Goal: Task Accomplishment & Management: Use online tool/utility

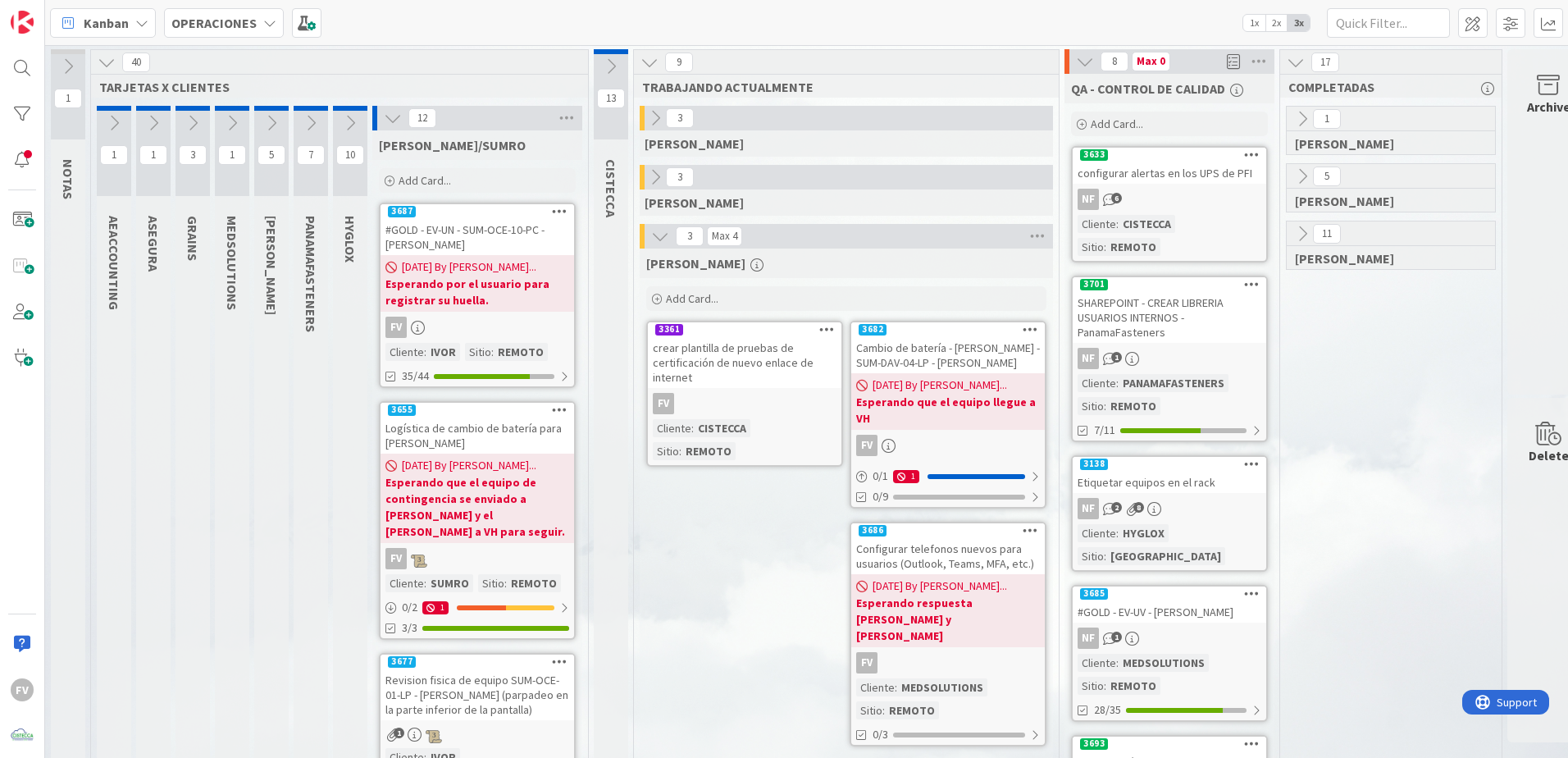
click at [657, 177] on icon at bounding box center [655, 177] width 18 height 18
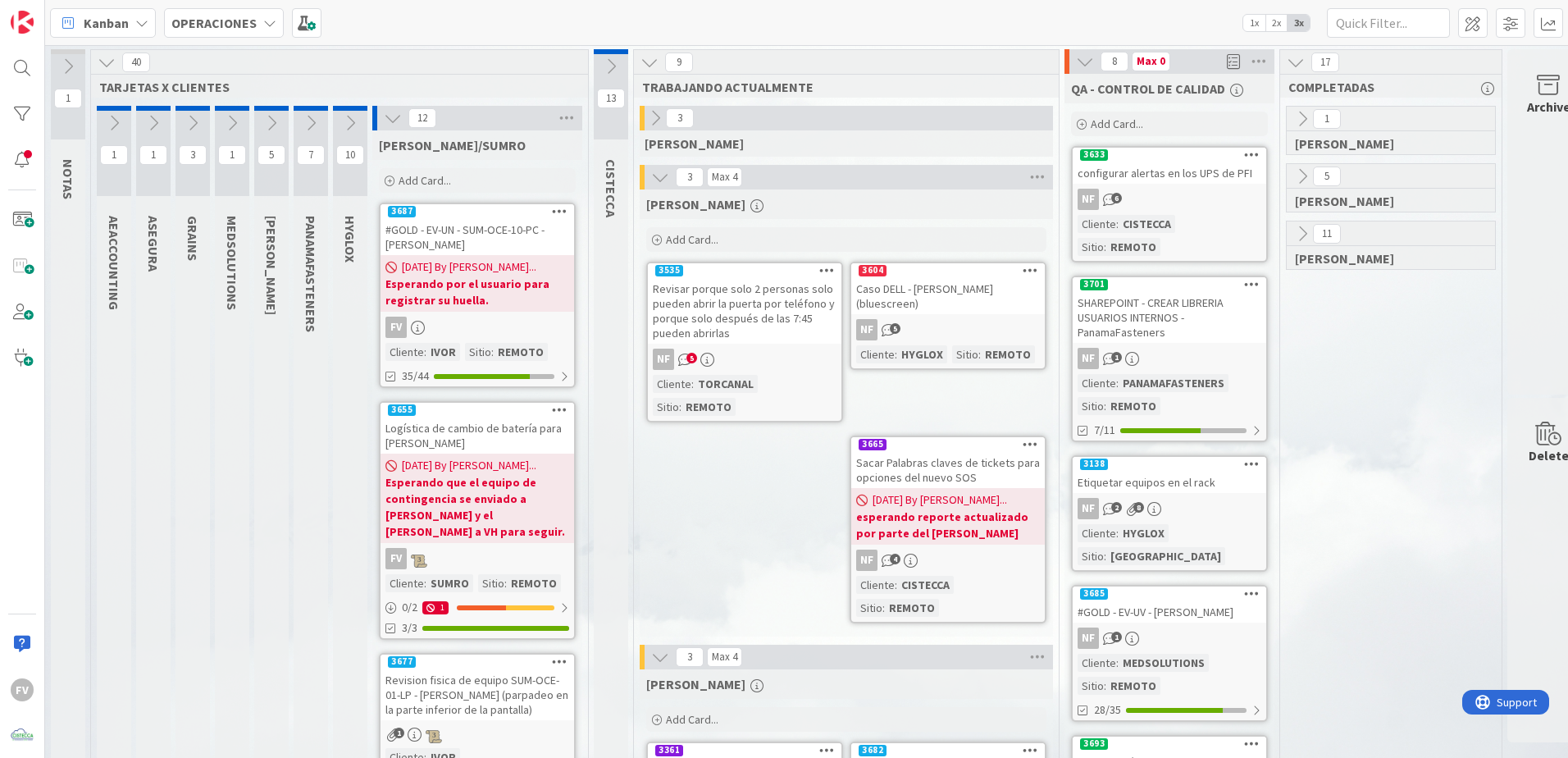
click at [669, 173] on icon at bounding box center [660, 177] width 18 height 18
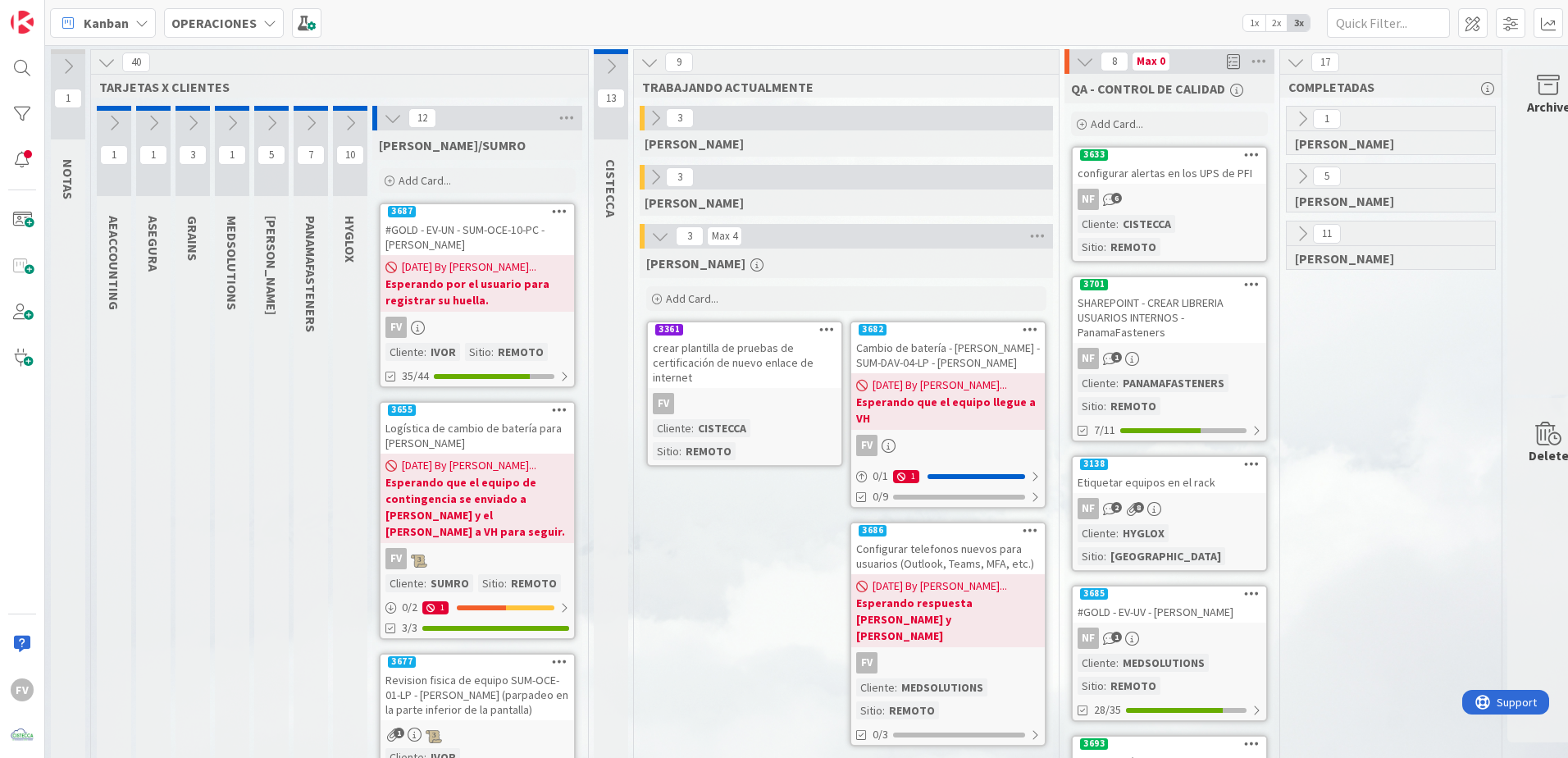
click at [392, 127] on button at bounding box center [393, 118] width 22 height 22
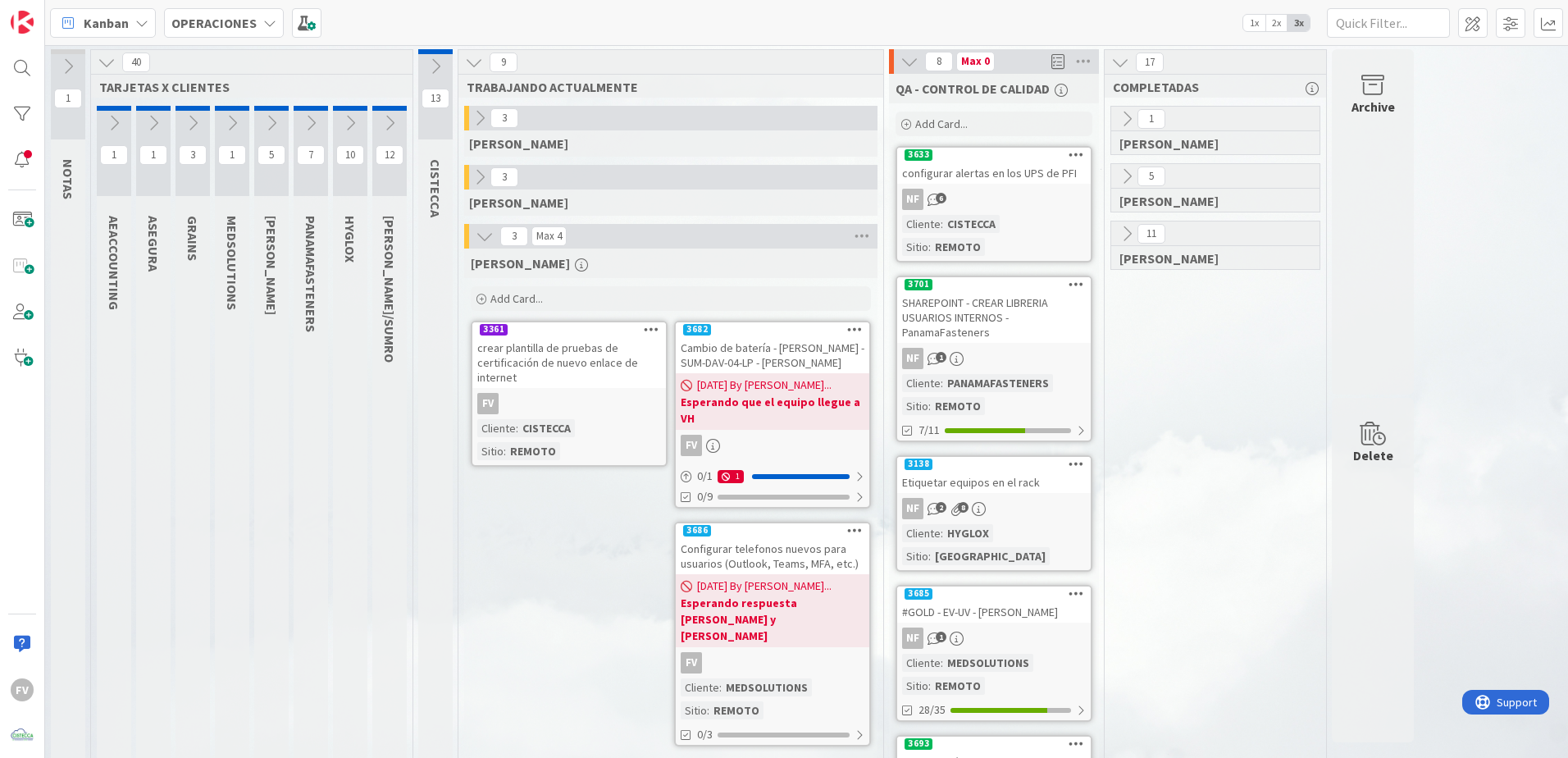
click at [536, 298] on span "Add Card..." at bounding box center [517, 298] width 53 height 15
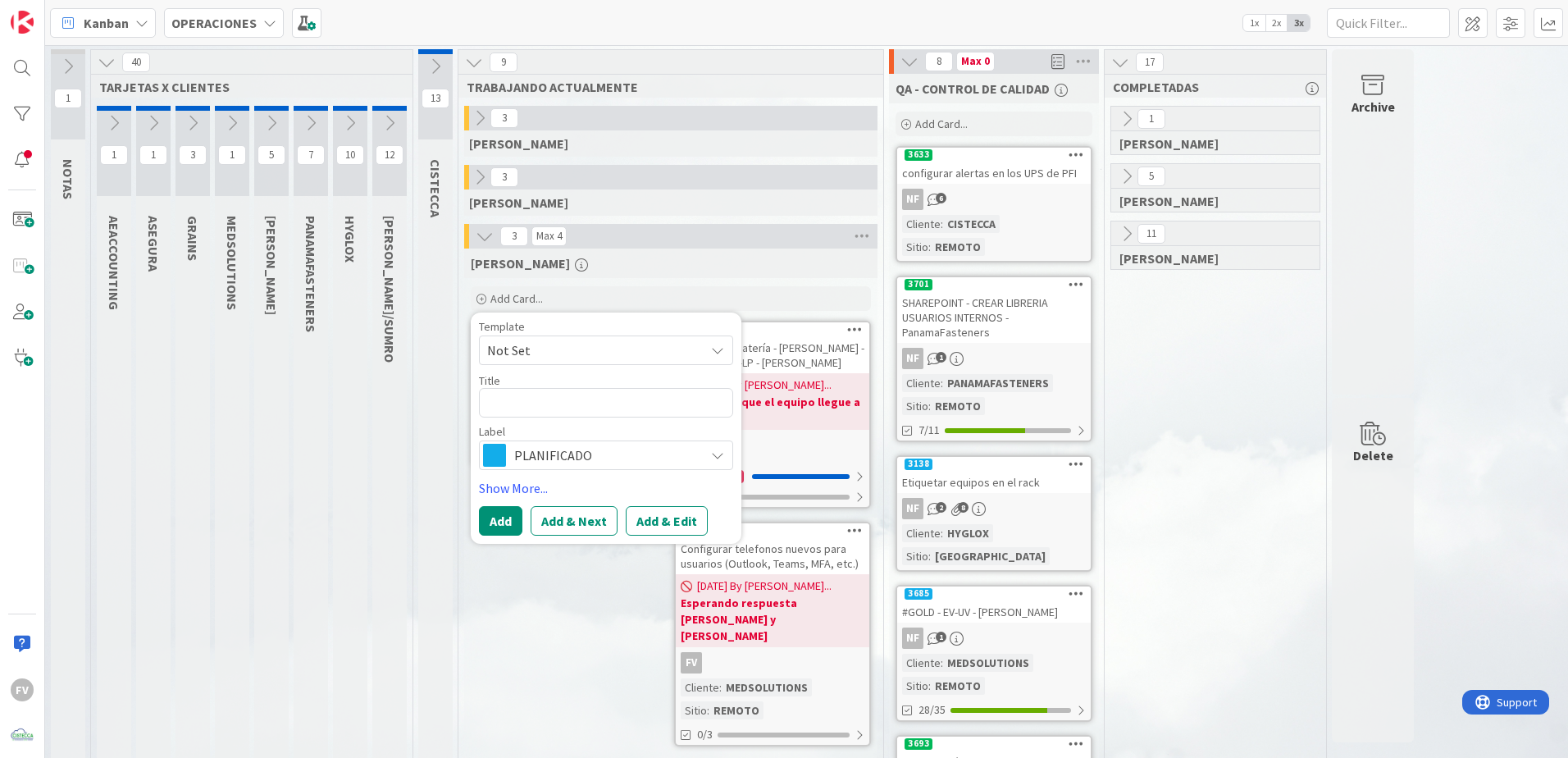
drag, startPoint x: 545, startPoint y: 355, endPoint x: 546, endPoint y: 366, distance: 11.0
click at [546, 359] on span "Not Set" at bounding box center [590, 351] width 205 height 22
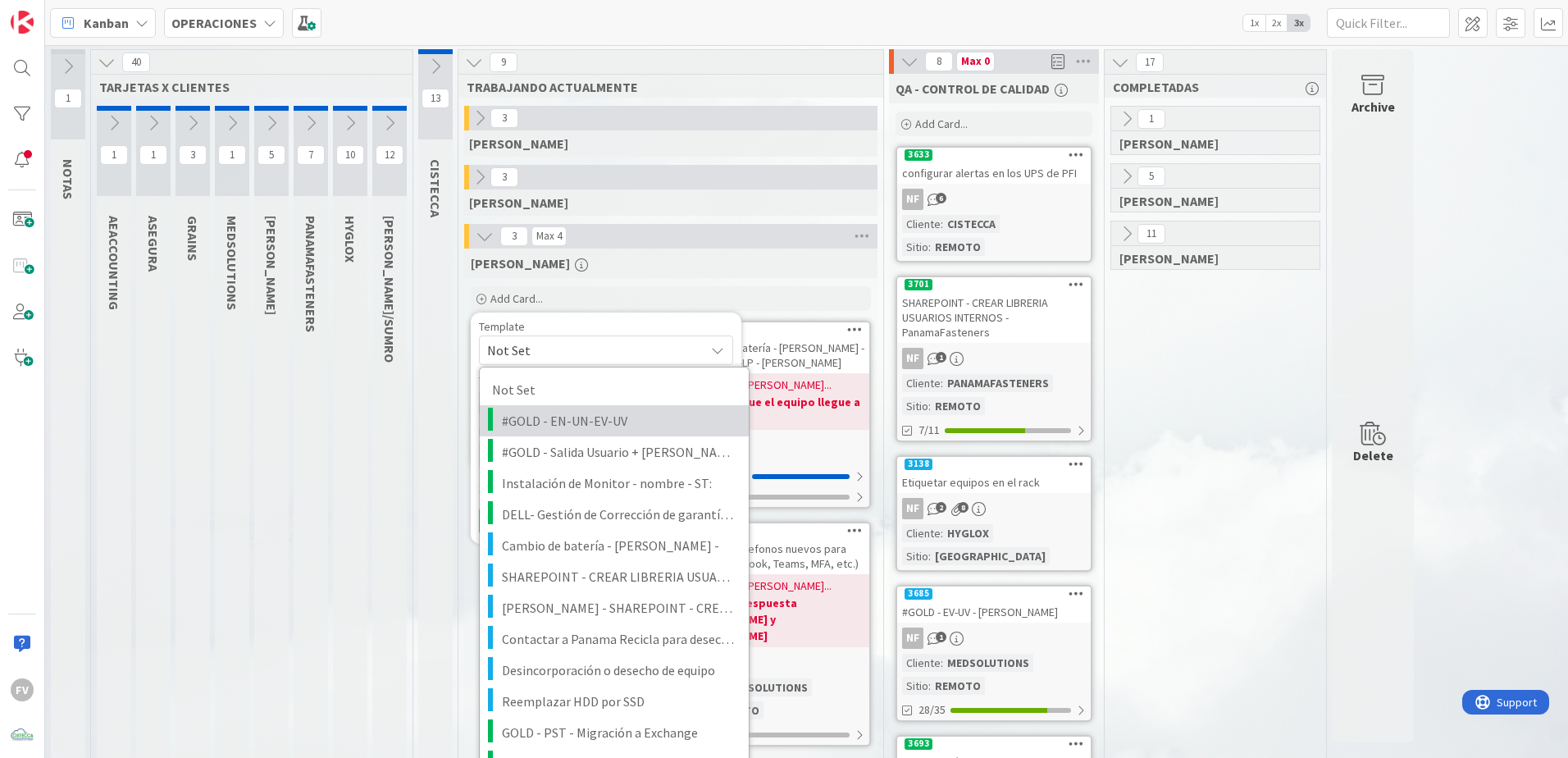
click at [549, 410] on span "#GOLD - EN-UN-EV-UV" at bounding box center [620, 421] width 235 height 22
type textarea "x"
type textarea "#GOLD - EN-UN-EV-UV"
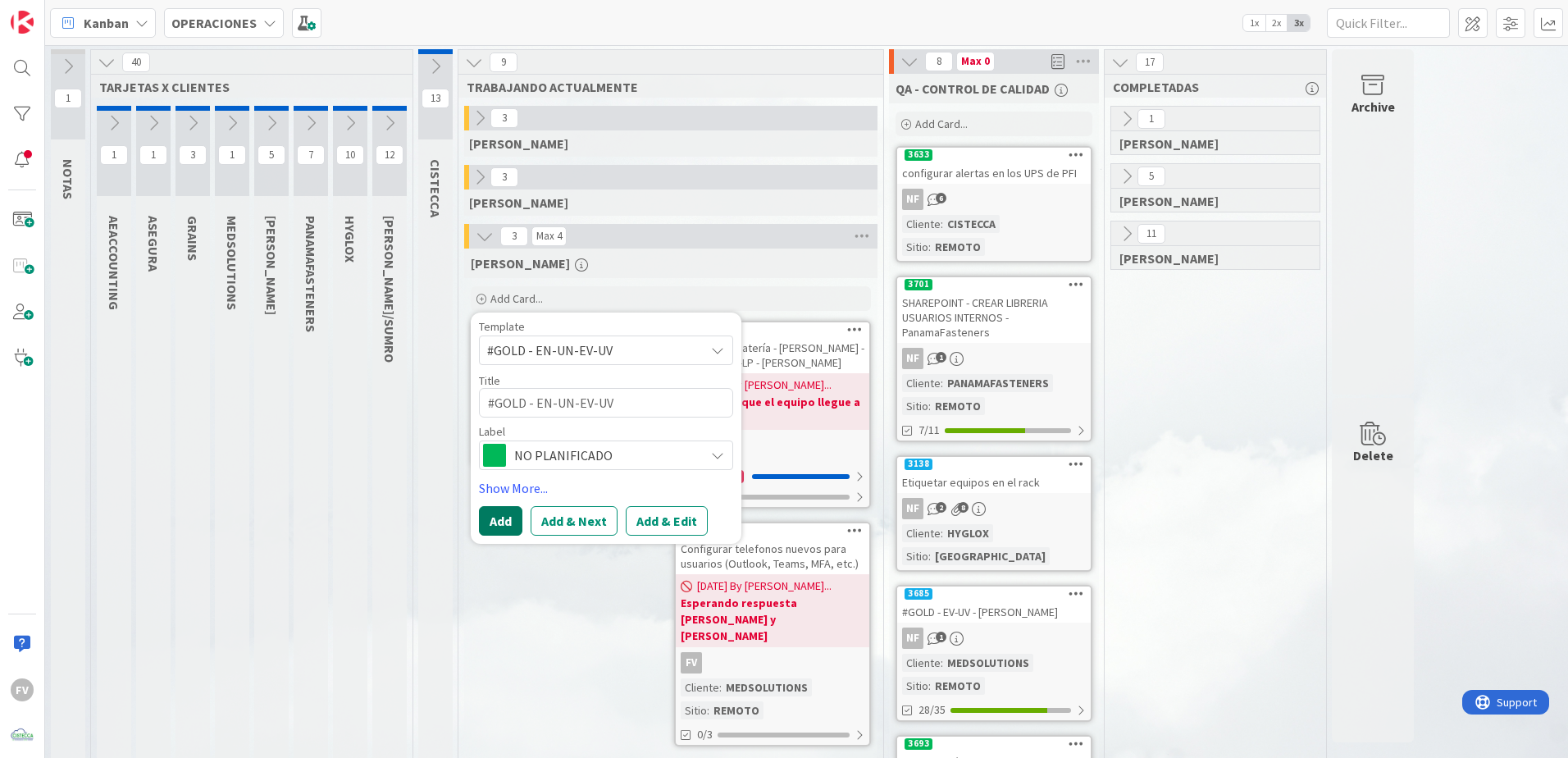
click at [510, 523] on button "Add" at bounding box center [500, 521] width 43 height 29
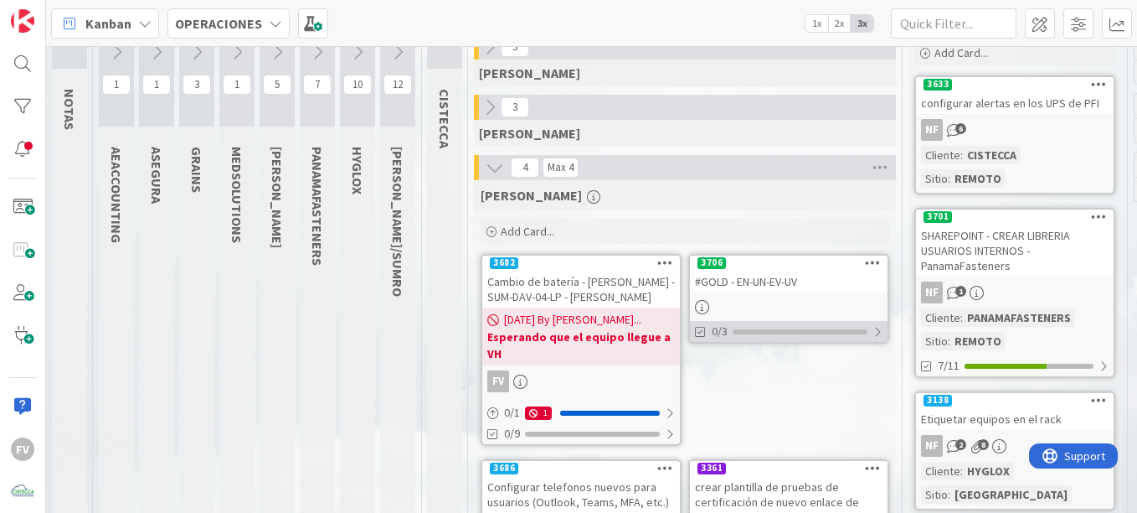
scroll to position [84, 0]
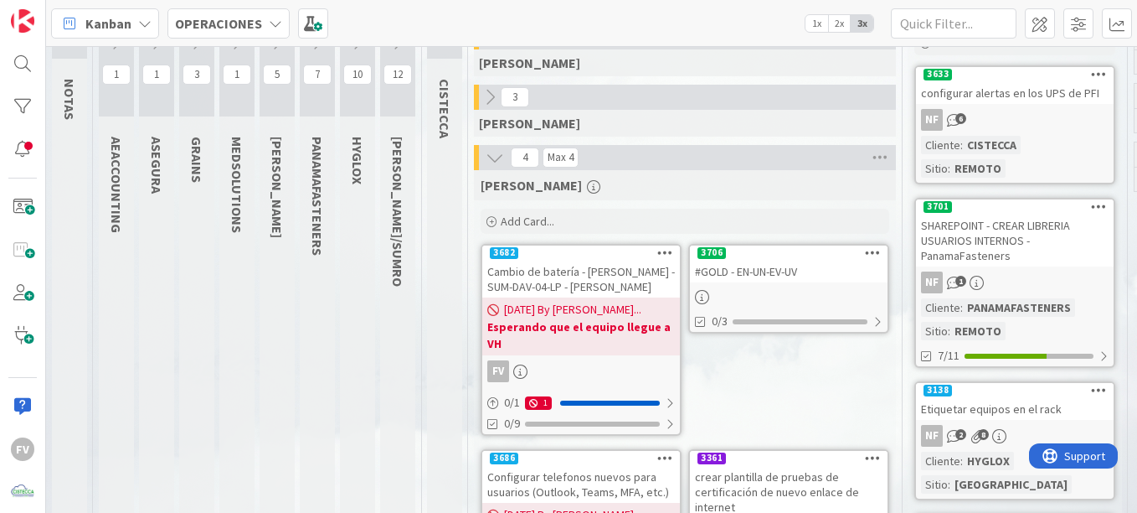
click at [764, 289] on div at bounding box center [789, 296] width 198 height 18
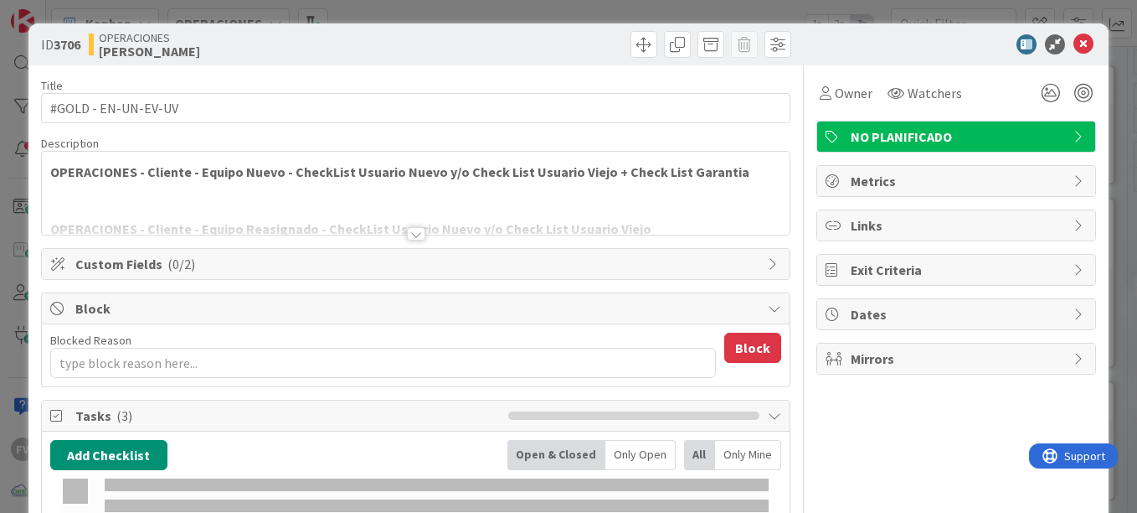
scroll to position [168, 0]
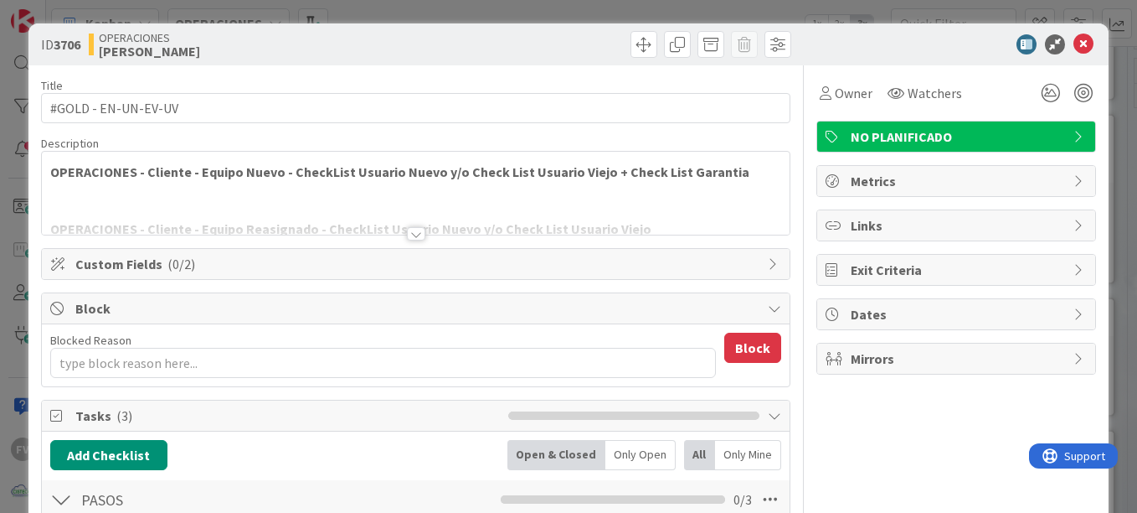
type textarea "x"
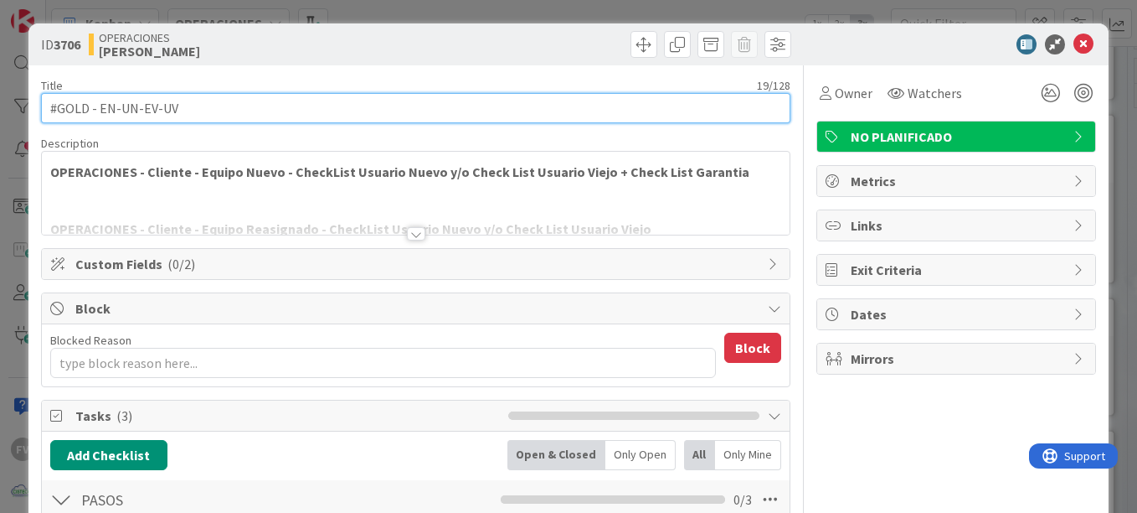
click at [253, 104] on input "#GOLD - EN-UN-EV-UV" at bounding box center [416, 108] width 750 height 30
type input "#GOLD - EN-UN-EV-UV"
type textarea "x"
type input "#GOLD - EN-UN-EV-UV -"
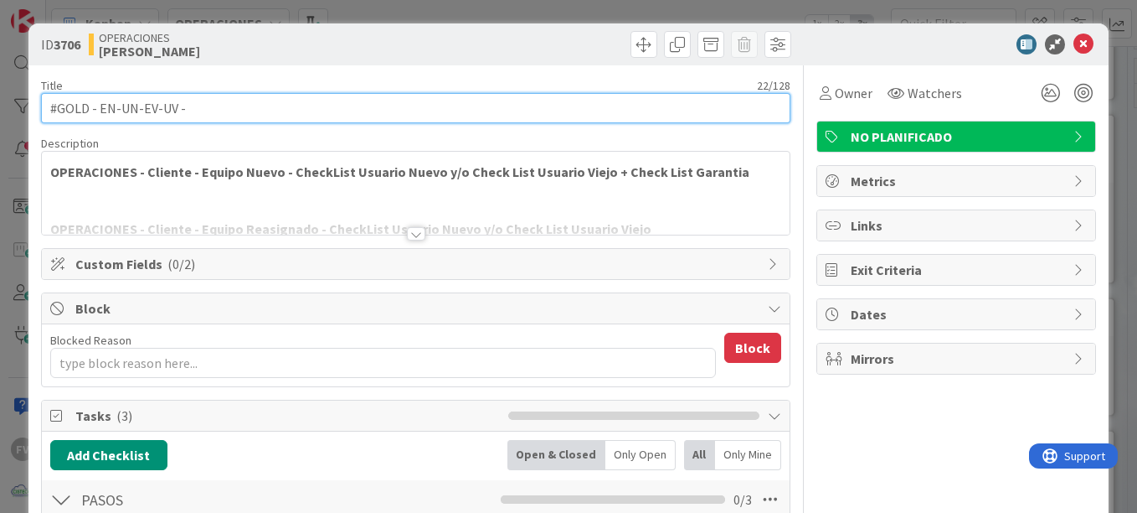
type textarea "x"
paste input "Lizeth"
type input "#GOLD - EN-UN-EV-UV - Lizeth"
type textarea "x"
paste input "Campos"
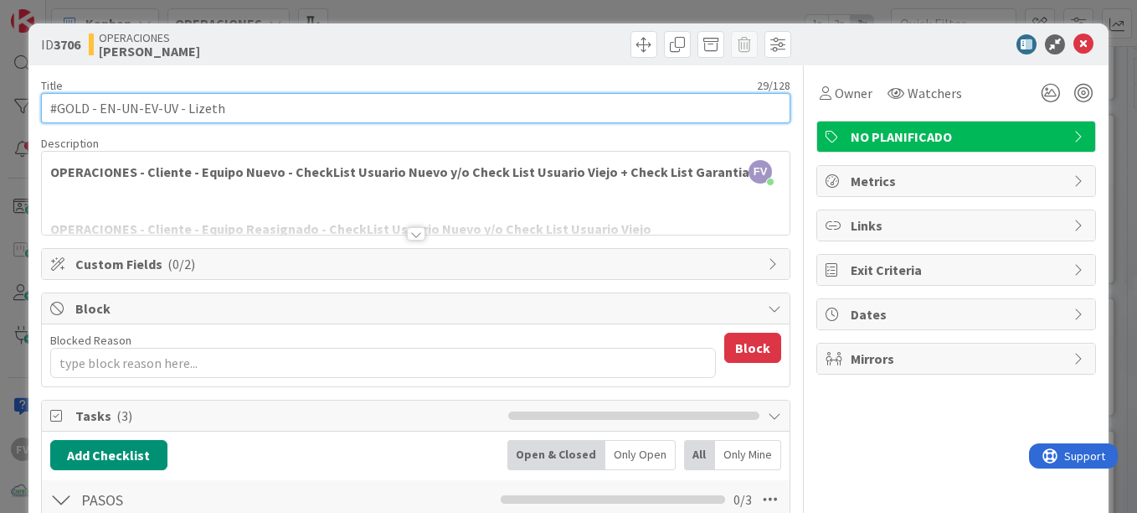
type input "#GOLD - EN-UN-EV-UV - [PERSON_NAME]"
type textarea "x"
type input "#GOLD - EN-UN-EV-UV - [PERSON_NAME]"
type textarea "x"
click at [180, 111] on input "#GOLD - EN-UN-EV-UV - [PERSON_NAME]" at bounding box center [416, 108] width 750 height 30
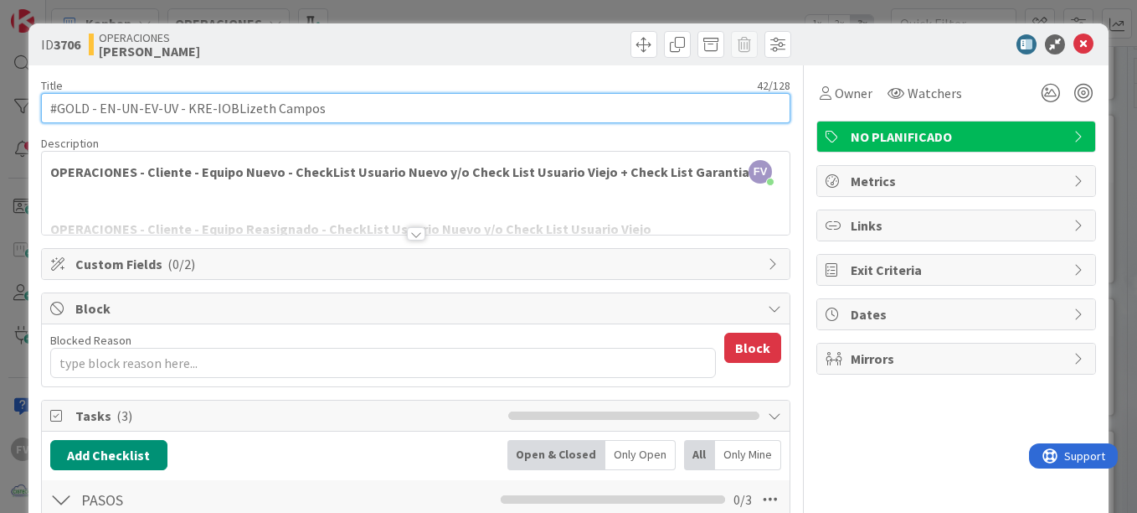
type input "#GOLD - EN-UN-EV-UV - KRE-[PERSON_NAME]"
type textarea "x"
type input "#GOLD - EN-UN-EV-UV - KRE-[PERSON_NAME]"
type textarea "x"
type input "#GOLD - EN-UN-EV-UV - KRE-[PERSON_NAME]"
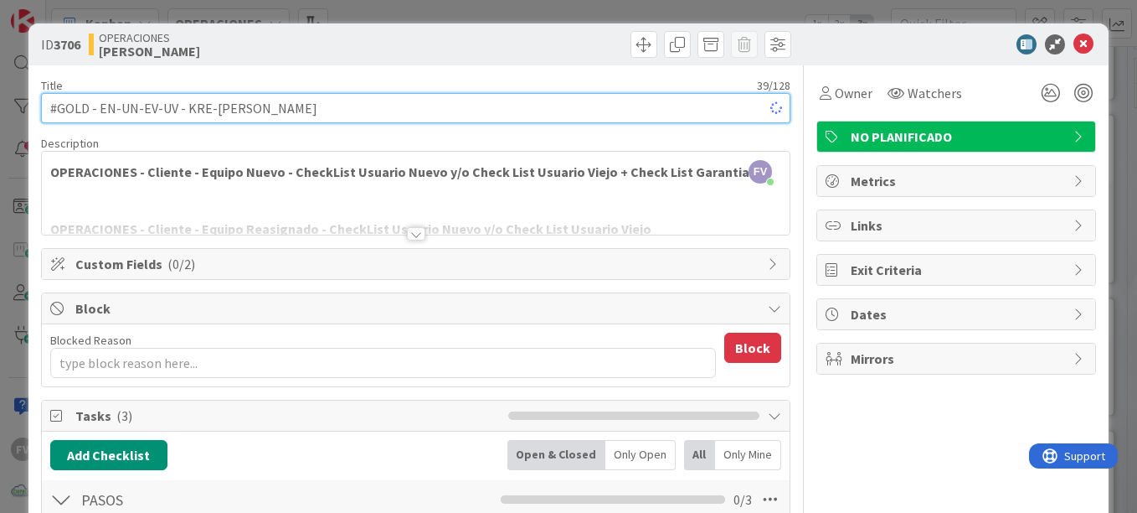
type textarea "x"
type input "#GOLD - EN-UN-EV-UV - KRE-OBA-[PERSON_NAME]"
type textarea "x"
type input "#GOLD - EN-UN-EV-UV - KRE-OBA-2Lizeth Campos"
type textarea "x"
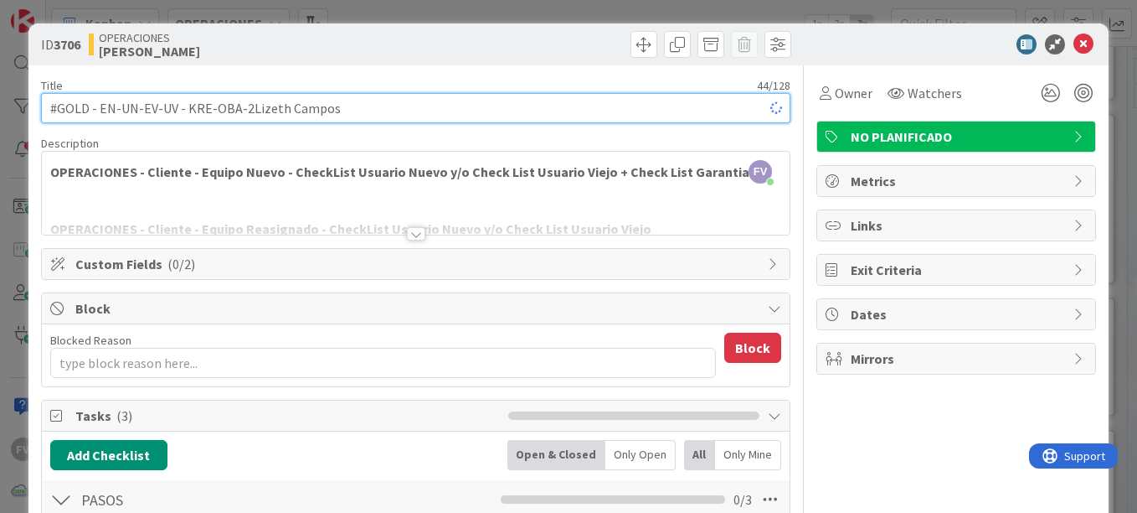
type input "#GOLD - EN-UN-EV-UV - KRE-OBA-27Lizeth Campos"
type textarea "x"
type input "#GOLD - EN-UN-EV-UV - KRE-OBA-27-[PERSON_NAME]"
type textarea "x"
type input "#GOLD - EN-UN-EV-UV - KRE-OBA-27-LP - [PERSON_NAME]"
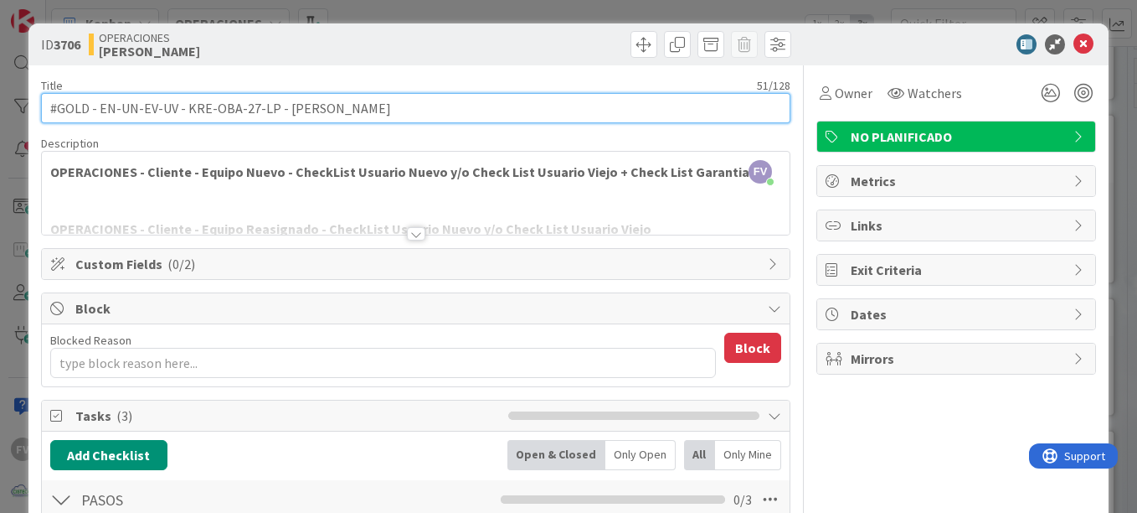
type textarea "x"
click at [170, 106] on input "#GOLD - EN-UN-EV-UV - KRE-OBA-27-LP - [PERSON_NAME]" at bounding box center [416, 108] width 750 height 30
type input "#GOLD - EN-UN-EV-UN - KRE-OBA-27-LP - [PERSON_NAME]"
type textarea "x"
drag, startPoint x: 141, startPoint y: 114, endPoint x: 100, endPoint y: 121, distance: 41.6
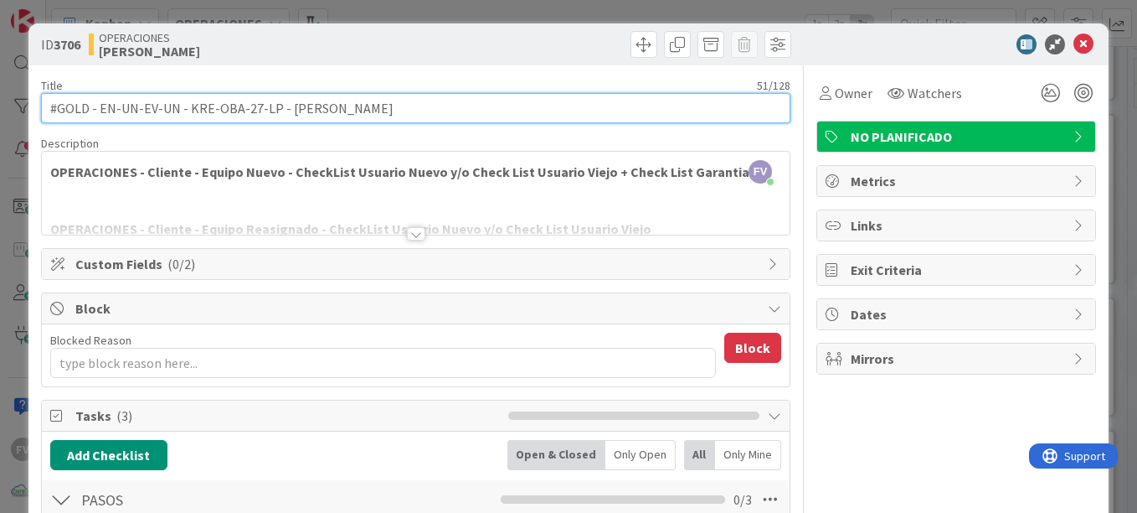
click at [100, 121] on input "#GOLD - EN-UN-EV-UN - KRE-OBA-27-LP - [PERSON_NAME]" at bounding box center [416, 108] width 750 height 30
type input "#GOLD - EV-UN - KRE-OBA-27-LP - [PERSON_NAME]"
type textarea "x"
type input "#GOLD - EV-UN - KRE-OBA-27-LP - [PERSON_NAME]"
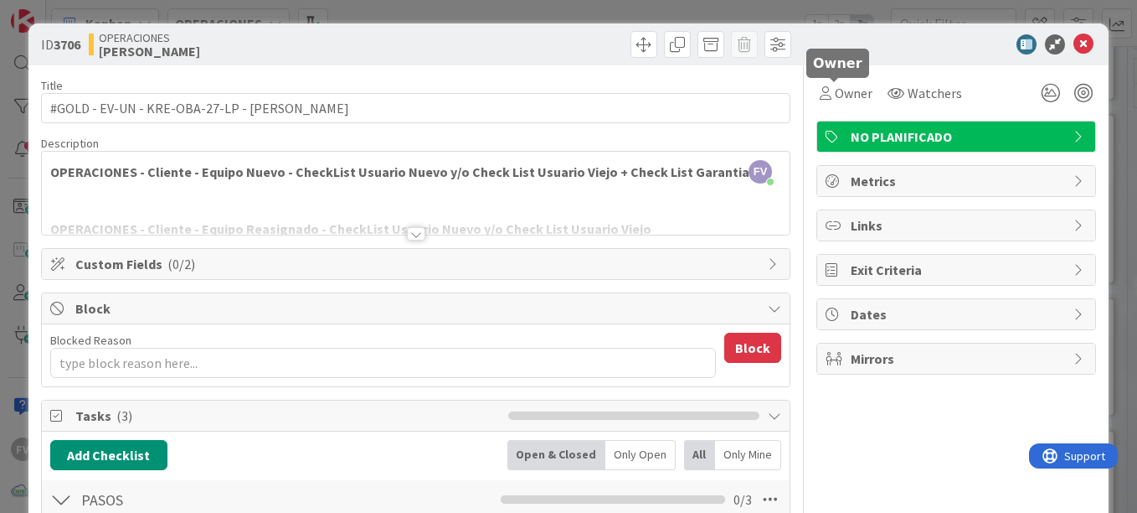
click at [859, 69] on div "Owner Watchers" at bounding box center [957, 86] width 280 height 43
click at [838, 93] on span "Owner" at bounding box center [854, 93] width 38 height 20
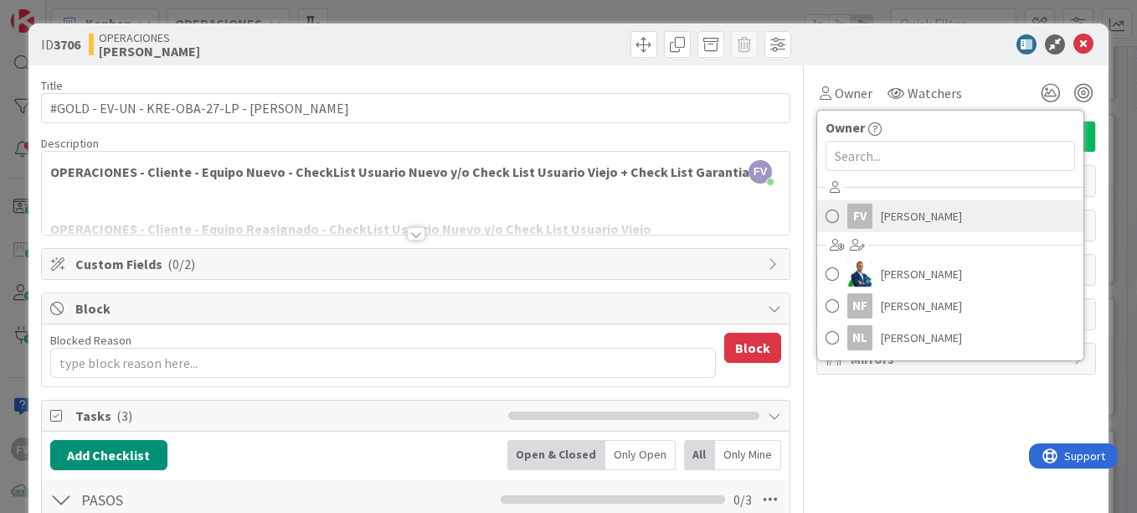
click at [881, 222] on span "[PERSON_NAME]" at bounding box center [921, 216] width 81 height 25
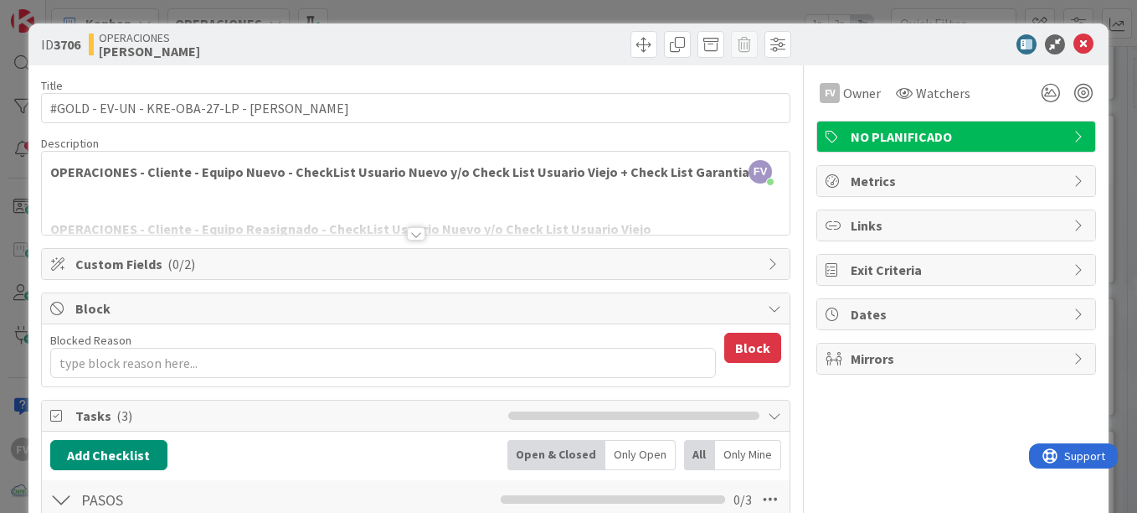
scroll to position [168, 0]
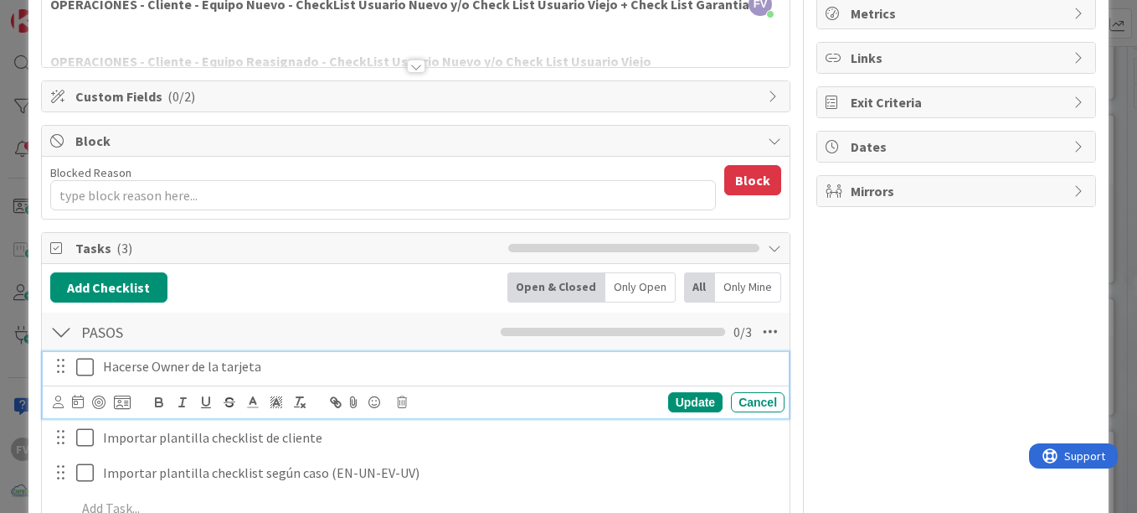
click at [86, 357] on icon at bounding box center [85, 367] width 18 height 20
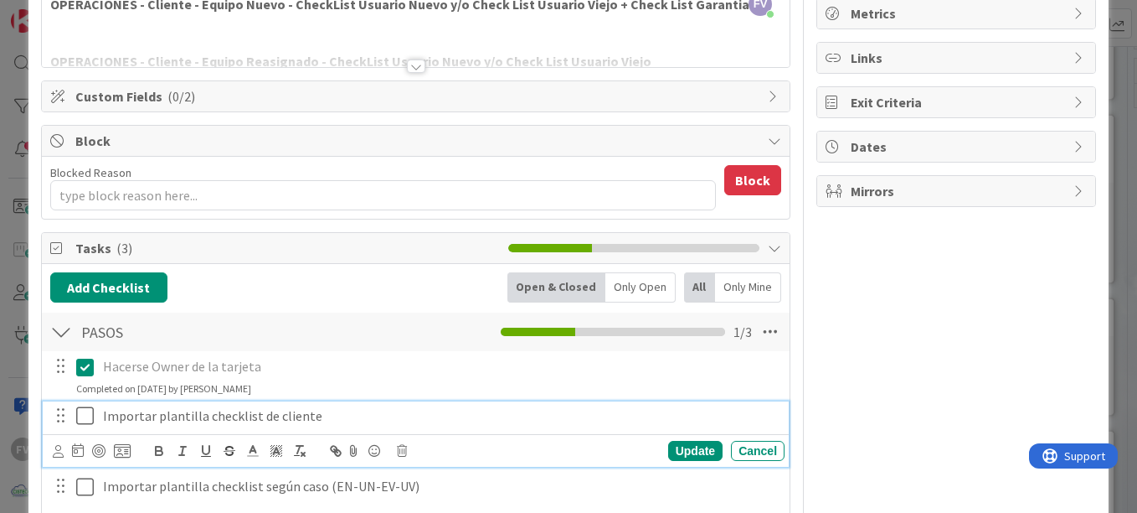
drag, startPoint x: 91, startPoint y: 409, endPoint x: 89, endPoint y: 427, distance: 18.6
click at [91, 410] on icon at bounding box center [85, 415] width 18 height 20
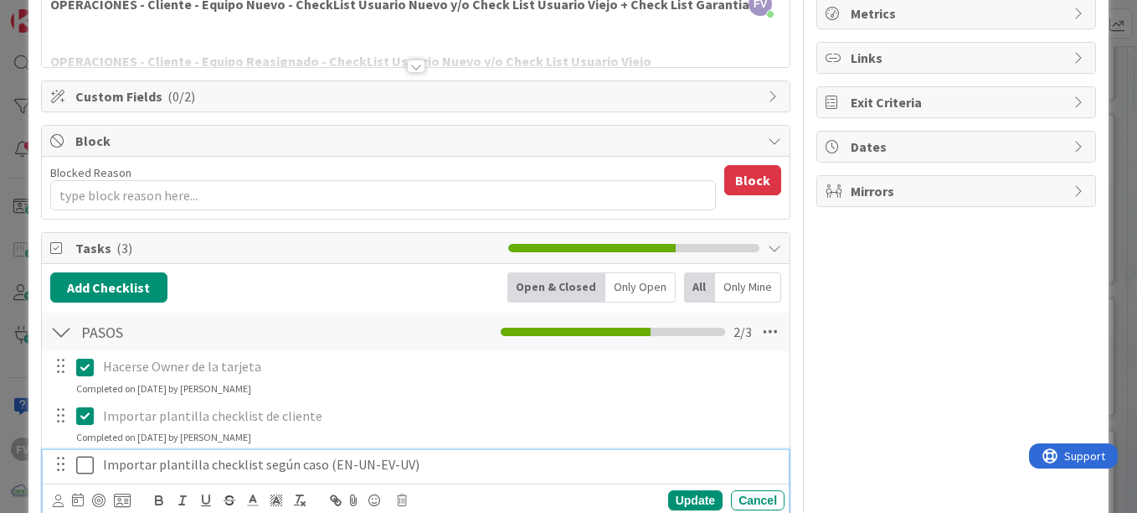
click at [88, 461] on icon at bounding box center [85, 465] width 18 height 20
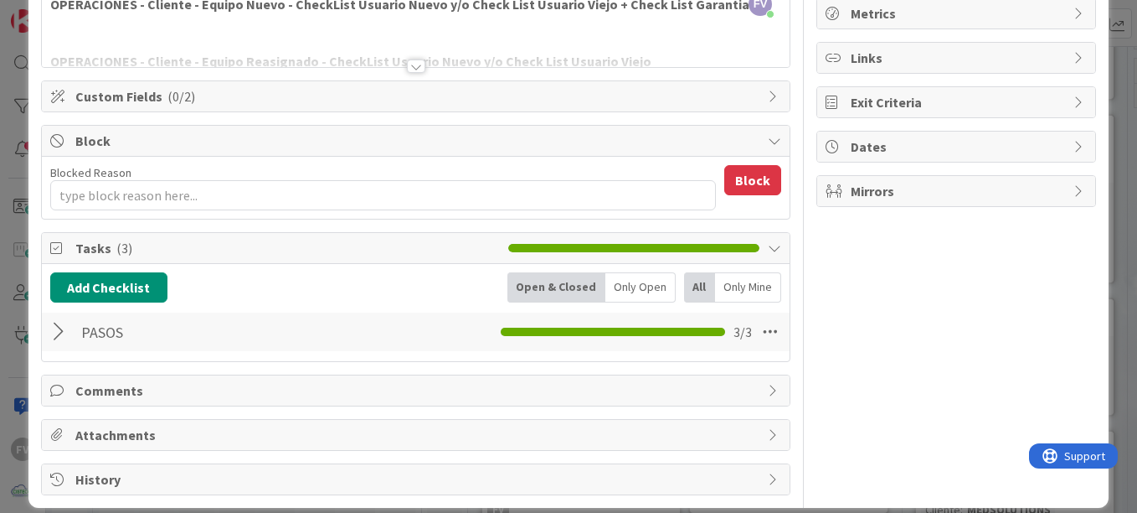
click at [61, 333] on div at bounding box center [61, 332] width 22 height 30
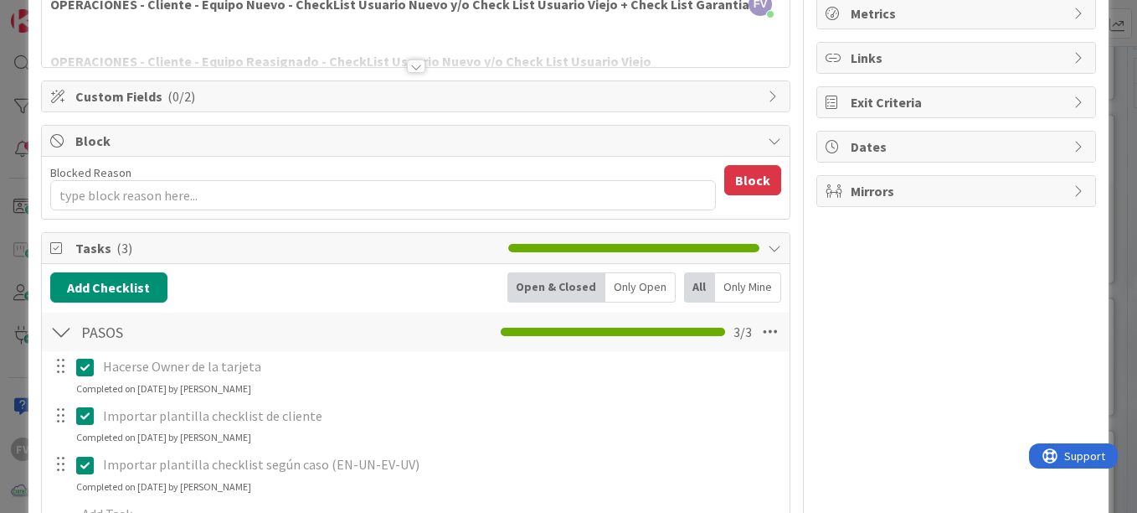
click at [59, 334] on div at bounding box center [61, 332] width 22 height 30
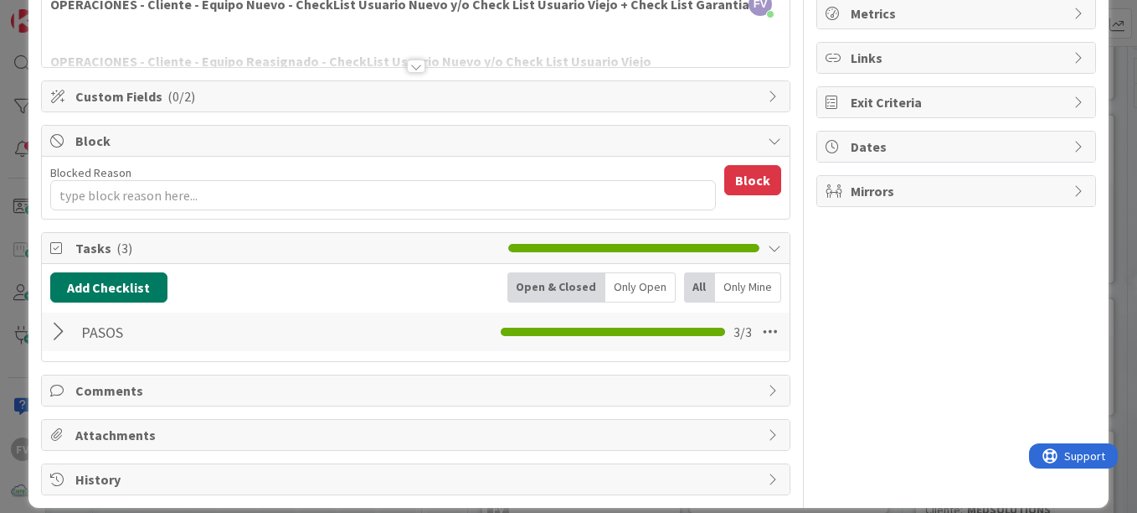
click at [84, 292] on button "Add Checklist" at bounding box center [108, 287] width 117 height 30
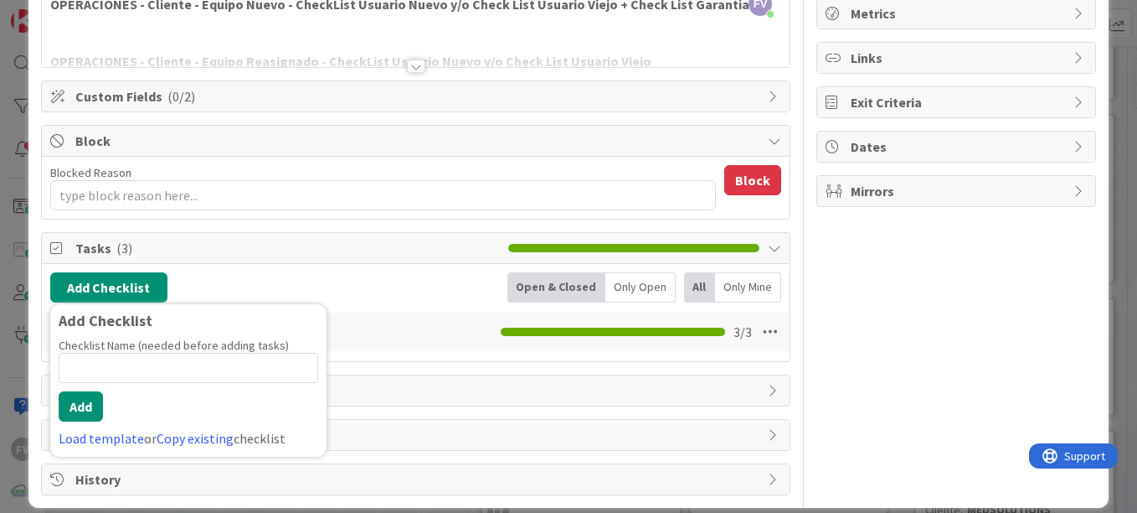
click at [191, 134] on span "Block" at bounding box center [417, 141] width 684 height 20
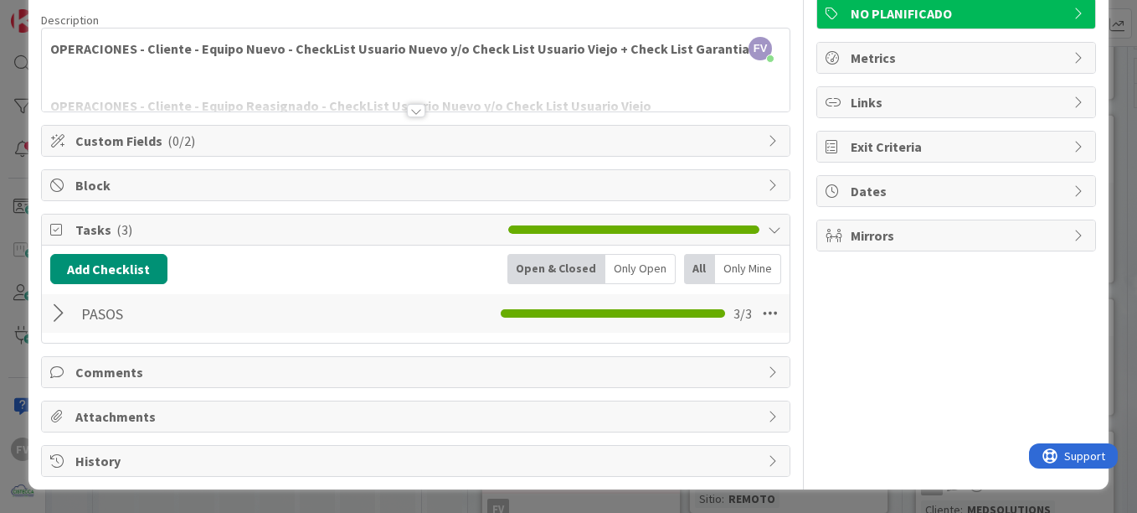
click at [155, 134] on span "Custom Fields ( 0/2 )" at bounding box center [417, 141] width 684 height 20
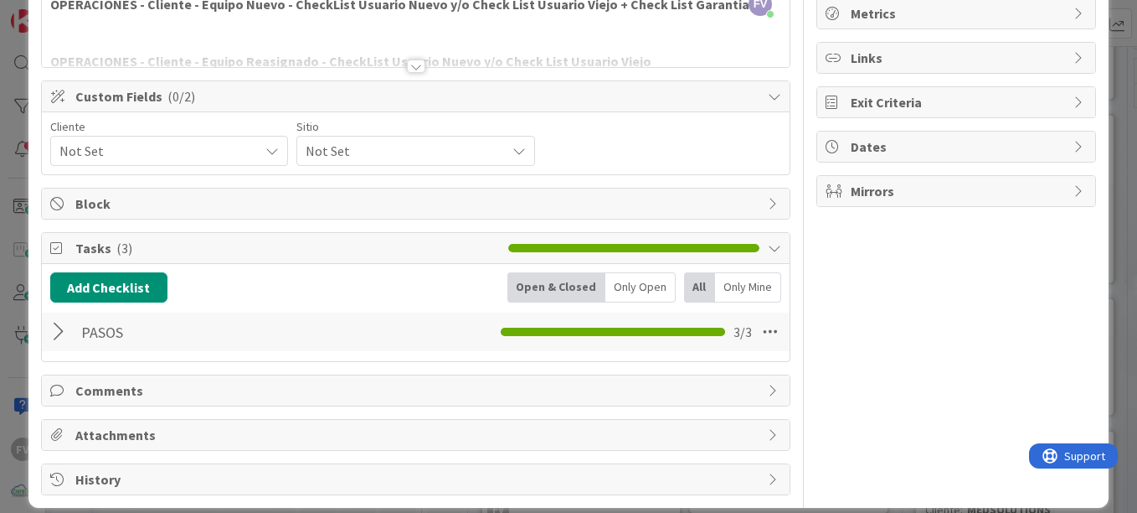
click at [139, 148] on span "Not Set" at bounding box center [154, 150] width 191 height 23
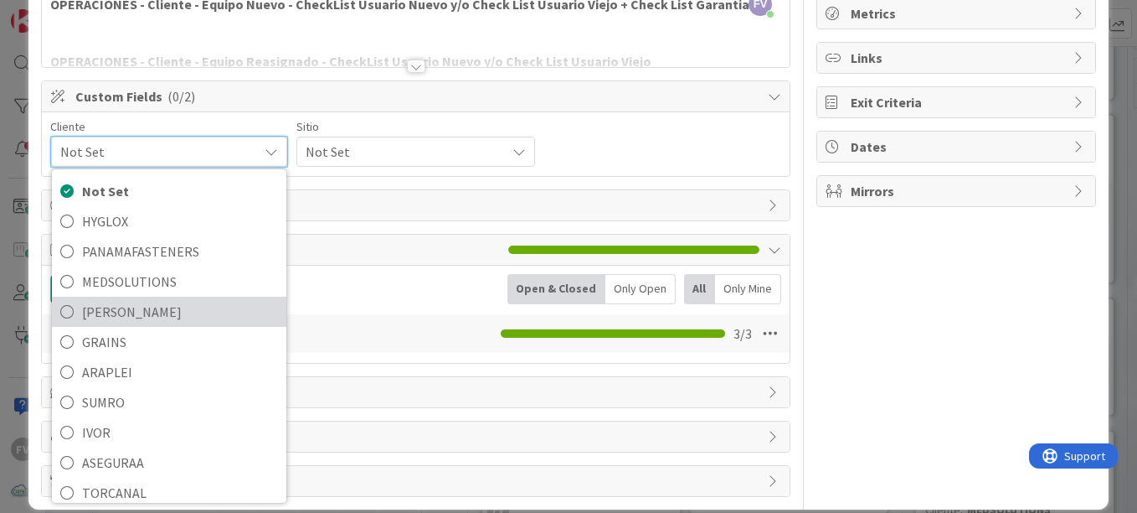
click at [111, 312] on span "[PERSON_NAME]" at bounding box center [180, 311] width 196 height 25
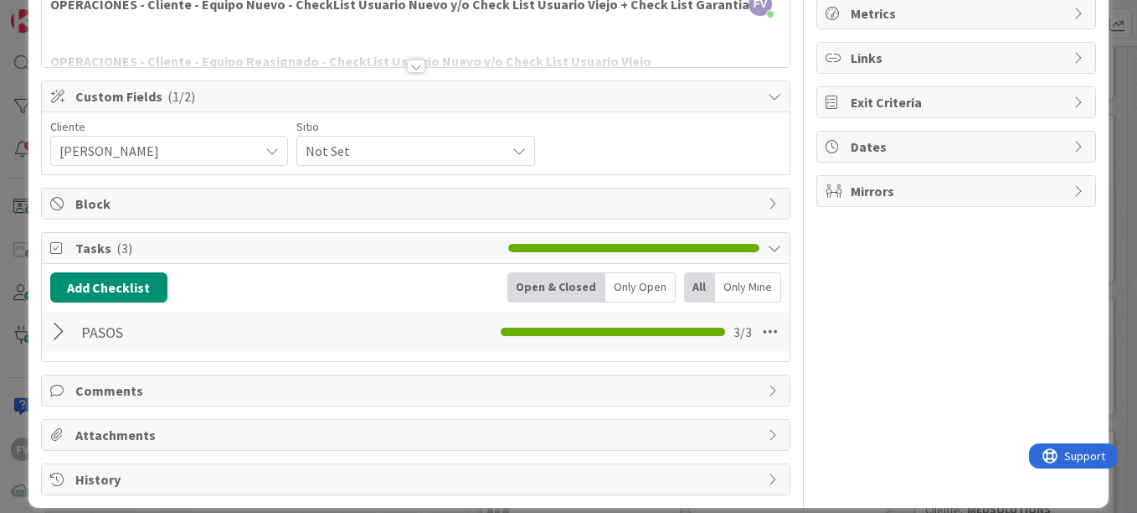
click at [338, 148] on span "Not Set" at bounding box center [401, 150] width 191 height 23
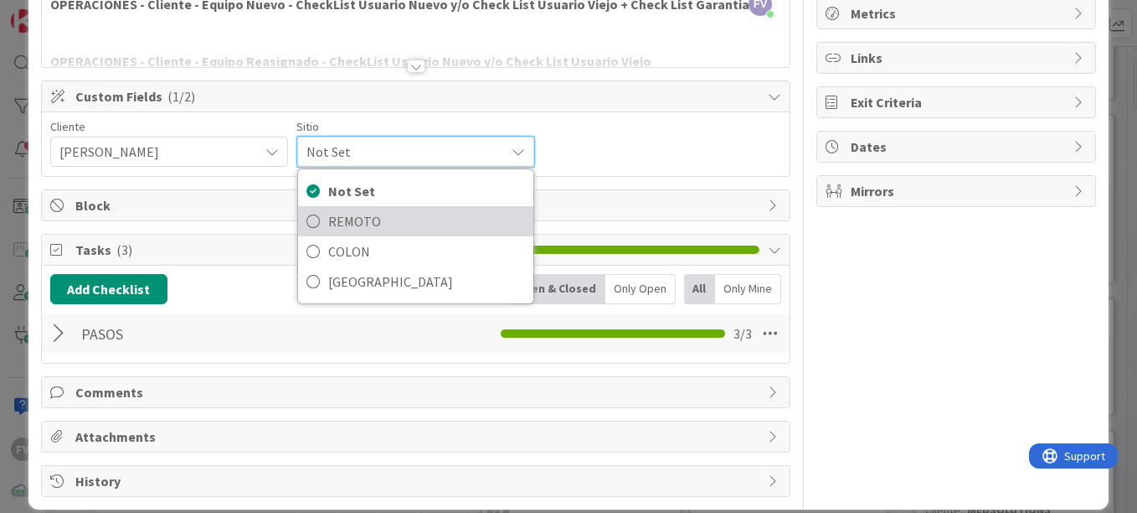
click at [331, 215] on span "REMOTO" at bounding box center [426, 221] width 196 height 25
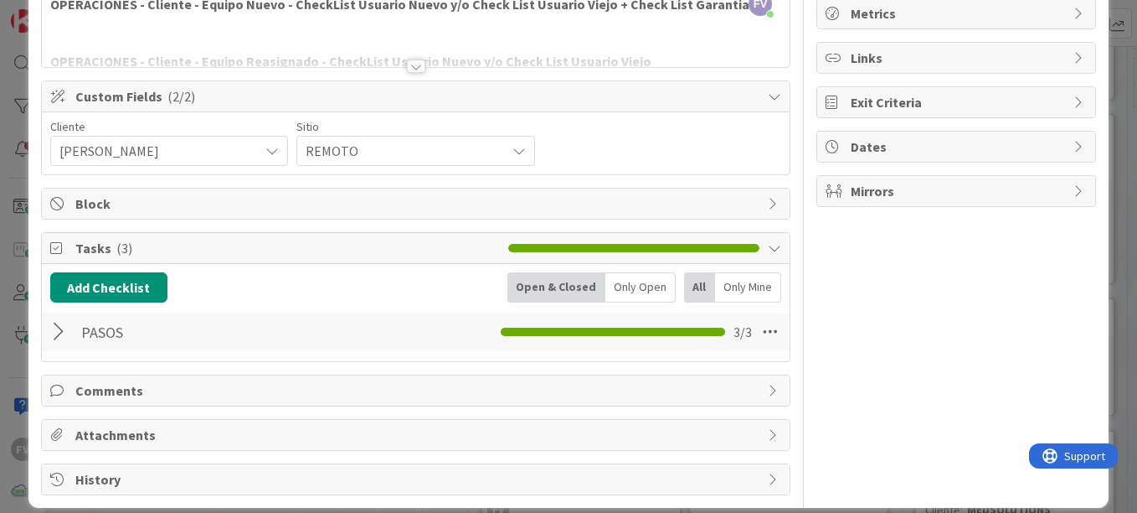
click at [220, 104] on span "Custom Fields ( 2/2 )" at bounding box center [417, 96] width 684 height 20
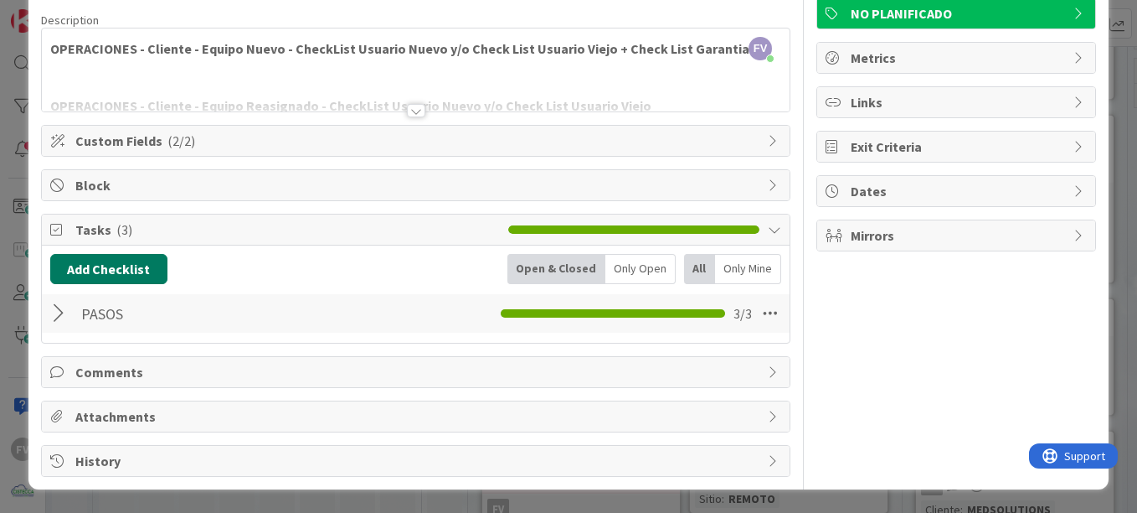
click at [95, 272] on button "Add Checklist" at bounding box center [108, 269] width 117 height 30
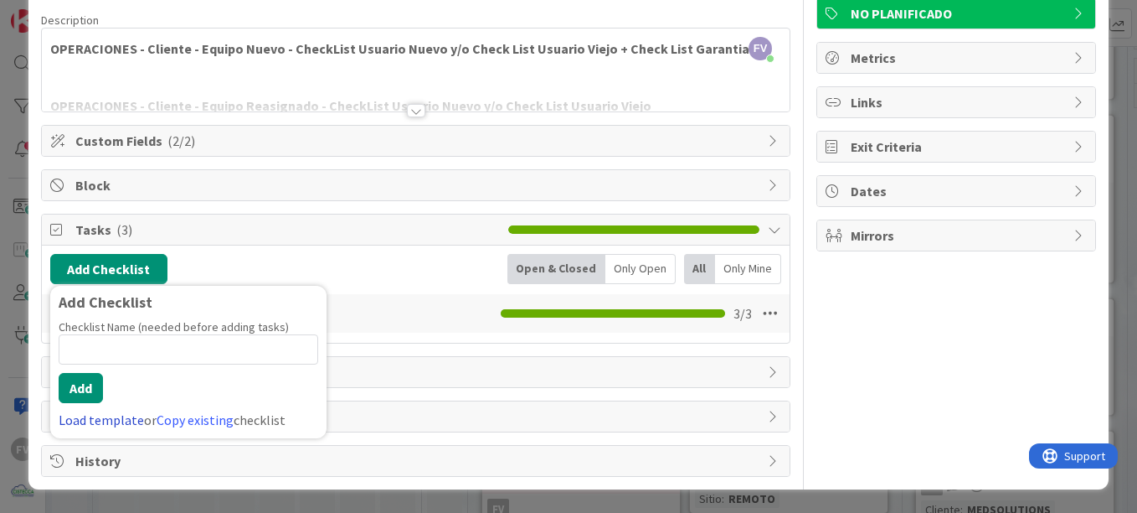
click at [77, 418] on link "Load template" at bounding box center [101, 419] width 85 height 17
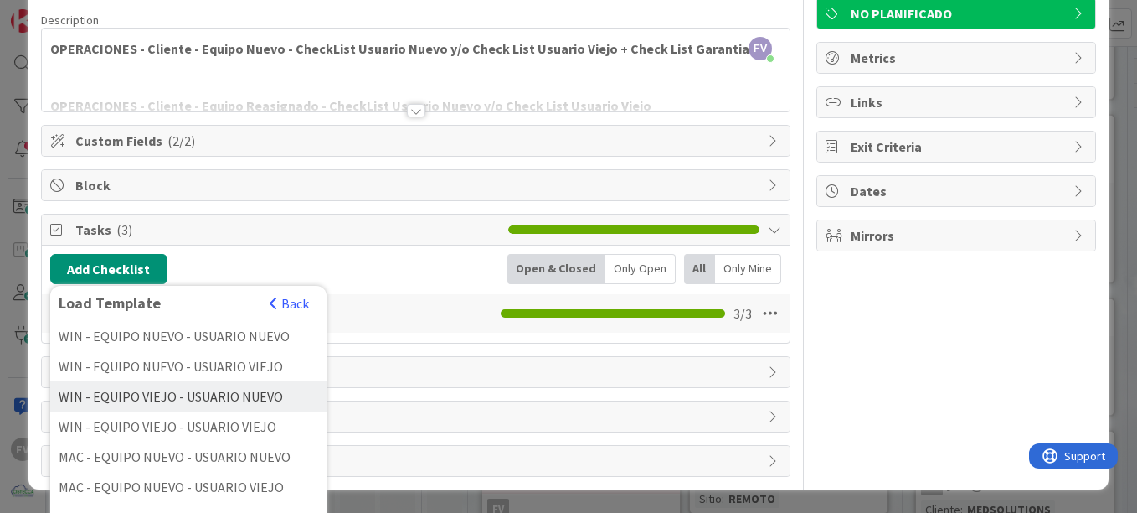
click at [154, 391] on div "WIN - EQUIPO VIEJO - USUARIO NUEVO" at bounding box center [188, 396] width 276 height 30
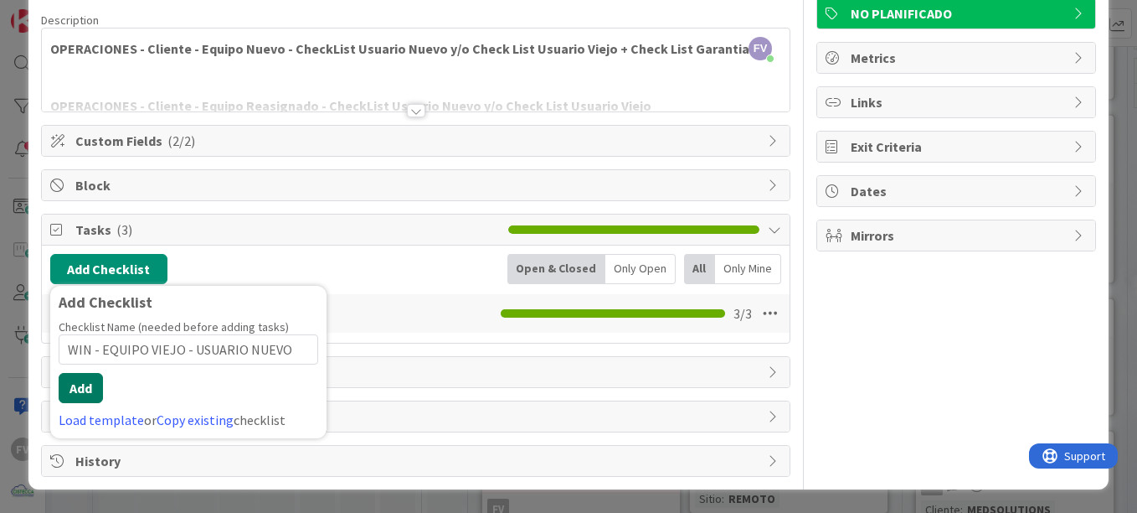
click at [92, 401] on button "Add" at bounding box center [81, 388] width 44 height 30
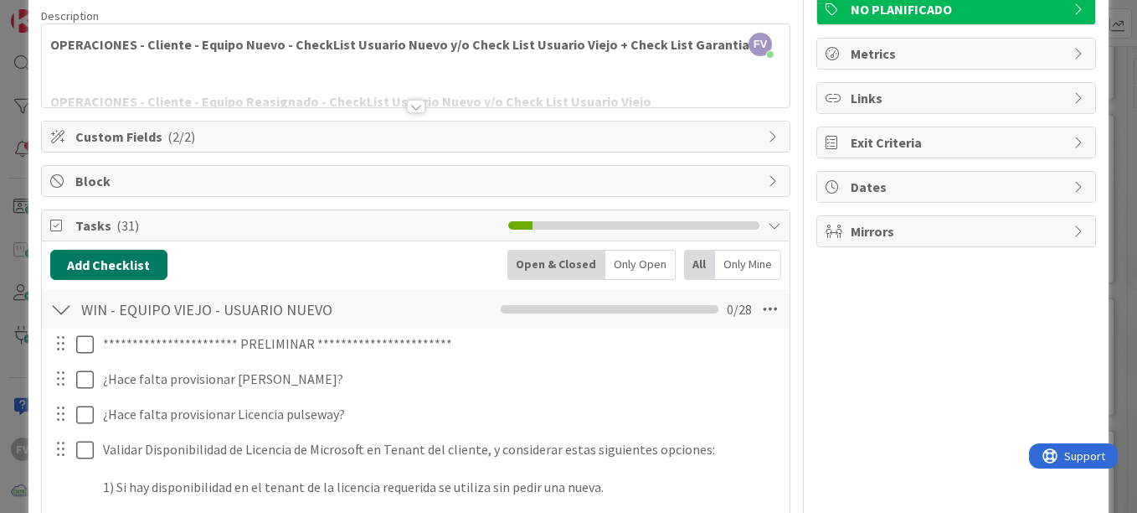
click at [123, 279] on button "Add Checklist" at bounding box center [108, 265] width 117 height 30
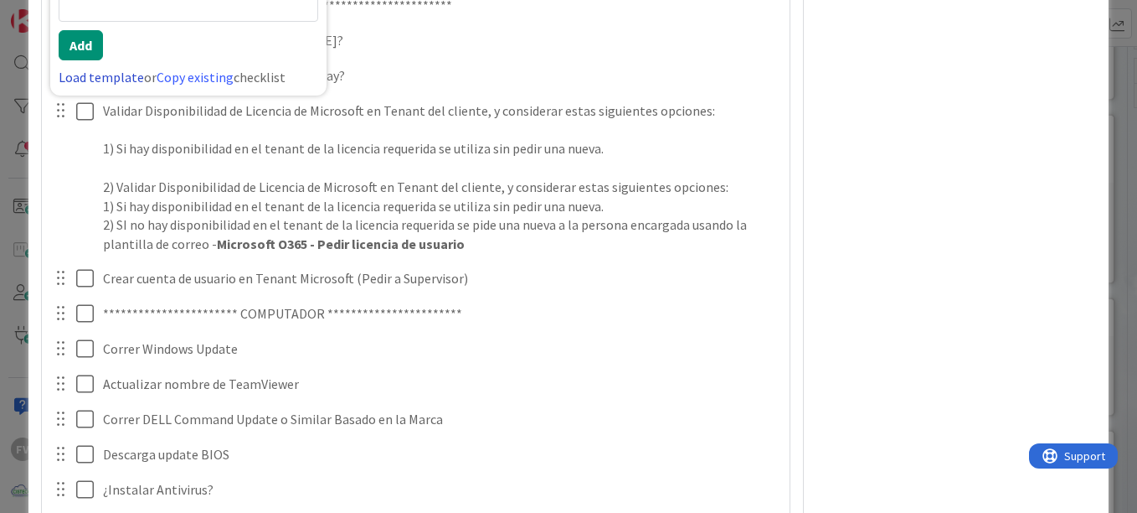
click at [108, 80] on link "Load template" at bounding box center [101, 77] width 85 height 17
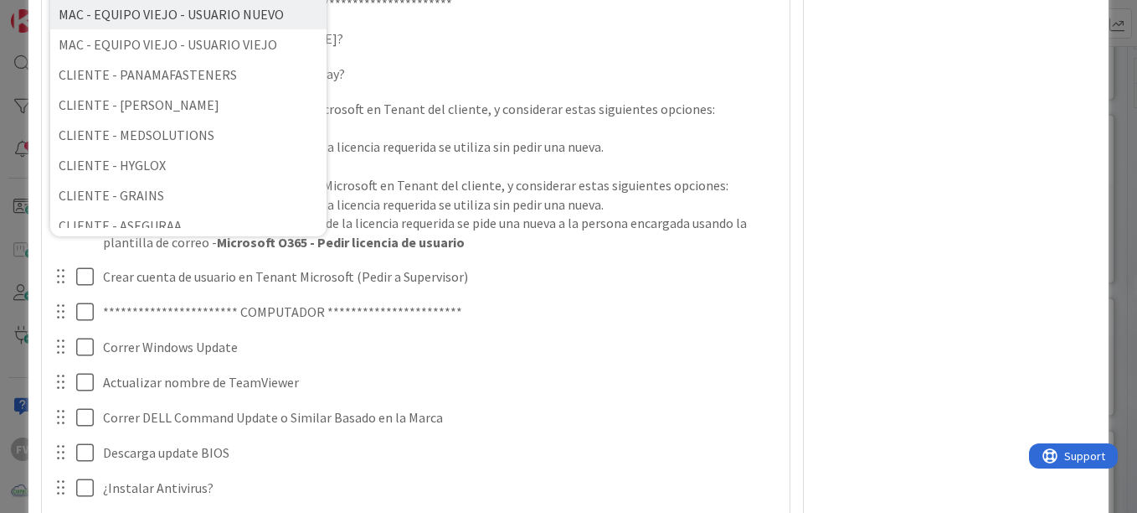
scroll to position [168, 0]
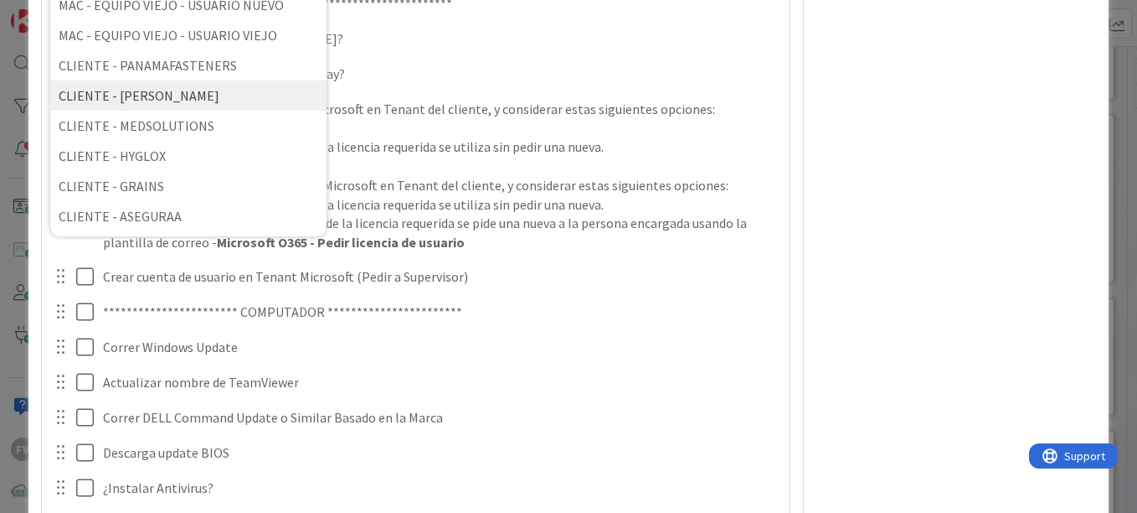
click at [158, 102] on div "CLIENTE - [PERSON_NAME]" at bounding box center [188, 95] width 276 height 30
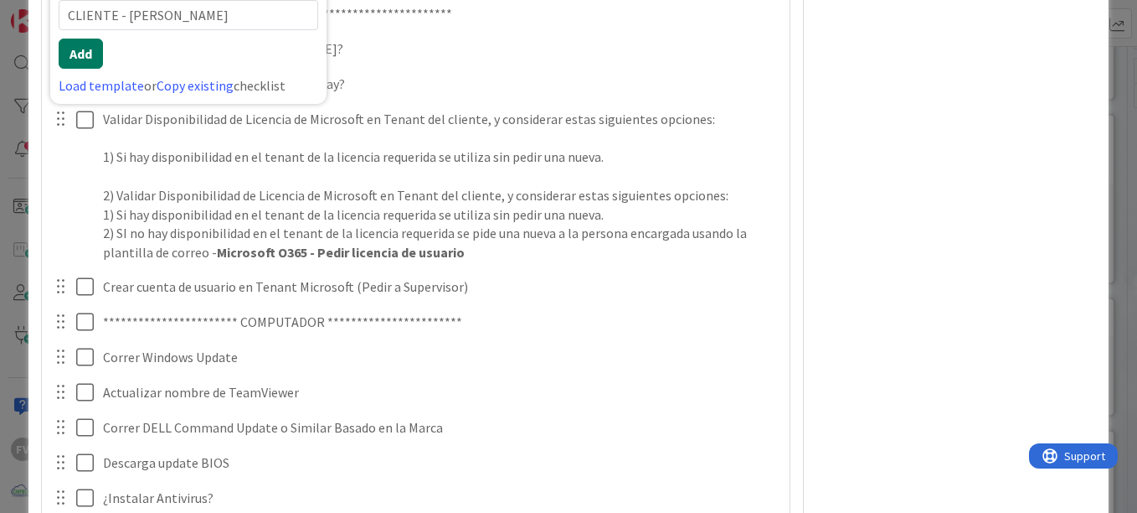
click at [83, 64] on button "Add" at bounding box center [81, 54] width 44 height 30
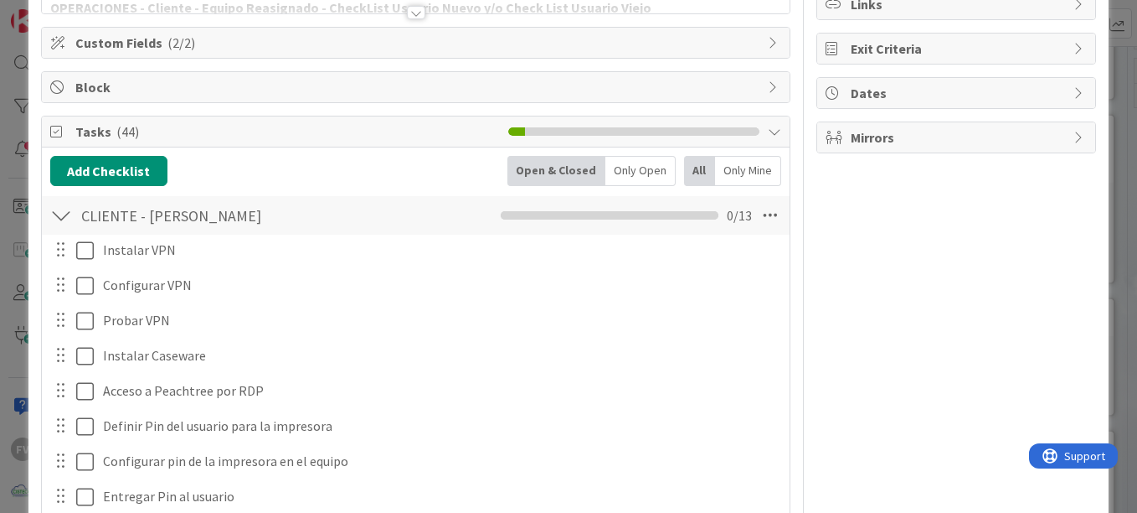
scroll to position [104, 0]
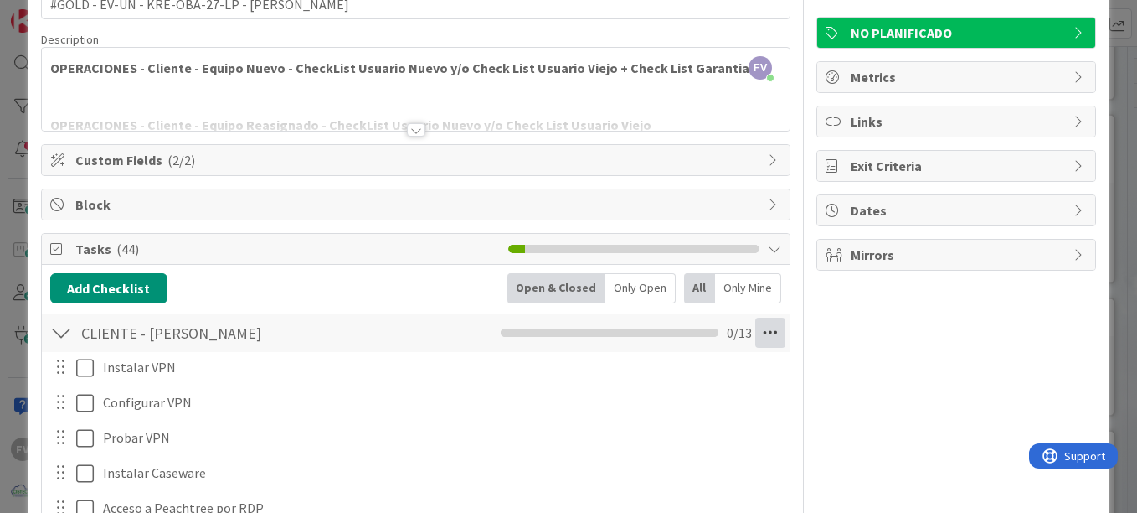
drag, startPoint x: 769, startPoint y: 323, endPoint x: 750, endPoint y: 333, distance: 21.4
click at [768, 326] on icon at bounding box center [771, 332] width 30 height 30
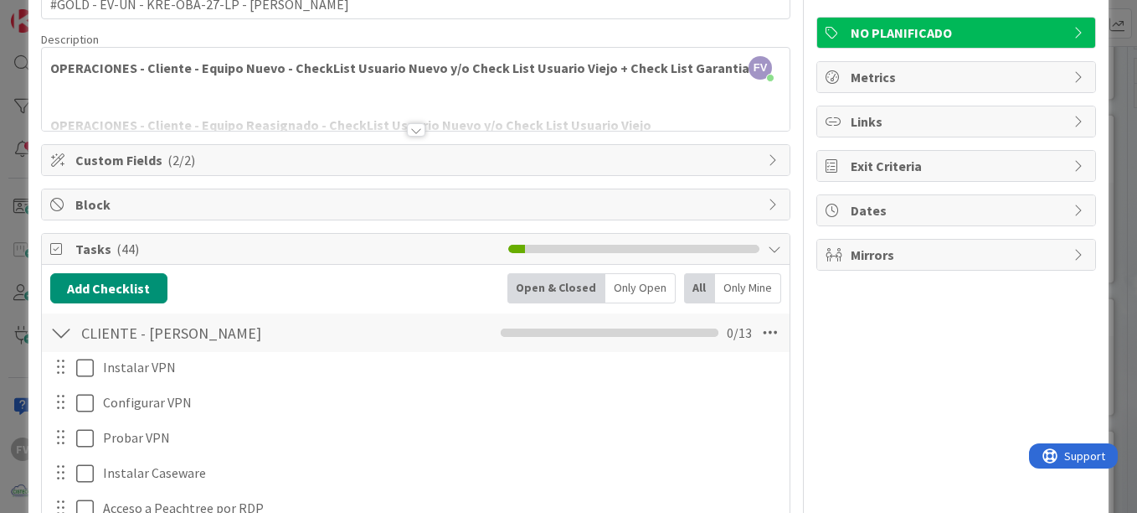
scroll to position [188, 0]
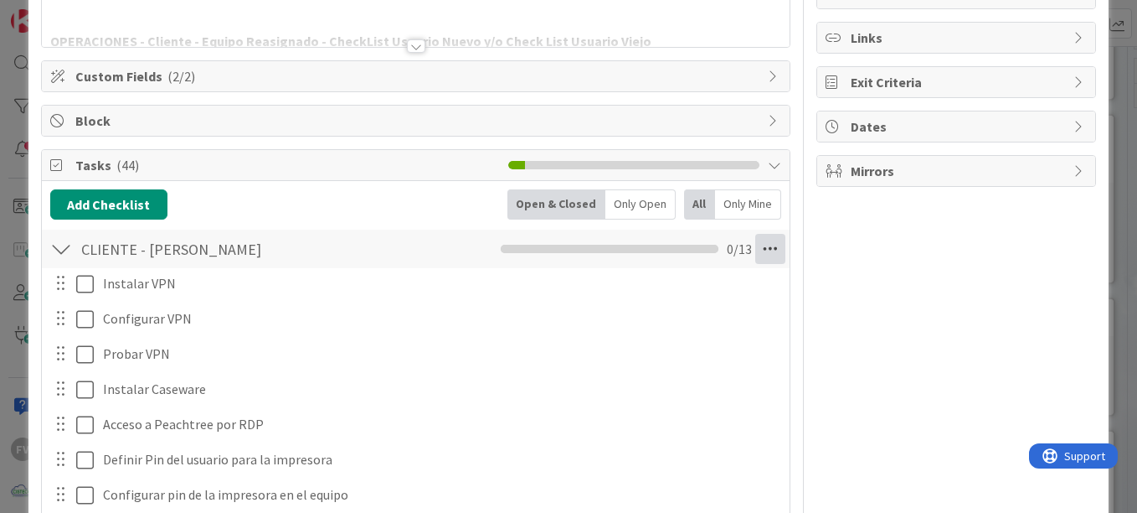
click at [759, 246] on icon at bounding box center [771, 249] width 30 height 30
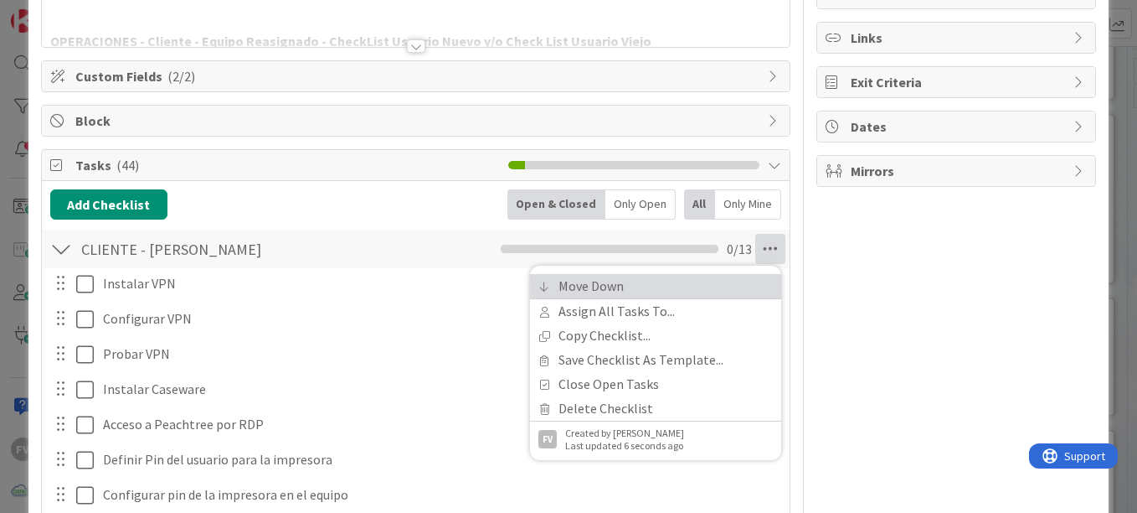
click at [593, 280] on link "Move Down" at bounding box center [655, 286] width 251 height 24
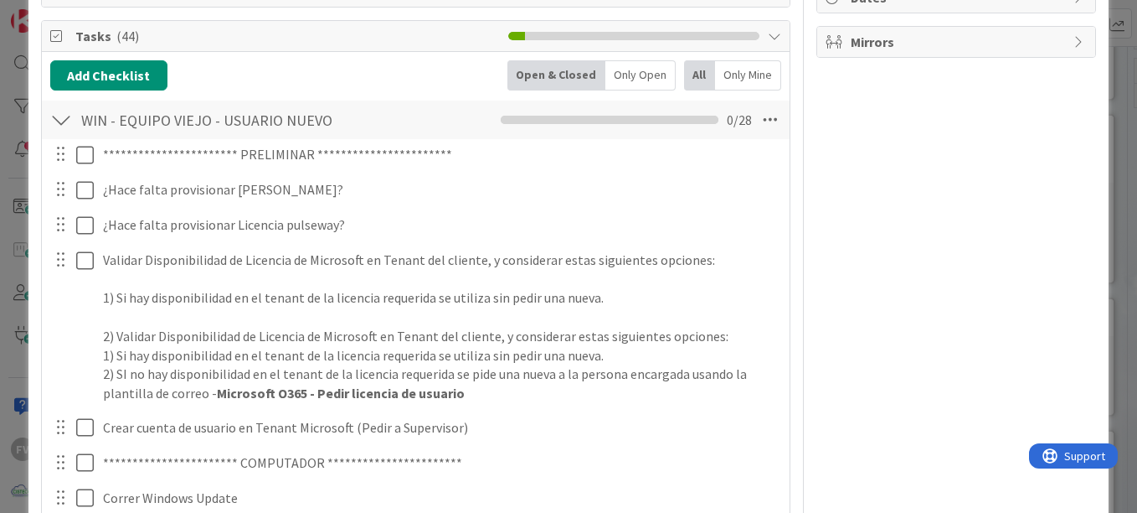
scroll to position [186, 0]
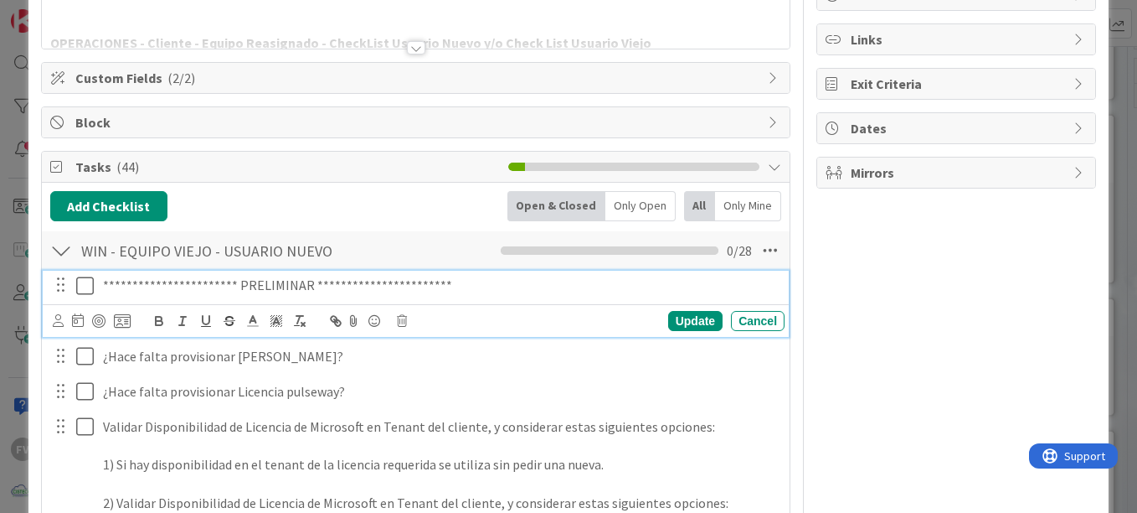
click at [85, 285] on icon at bounding box center [85, 286] width 18 height 20
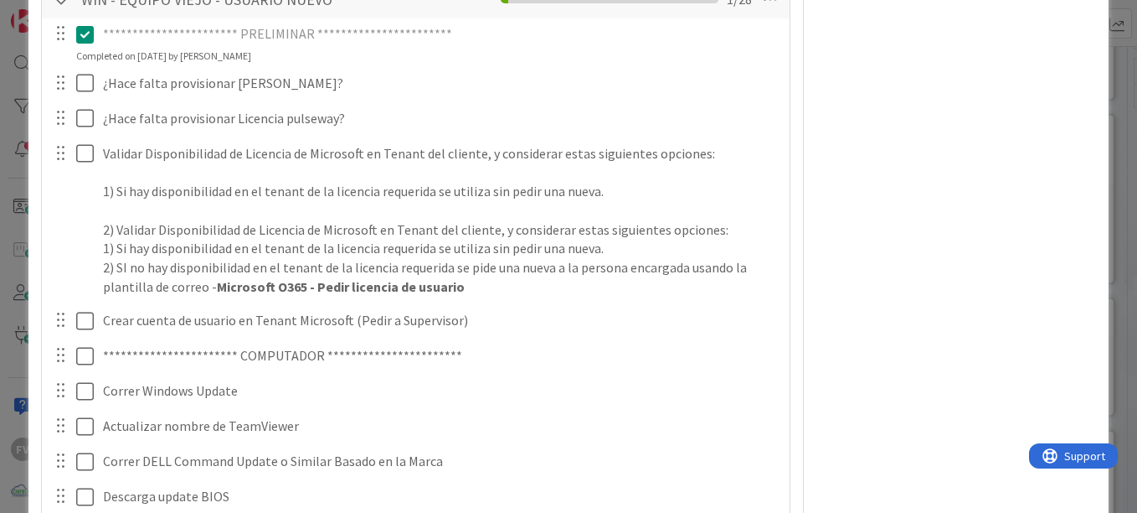
scroll to position [521, 0]
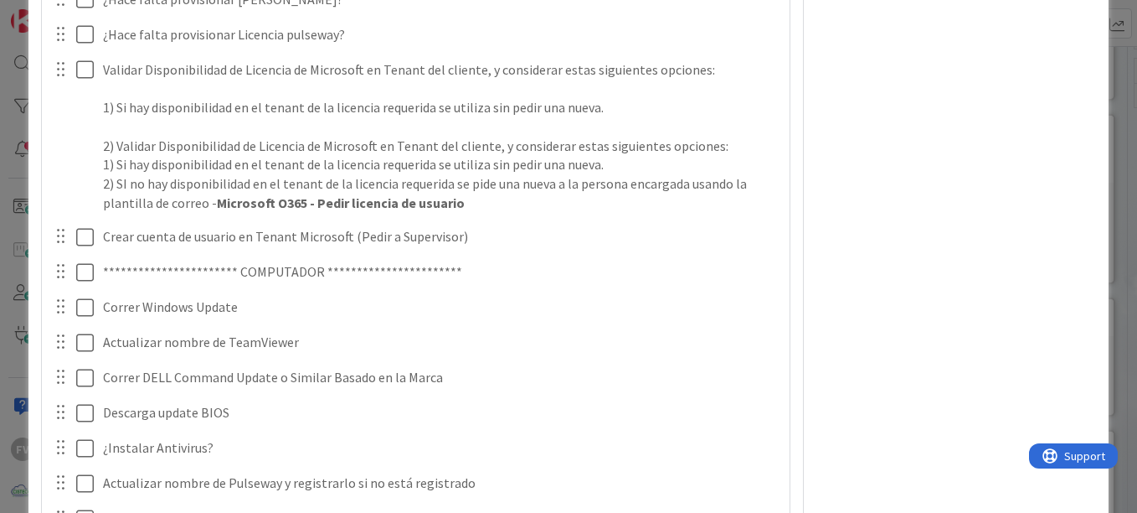
click at [70, 247] on div at bounding box center [60, 236] width 22 height 25
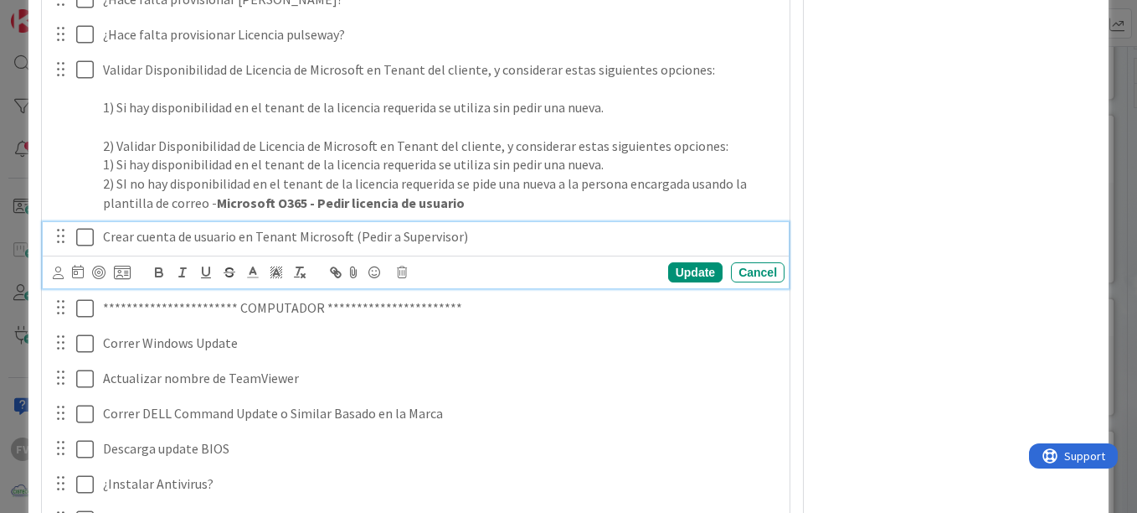
click at [86, 245] on icon at bounding box center [85, 237] width 18 height 20
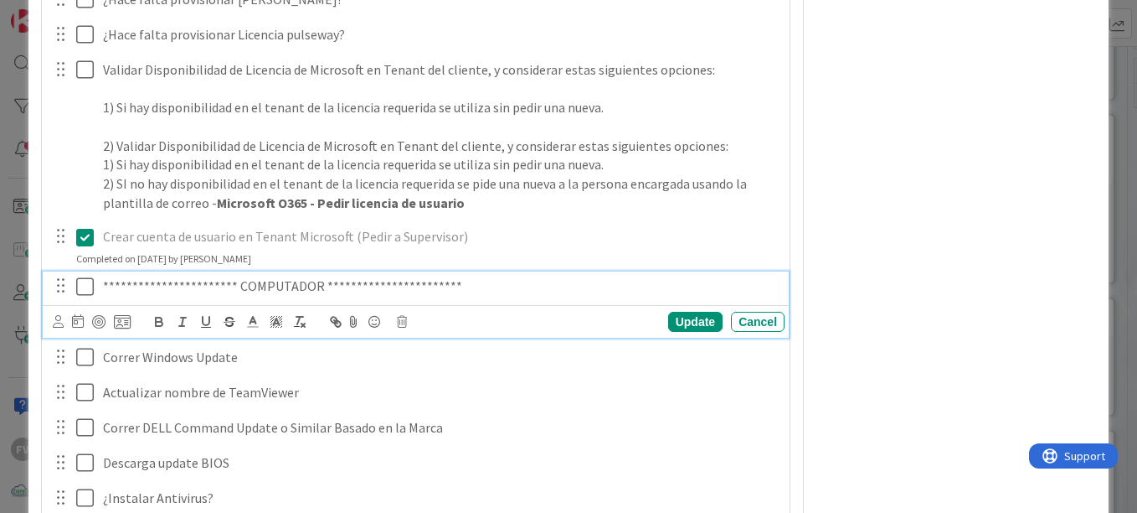
click at [85, 285] on icon at bounding box center [85, 286] width 18 height 20
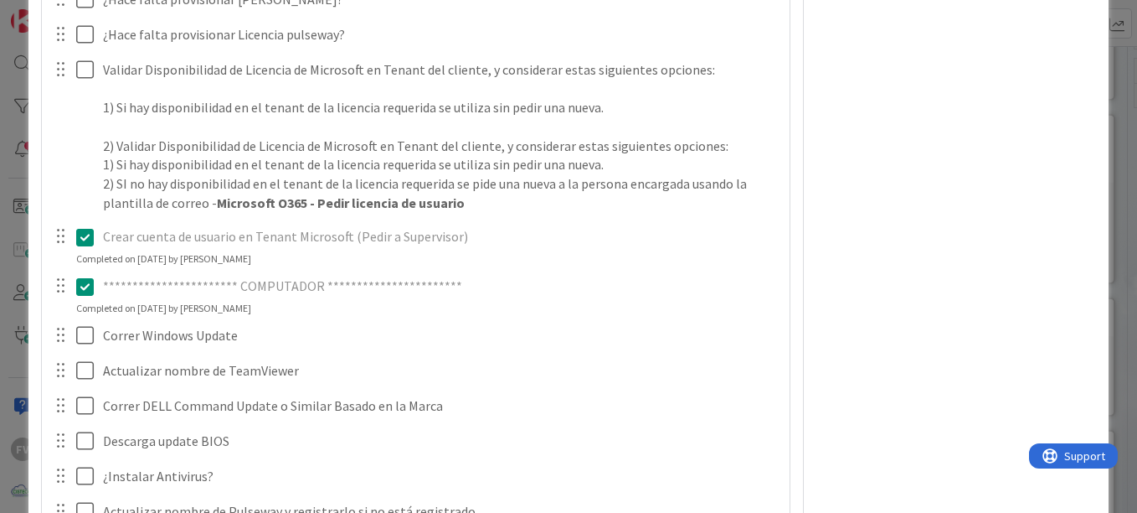
scroll to position [0, 0]
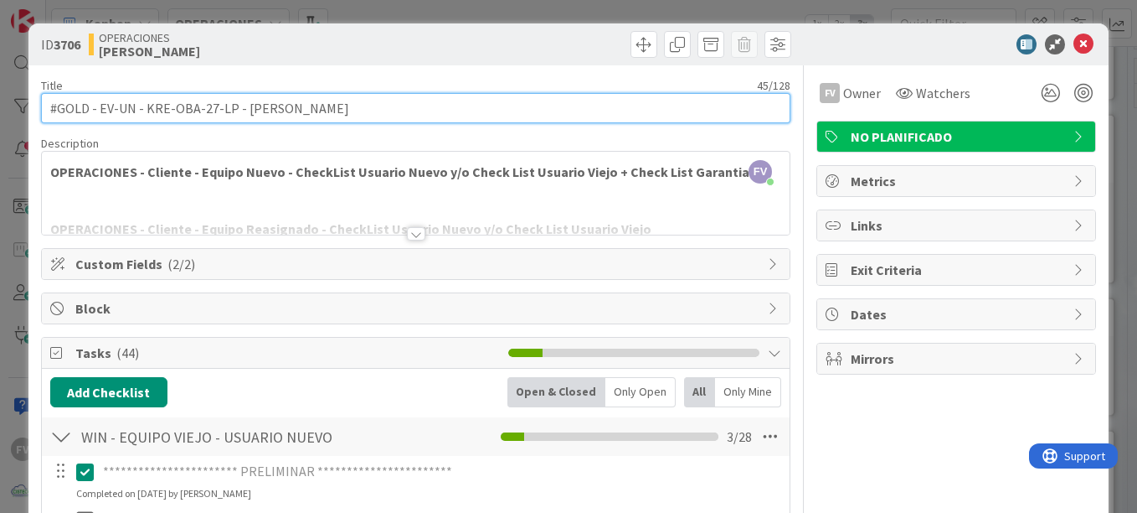
drag, startPoint x: 340, startPoint y: 104, endPoint x: 239, endPoint y: 129, distance: 104.4
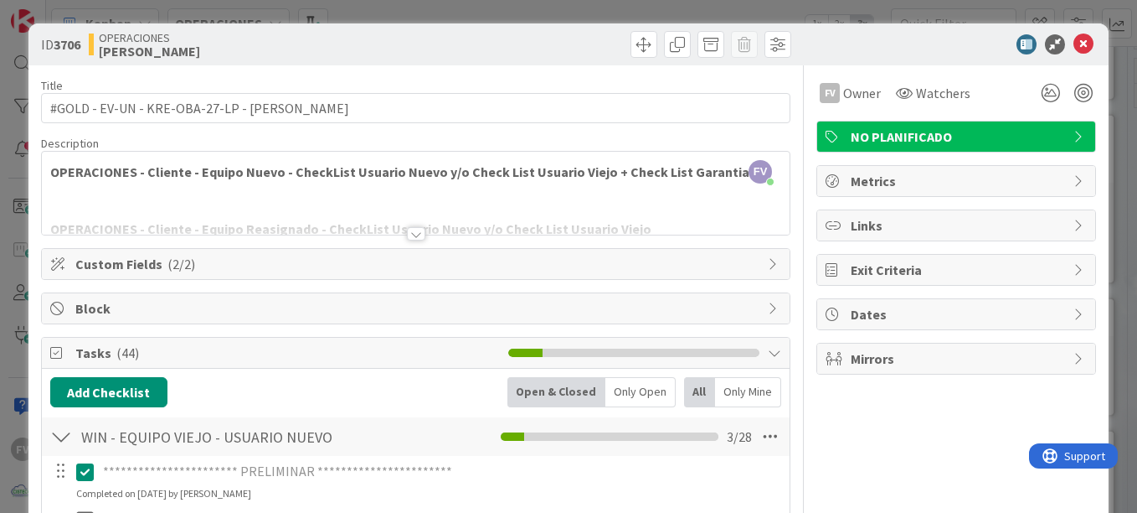
click at [431, 59] on div "ID 3706 OPERACIONES [PERSON_NAME]" at bounding box center [568, 44] width 1081 height 42
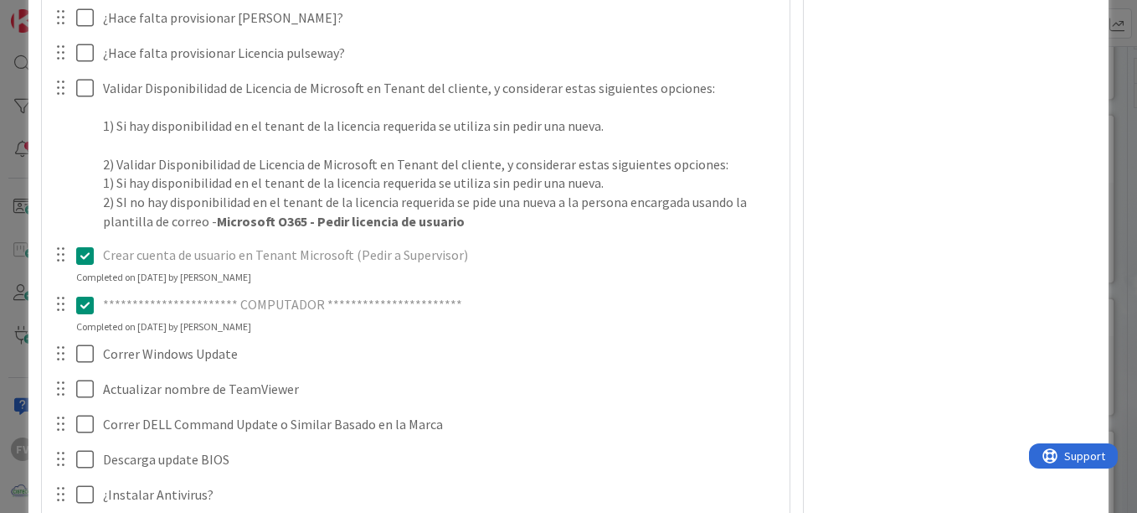
scroll to position [670, 0]
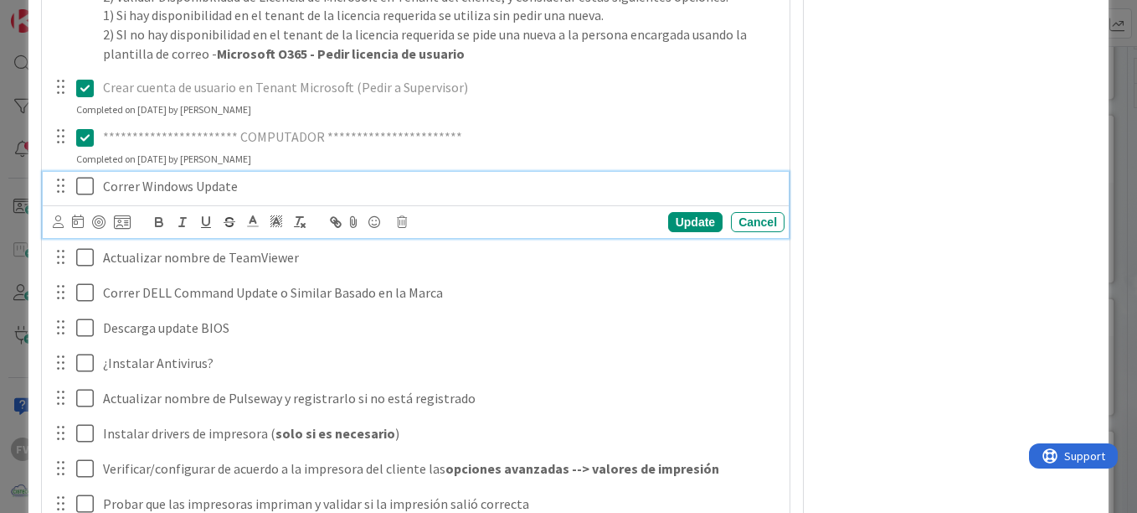
click at [90, 191] on icon at bounding box center [85, 186] width 18 height 20
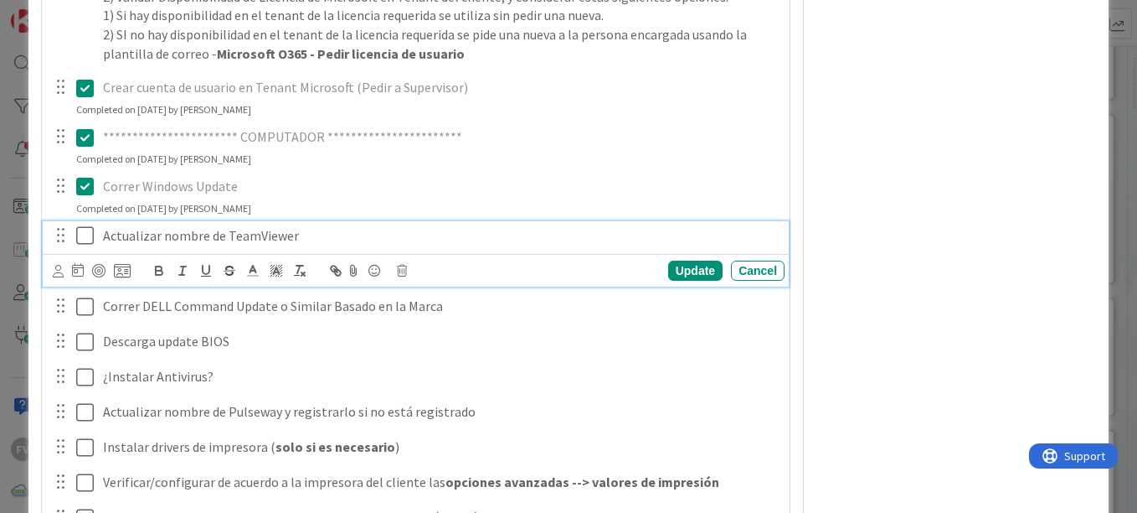
click at [85, 235] on icon at bounding box center [85, 235] width 18 height 20
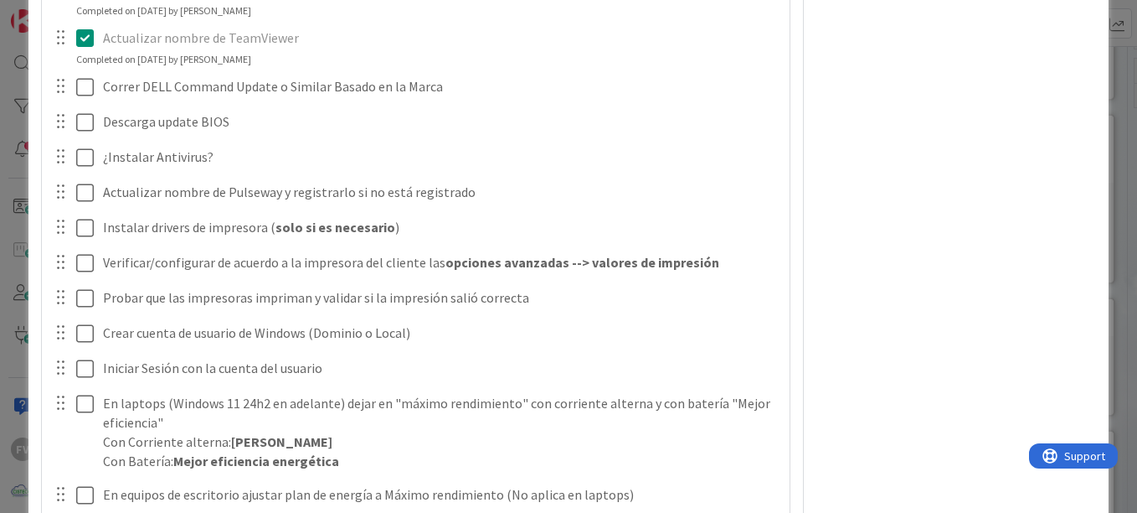
scroll to position [754, 0]
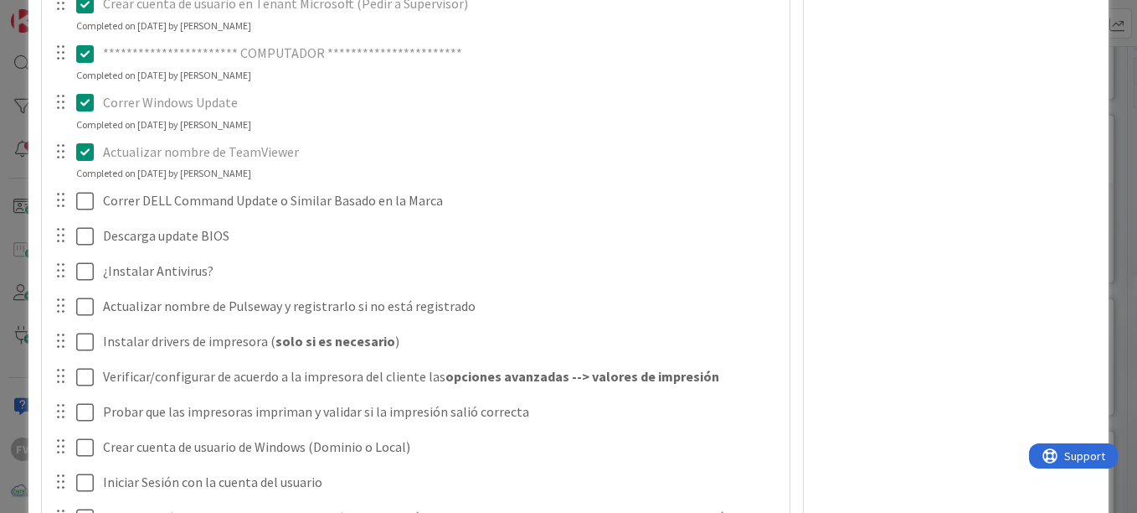
click at [11, 180] on div "**********" at bounding box center [568, 256] width 1137 height 513
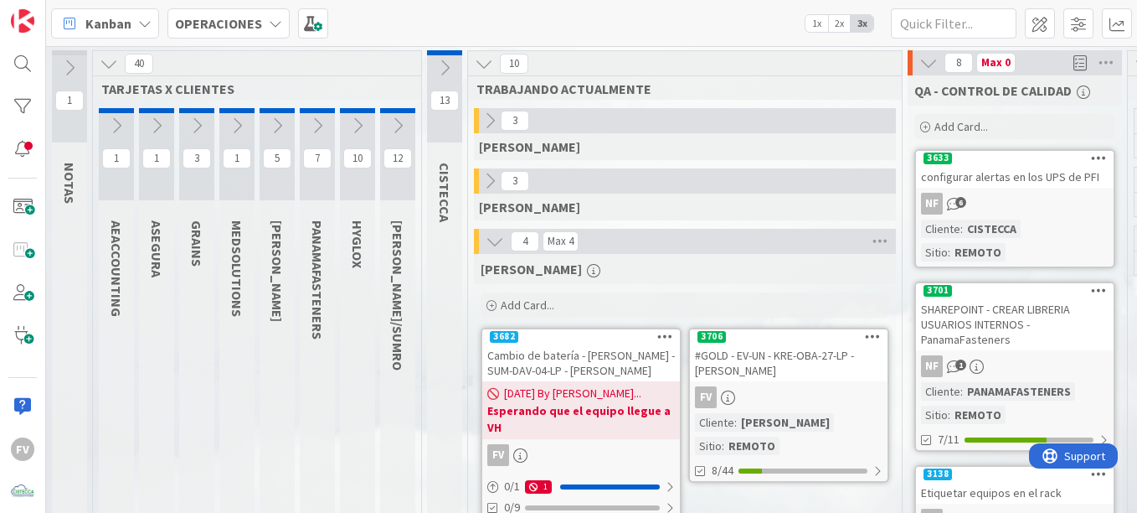
click at [393, 129] on icon at bounding box center [398, 125] width 18 height 18
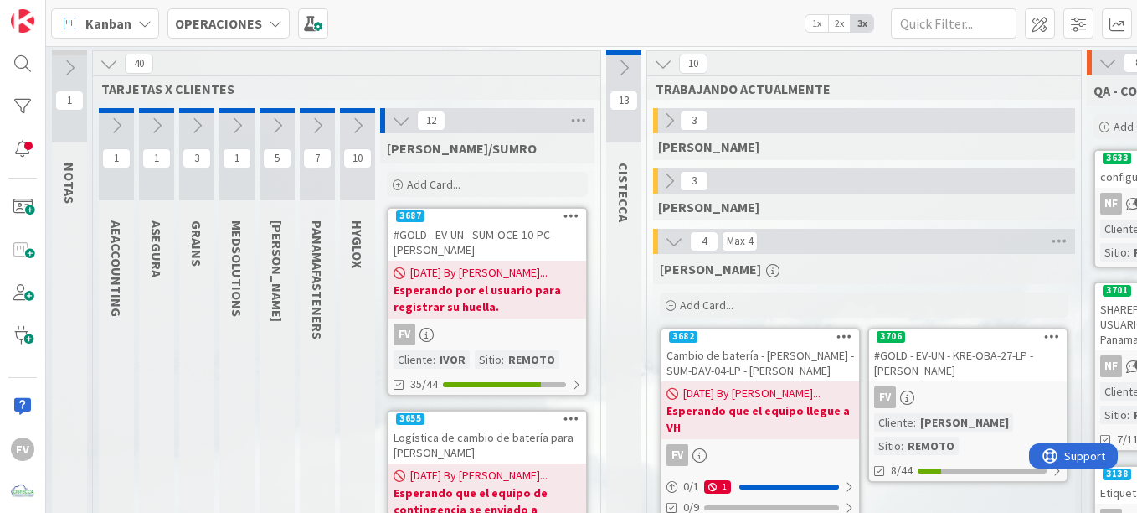
click at [434, 233] on div "#GOLD - EV-UN - SUM-OCE-10-PC - [PERSON_NAME]" at bounding box center [488, 242] width 198 height 37
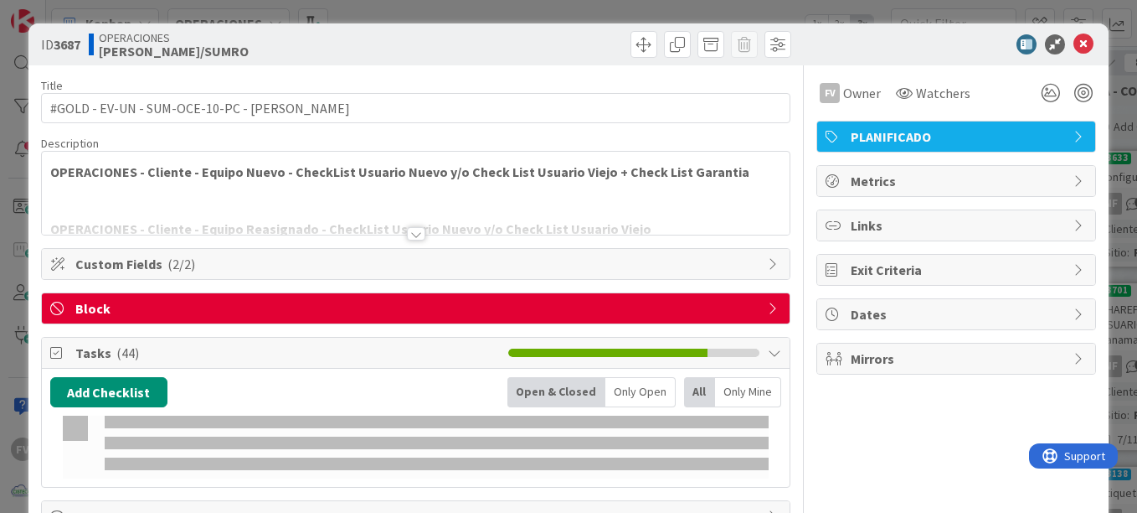
click at [493, 282] on div "Title 46 / 128 #GOLD - EV-UN - SUM-OCE-10-PC - [PERSON_NAME] Description OPERAC…" at bounding box center [416, 342] width 750 height 555
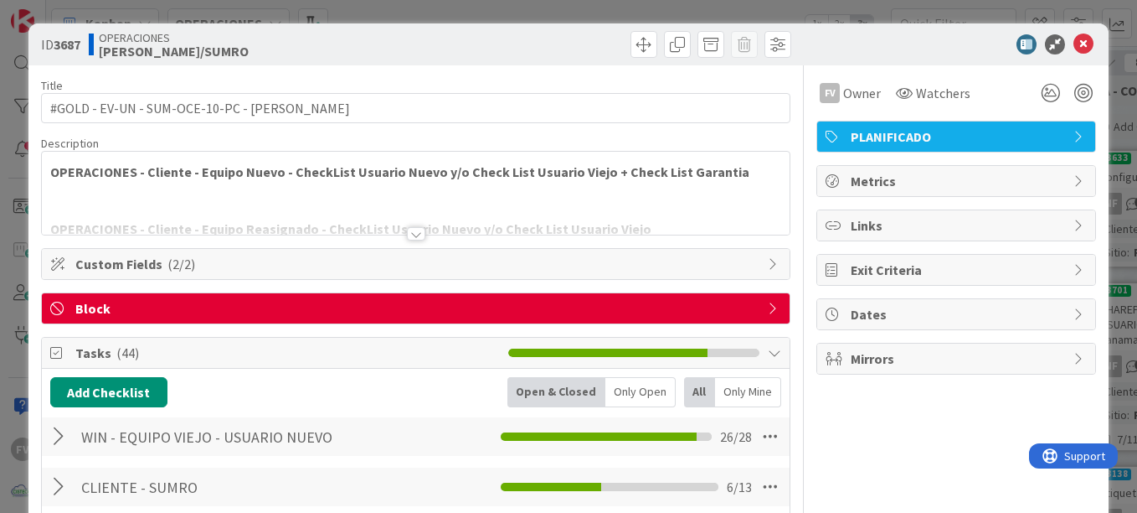
click at [150, 304] on span "Block" at bounding box center [417, 308] width 684 height 20
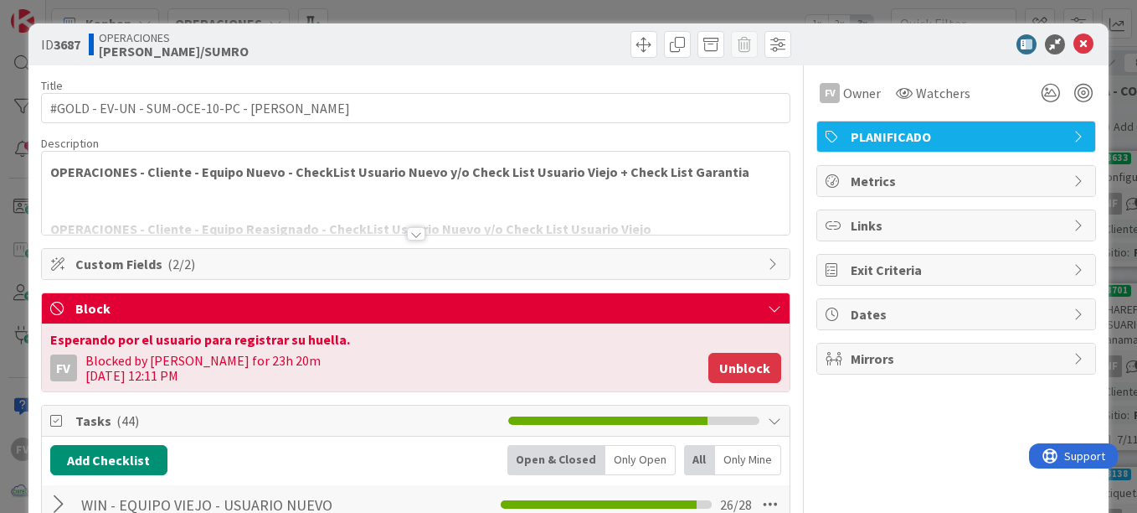
click at [729, 372] on button "Unblock" at bounding box center [745, 368] width 73 height 30
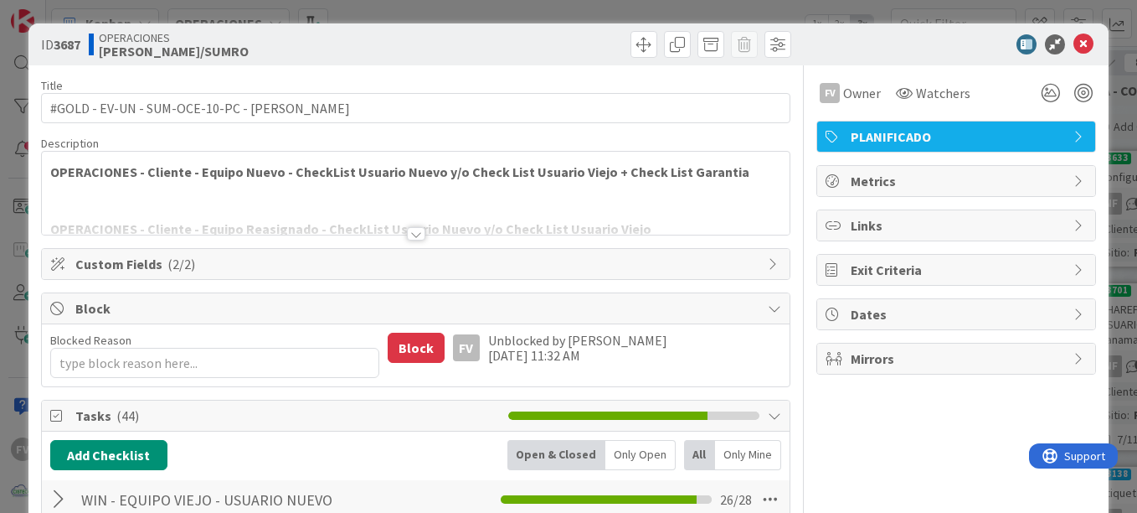
type textarea "x"
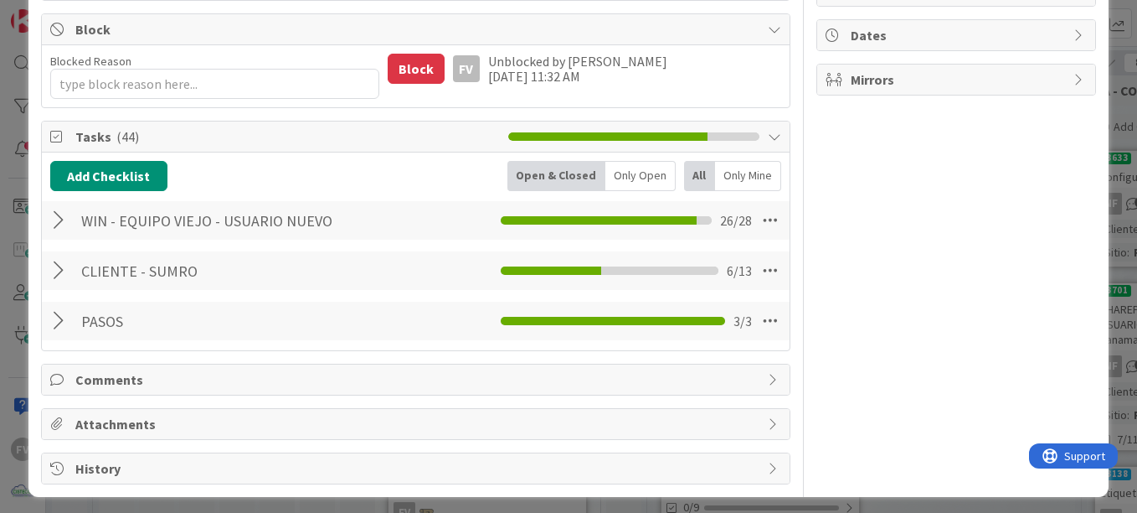
scroll to position [286, 0]
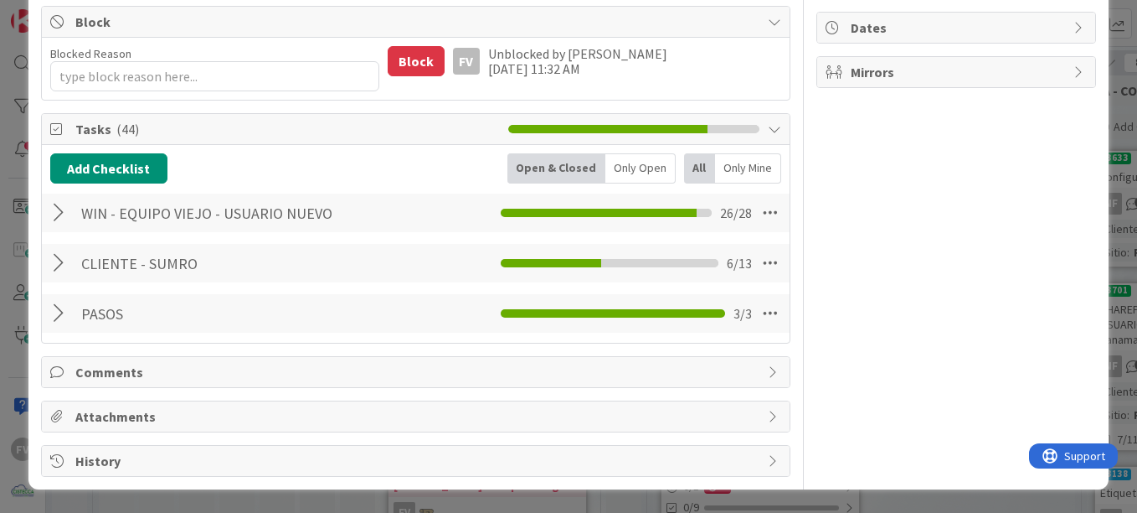
click at [74, 325] on div "PASOS Checklist Name 5 / 64 PASOS 3 / 3" at bounding box center [416, 313] width 748 height 39
click at [57, 322] on div at bounding box center [61, 313] width 22 height 30
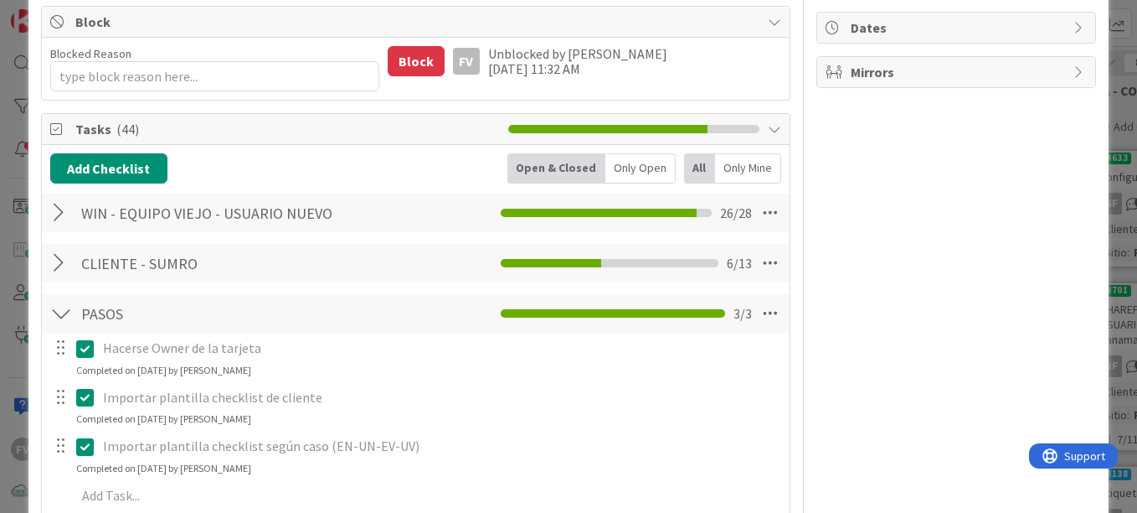
click at [70, 255] on div at bounding box center [61, 263] width 22 height 30
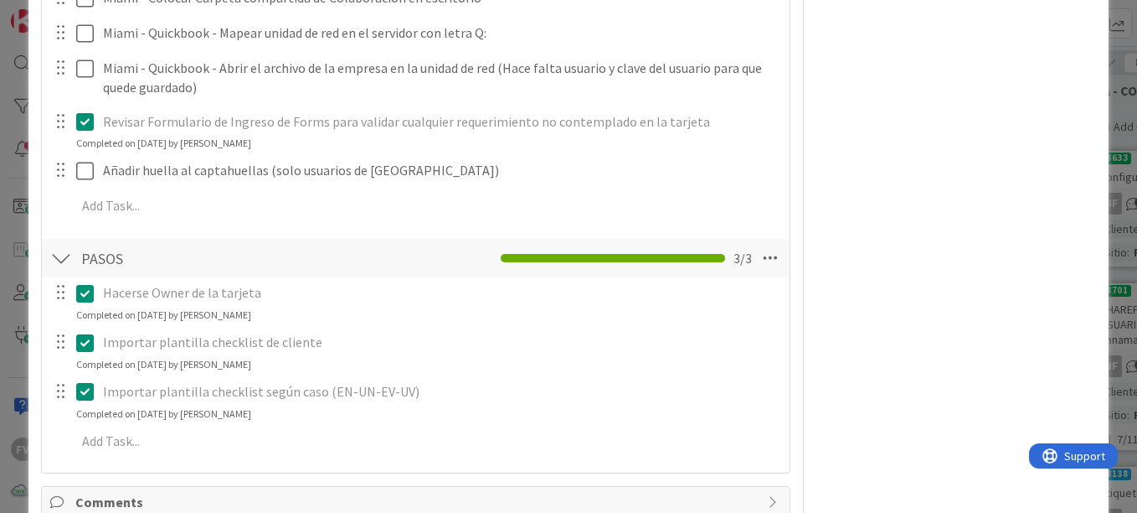
scroll to position [1086, 0]
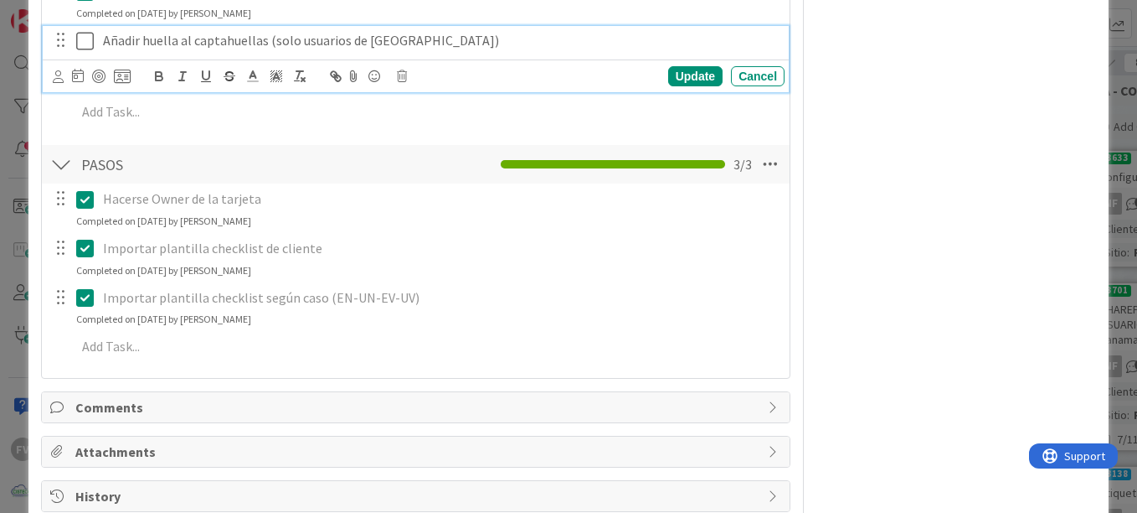
click at [493, 34] on p "Añadir huella al captahuellas (solo usuarios de [GEOGRAPHIC_DATA])" at bounding box center [440, 40] width 675 height 19
drag, startPoint x: 517, startPoint y: 31, endPoint x: 458, endPoint y: 42, distance: 59.6
click at [458, 42] on p "Añadir huella al captahuellas (solo usuarios de [GEOGRAPHIC_DATA]) - [PERSON_NA…" at bounding box center [440, 40] width 675 height 19
click at [83, 39] on icon at bounding box center [85, 41] width 18 height 20
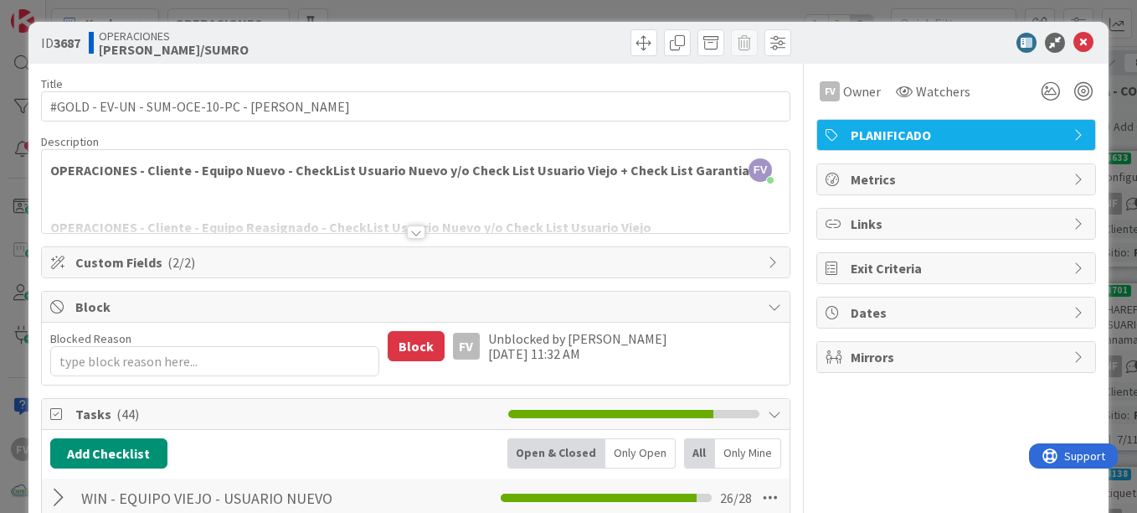
scroll to position [0, 0]
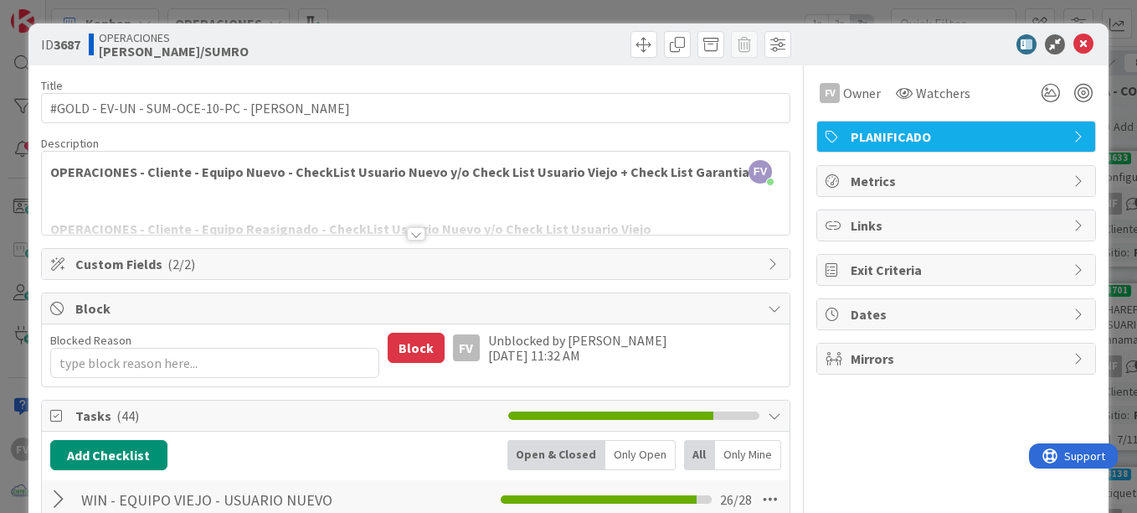
click at [7, 250] on div "ID 3687 OPERACIONES [PERSON_NAME]/SUMRO Title 46 / 128 #GOLD - EV-UN - SUM-OCE-…" at bounding box center [568, 256] width 1137 height 513
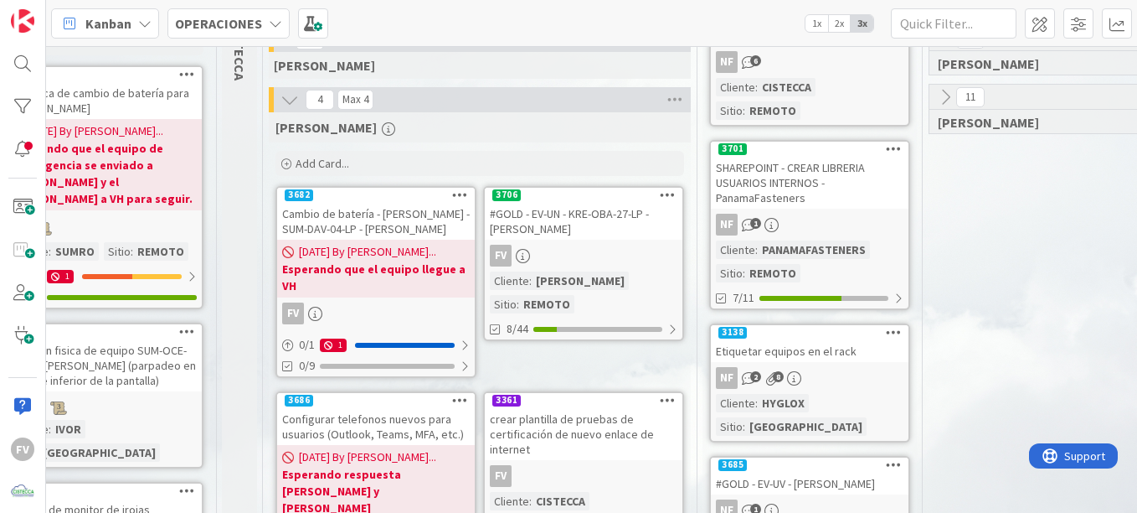
scroll to position [0, 384]
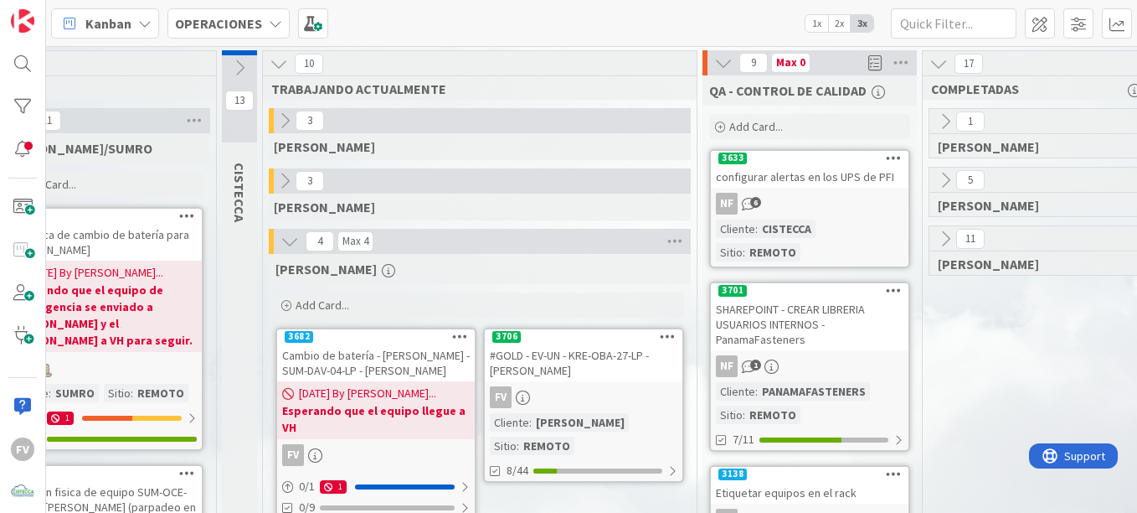
click at [944, 194] on div "5 [PERSON_NAME]" at bounding box center [1036, 192] width 213 height 49
click at [944, 184] on icon at bounding box center [945, 180] width 18 height 18
click at [953, 246] on icon at bounding box center [951, 237] width 18 height 18
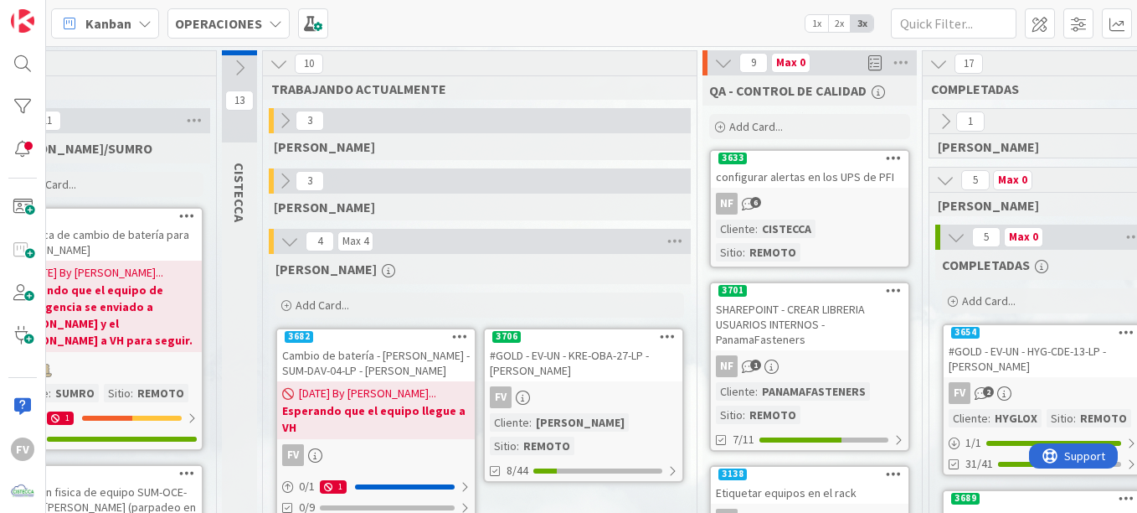
click at [952, 239] on icon at bounding box center [956, 237] width 18 height 18
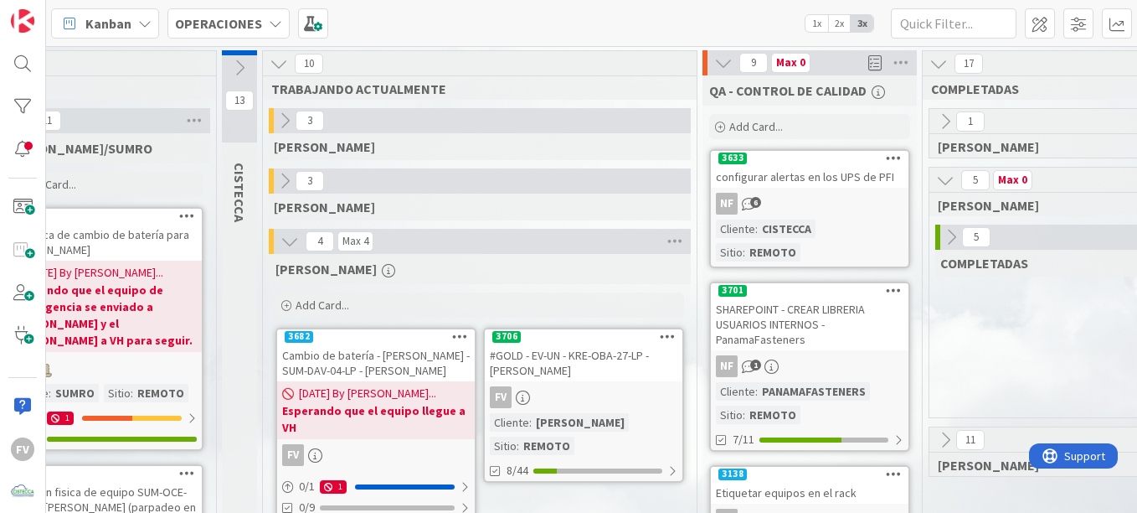
click at [952, 177] on icon at bounding box center [945, 180] width 18 height 18
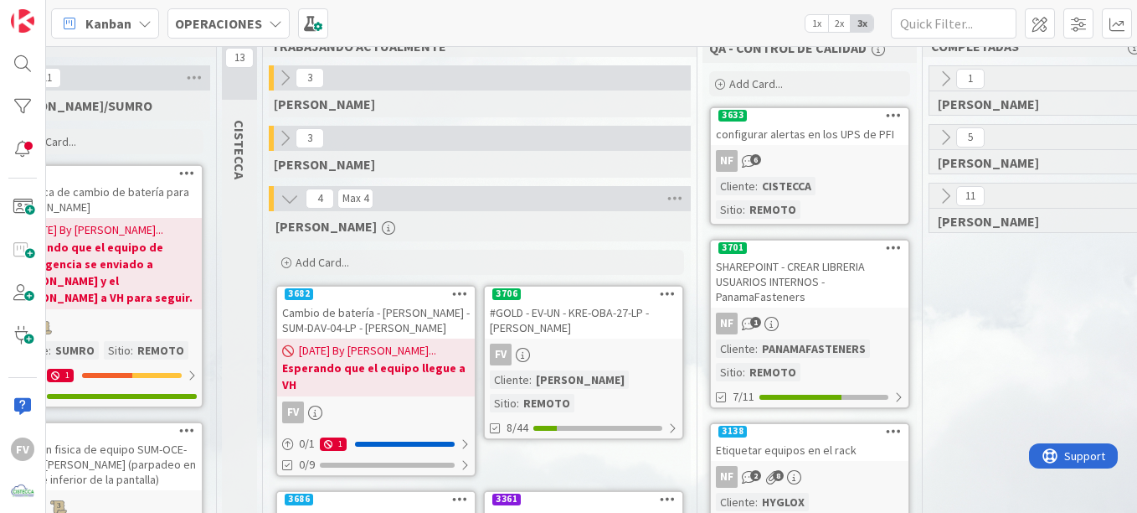
scroll to position [84, 384]
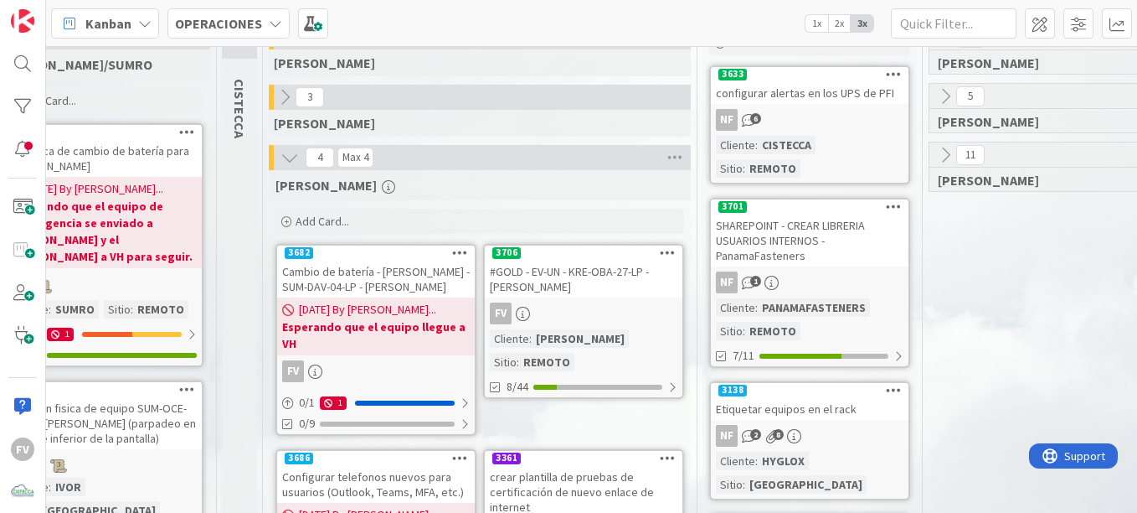
click at [601, 278] on div "#GOLD - EV-UN - KRE-OBA-27-LP - [PERSON_NAME]" at bounding box center [584, 278] width 198 height 37
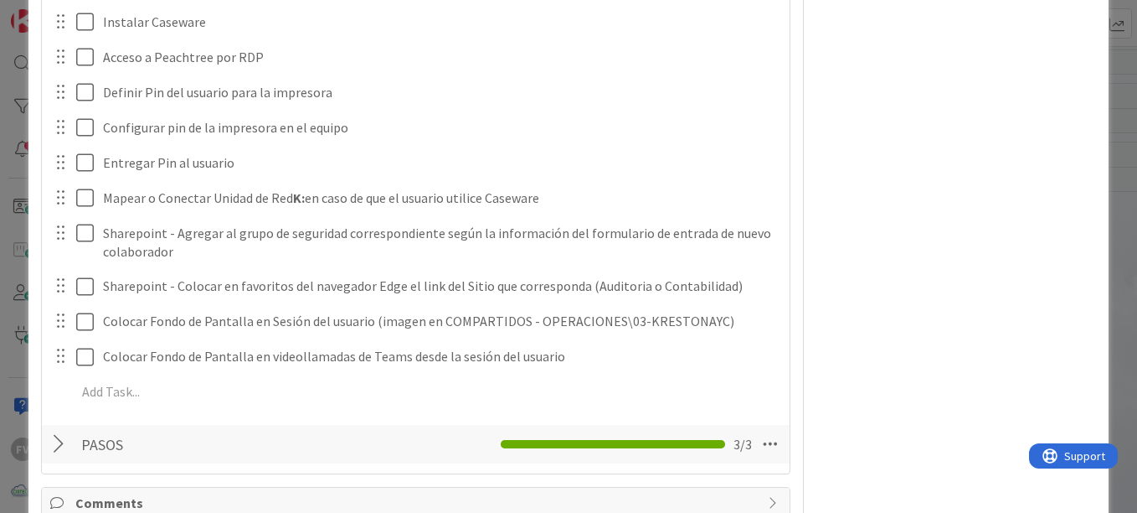
scroll to position [2097, 0]
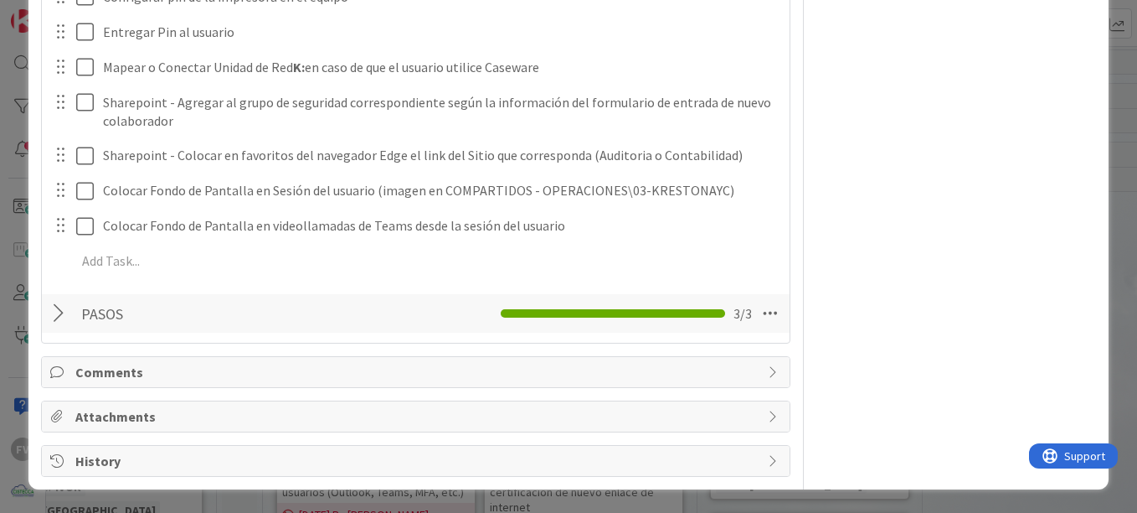
click at [133, 383] on div "Comments" at bounding box center [416, 372] width 748 height 30
type textarea "x"
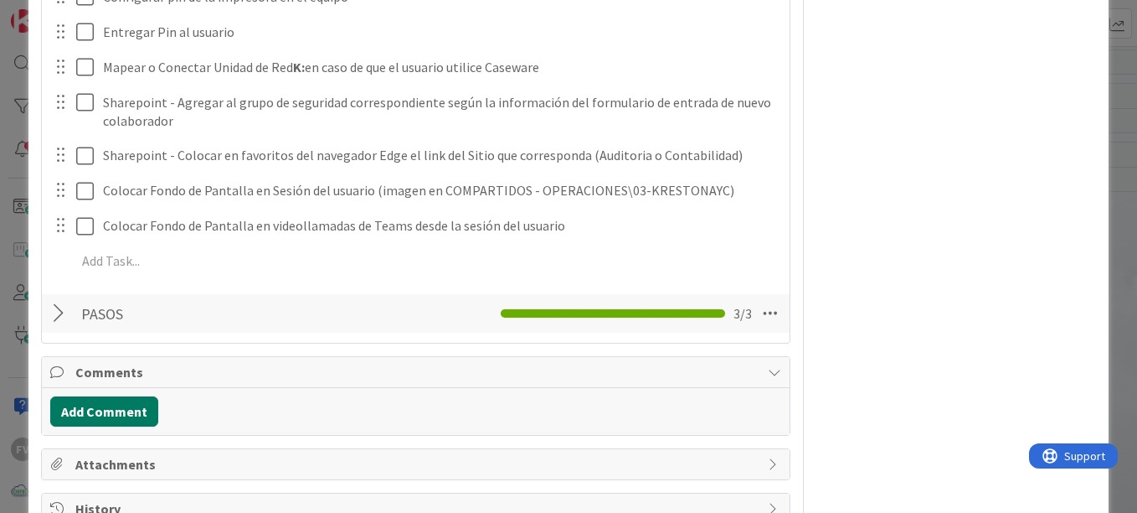
click at [111, 403] on button "Add Comment" at bounding box center [104, 411] width 108 height 30
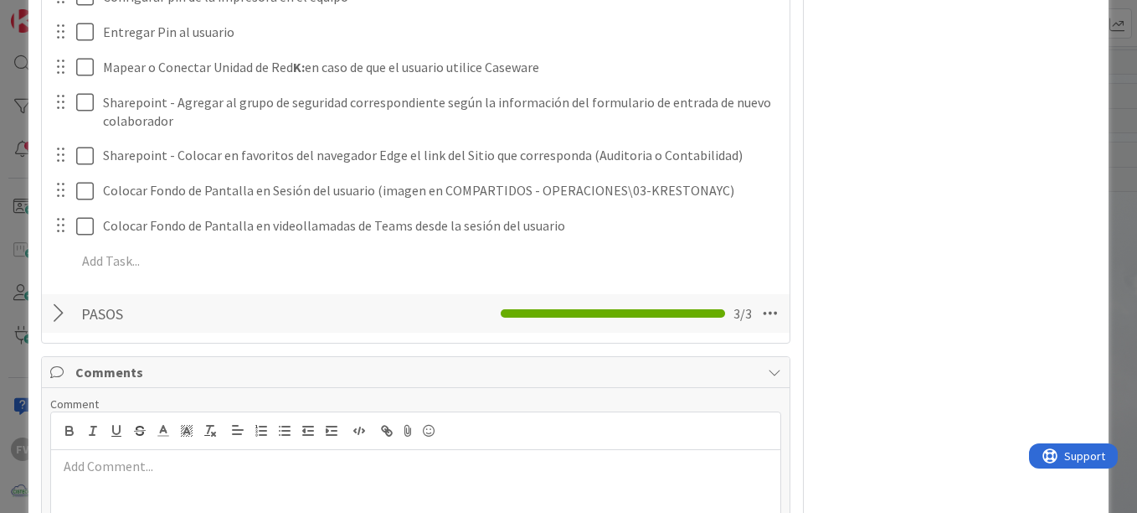
click at [72, 472] on p at bounding box center [416, 465] width 716 height 19
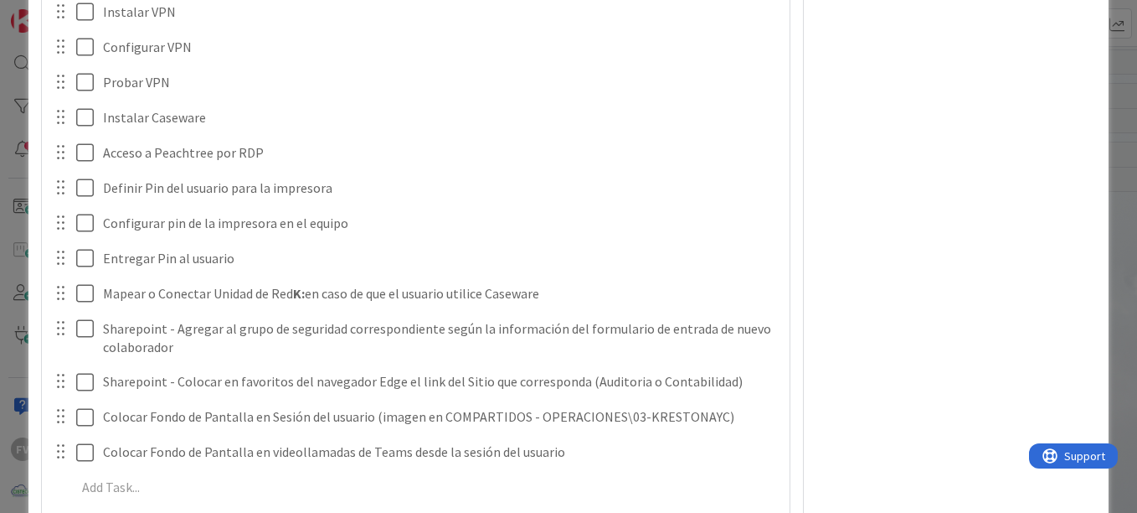
scroll to position [2264, 0]
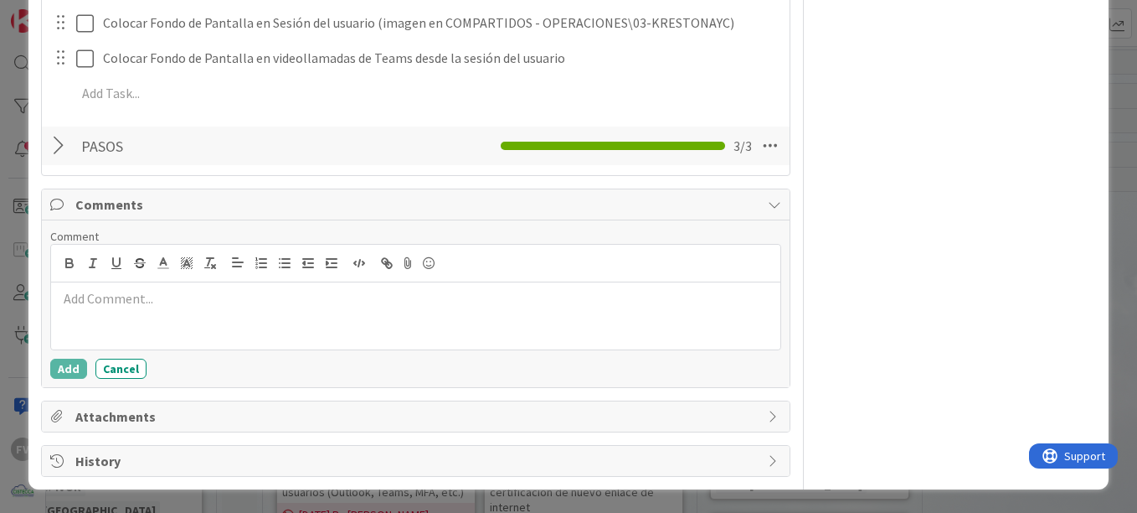
click at [174, 313] on div at bounding box center [416, 315] width 730 height 67
click at [173, 306] on p at bounding box center [416, 298] width 716 height 19
click at [73, 377] on button "Add" at bounding box center [68, 368] width 37 height 20
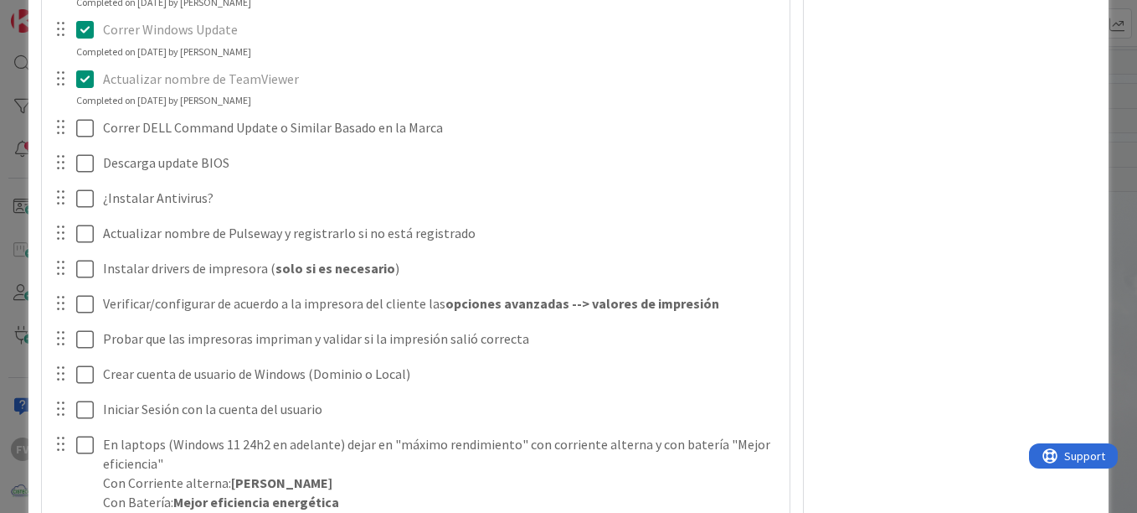
scroll to position [909, 0]
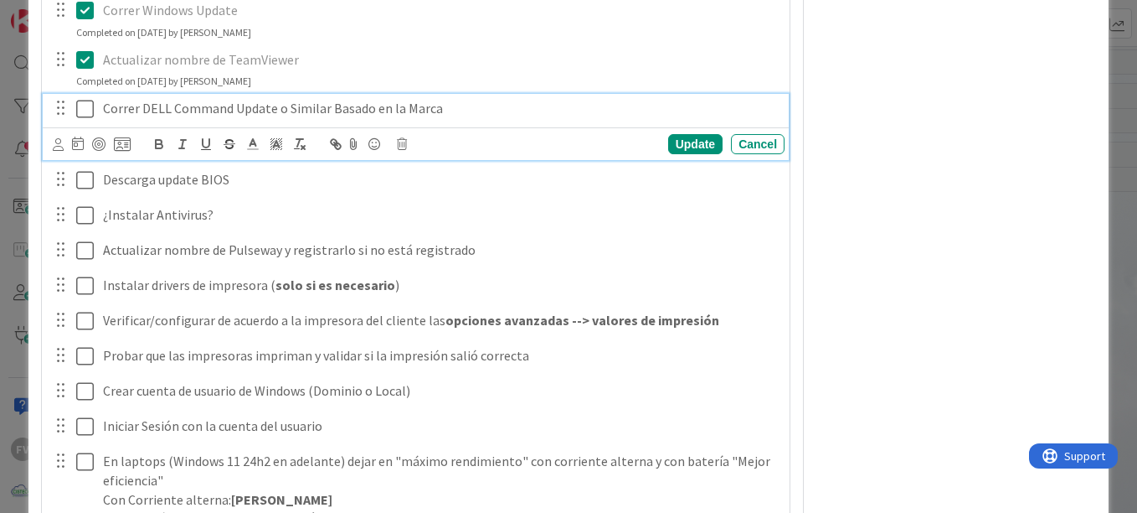
click at [519, 121] on div "Correr DELL Command Update o Similar Basado en la Marca" at bounding box center [440, 108] width 689 height 29
click at [90, 114] on icon at bounding box center [85, 109] width 18 height 20
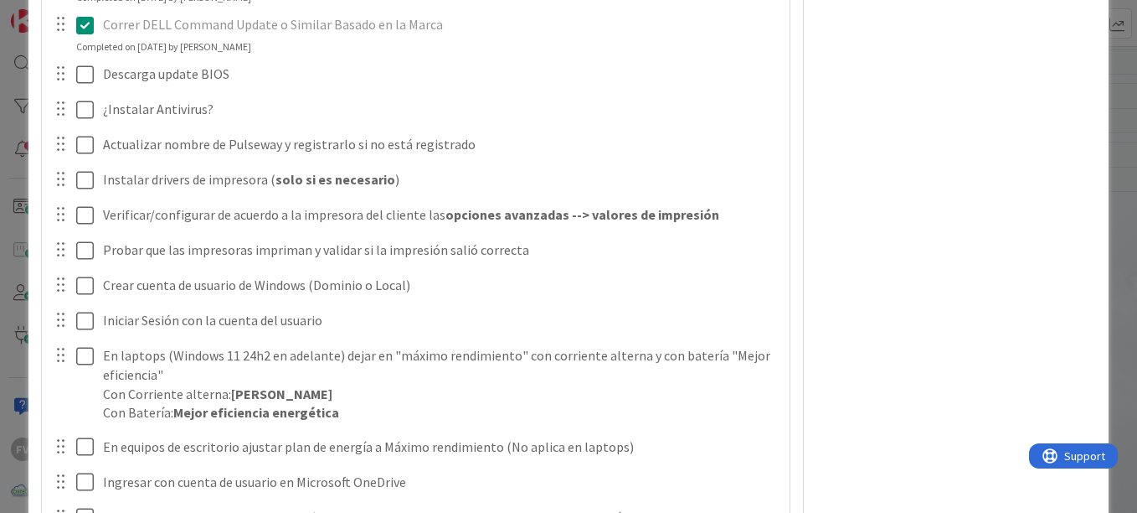
scroll to position [1076, 0]
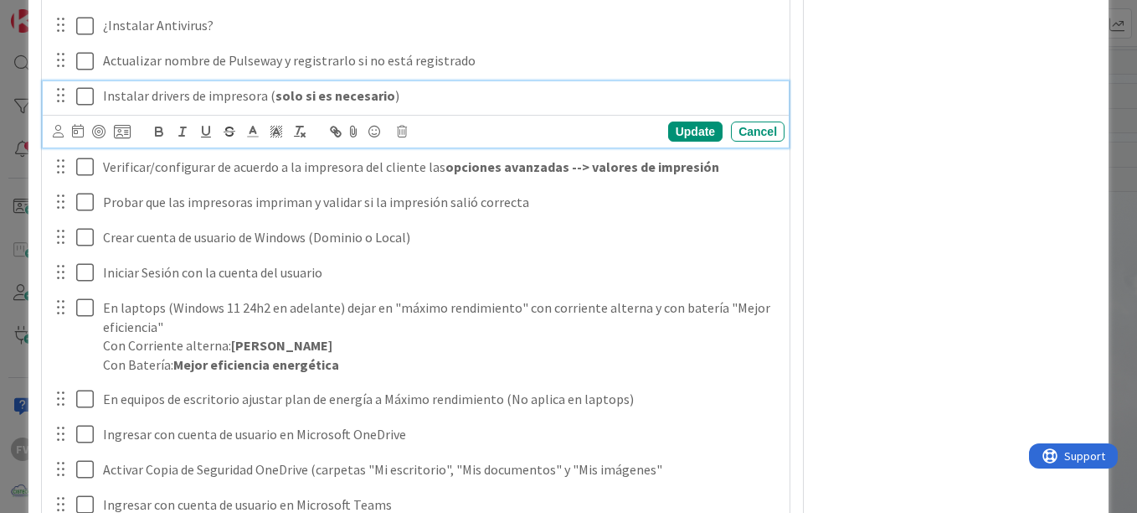
click at [87, 105] on icon at bounding box center [85, 96] width 18 height 20
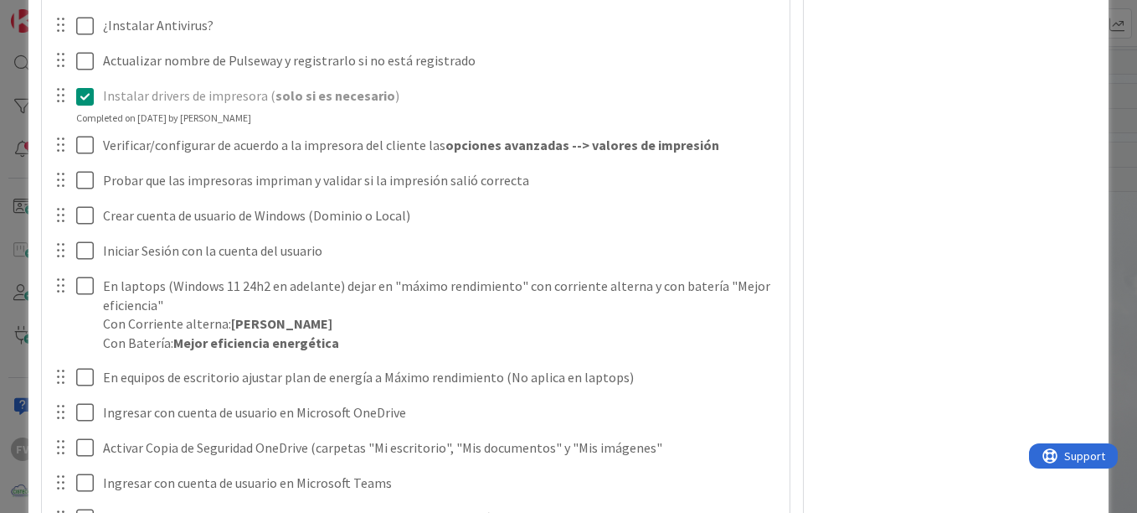
click at [81, 100] on icon at bounding box center [85, 96] width 18 height 20
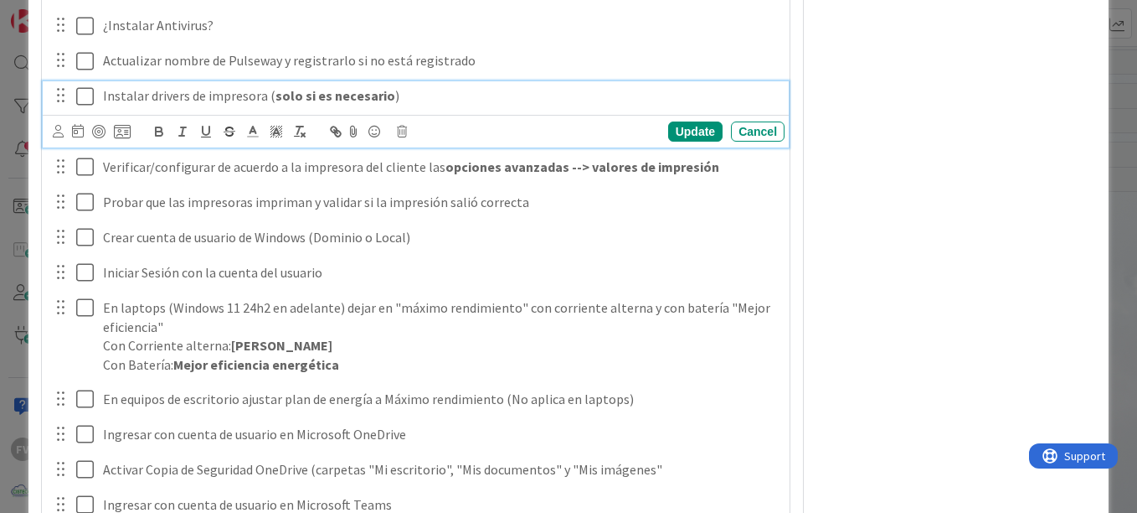
type textarea "x"
click at [103, 101] on p "Instalar drivers de impresora ( solo si es necesario )" at bounding box center [440, 95] width 675 height 19
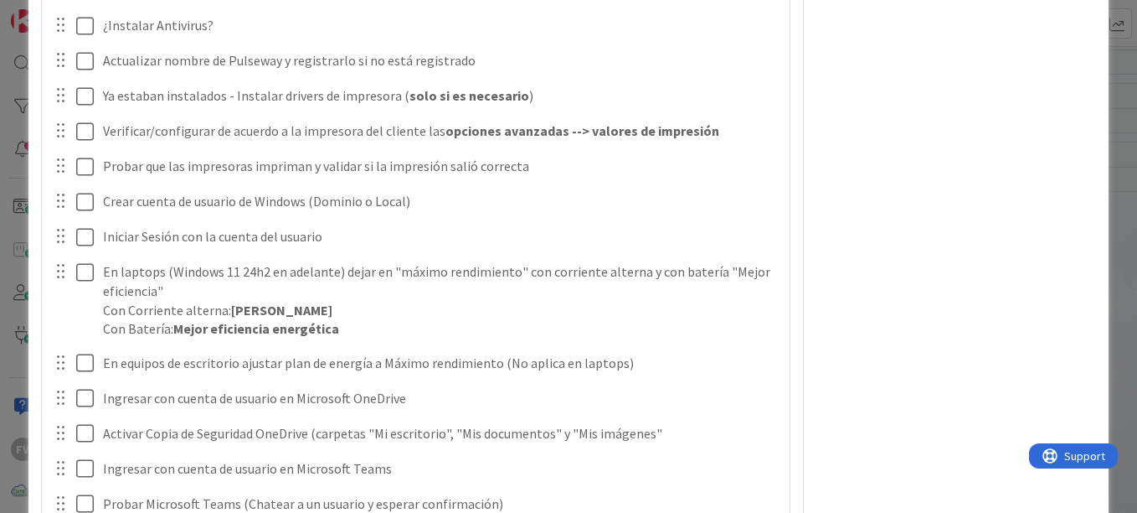
type textarea "x"
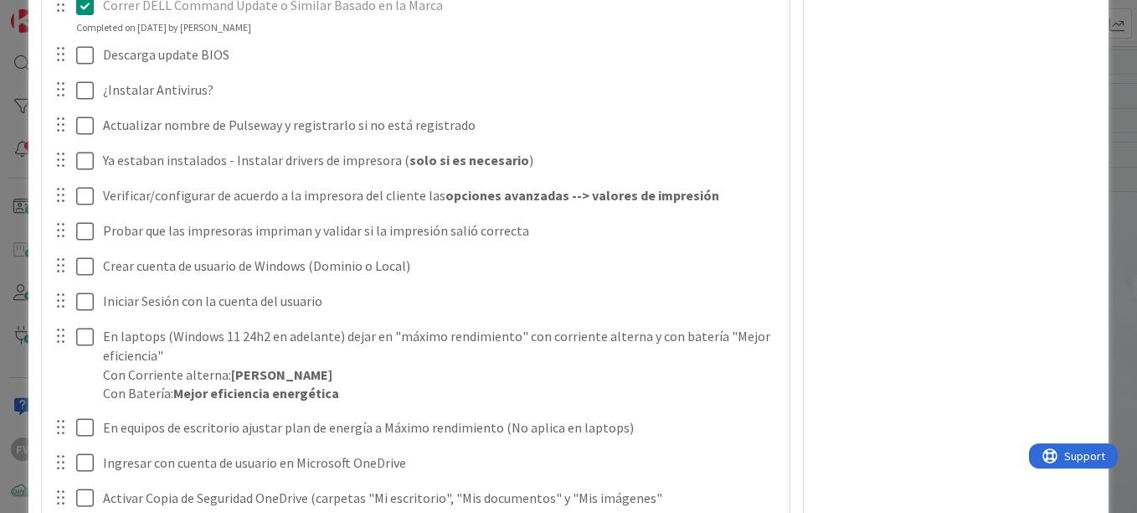
scroll to position [993, 0]
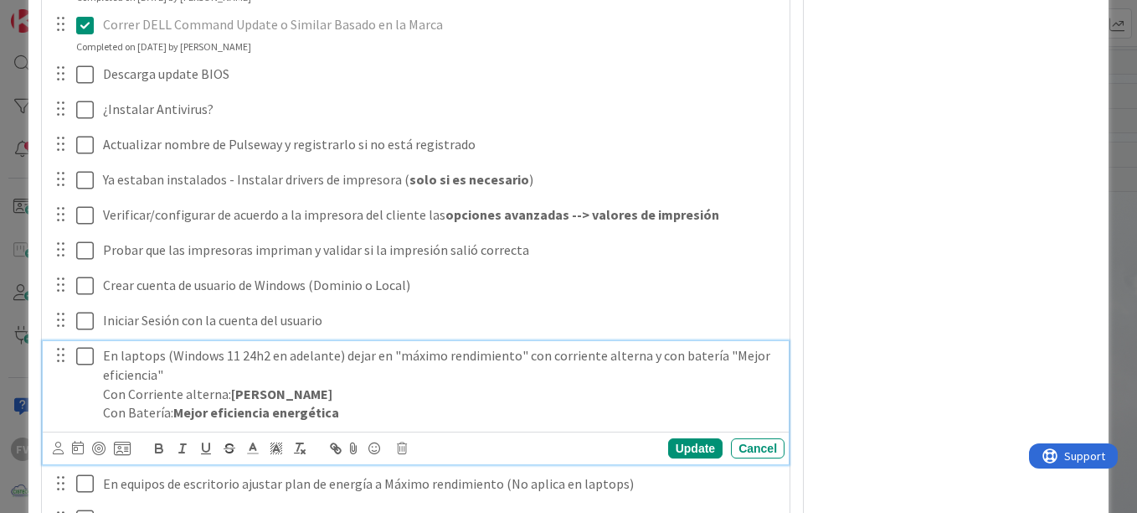
click at [101, 352] on div "En laptops (Windows 11 24h2 en adelante) dejar en "máximo rendimiento" con corr…" at bounding box center [440, 384] width 689 height 86
drag, startPoint x: 281, startPoint y: 358, endPoint x: 105, endPoint y: 361, distance: 176.8
click at [105, 361] on p "Este equipo tiene Windows 10 :/ - En laptops (Windows 11 24h2 en adelante) deja…" at bounding box center [440, 365] width 675 height 38
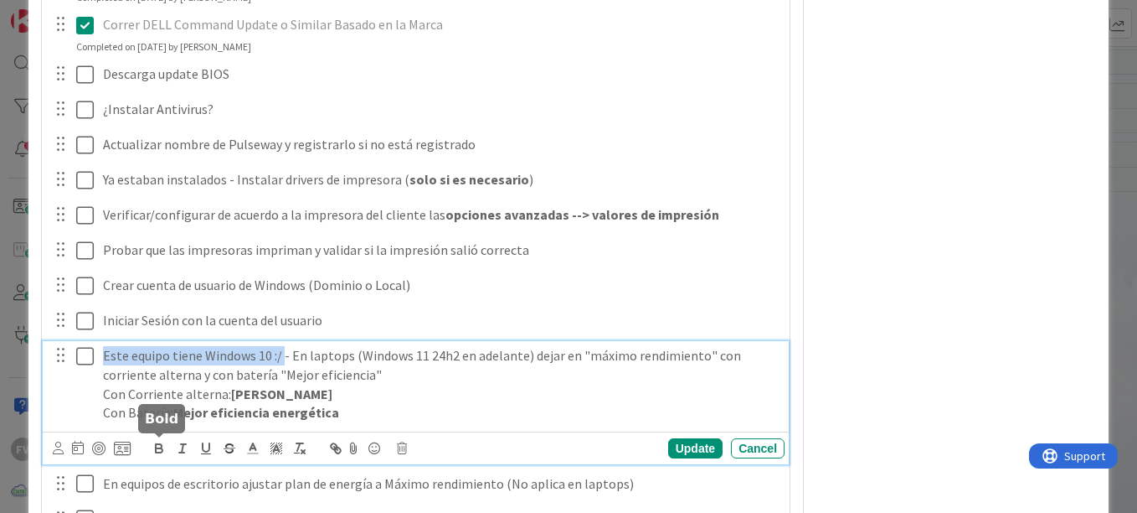
click at [158, 444] on icon "button" at bounding box center [159, 446] width 6 height 4
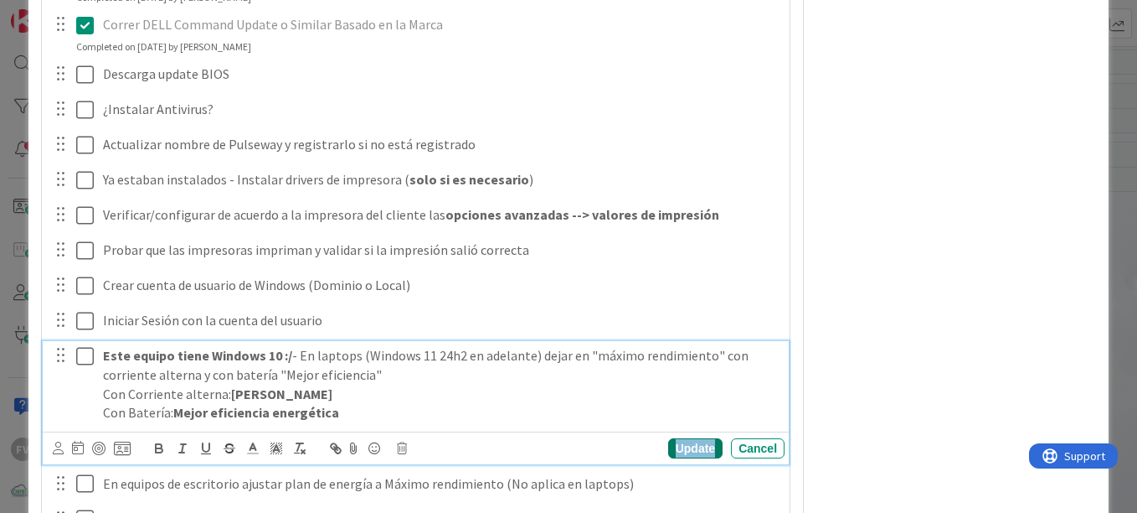
click at [692, 444] on div "Update" at bounding box center [695, 448] width 54 height 20
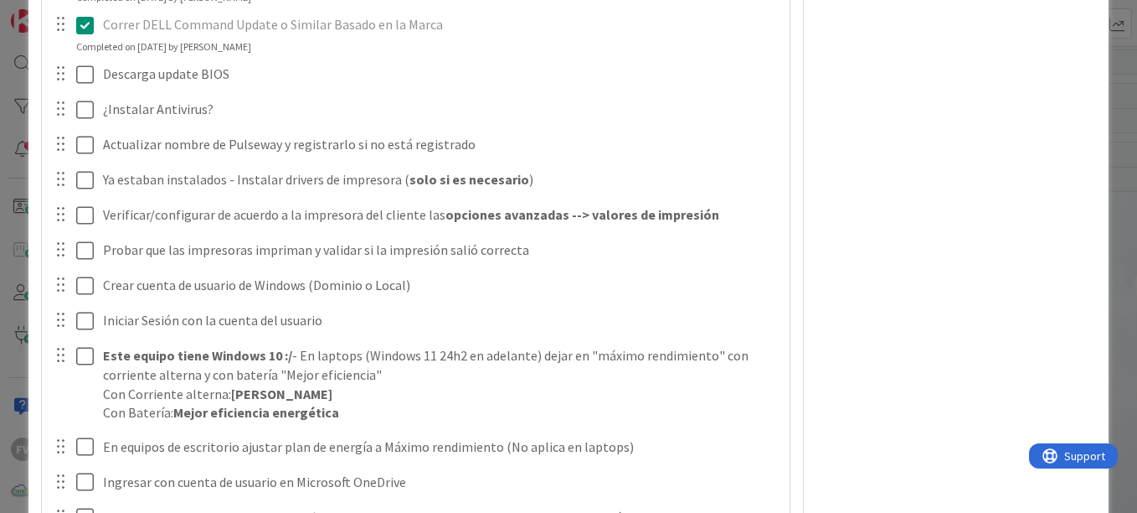
click at [899, 350] on div "FV Owner Watchers NO PLANIFICADO Metrics Links Exit Criteria Dates Mirrors" at bounding box center [957, 410] width 280 height 2674
type textarea "x"
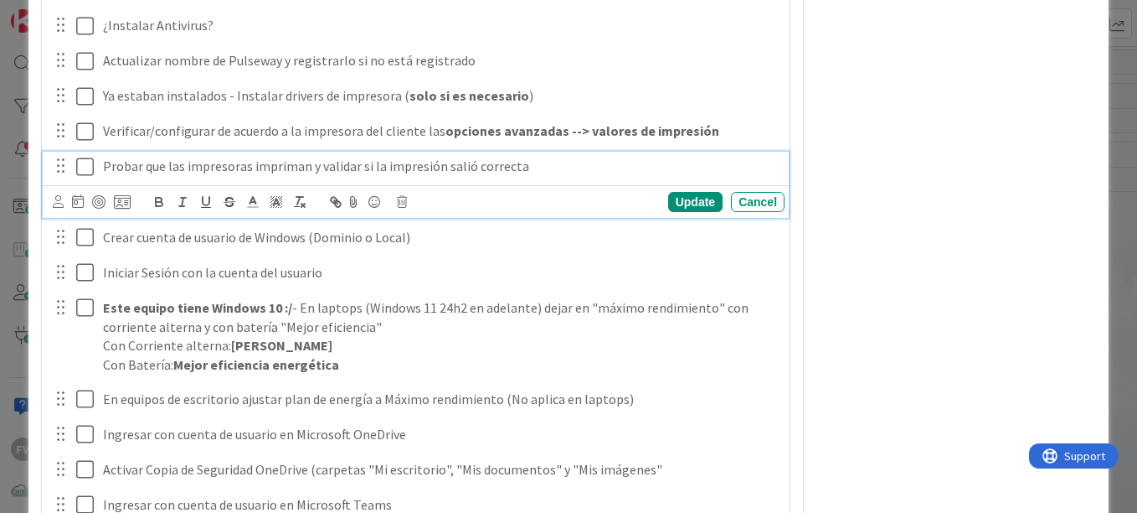
click at [103, 168] on p "Probar que las impresoras impriman y validar si la impresión salió correcta" at bounding box center [440, 166] width 675 height 19
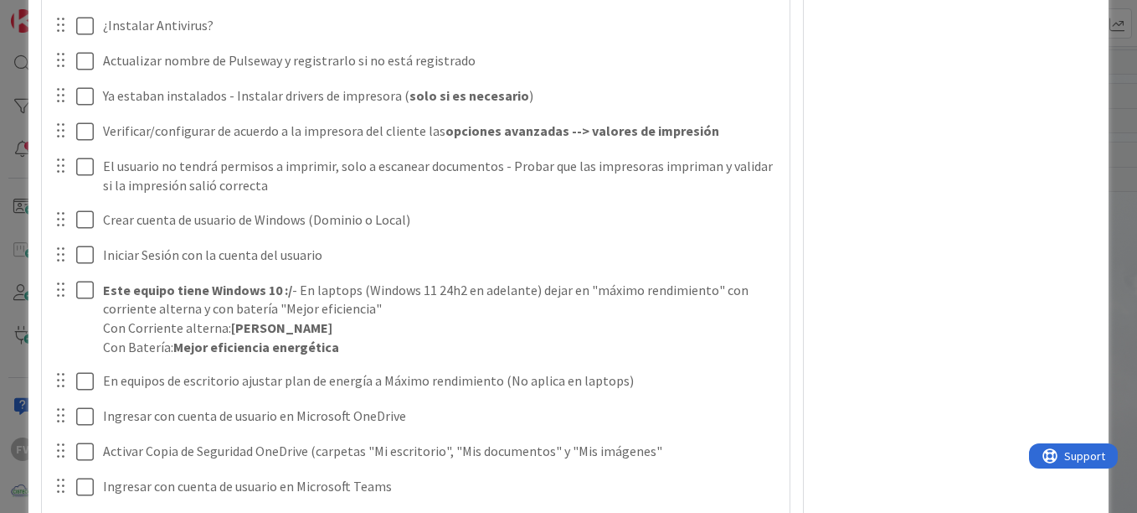
scroll to position [1160, 0]
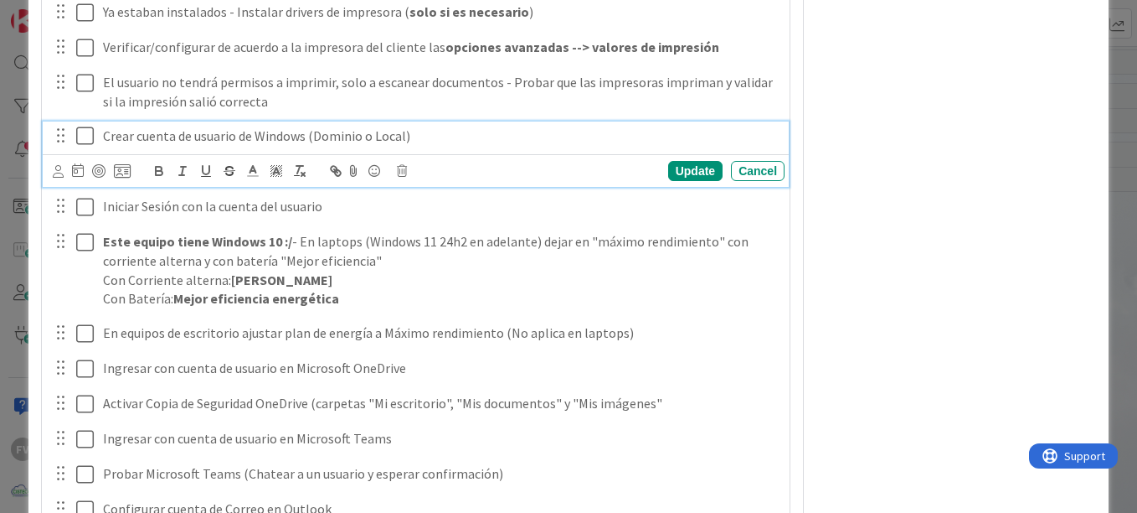
click at [81, 145] on icon at bounding box center [85, 136] width 18 height 20
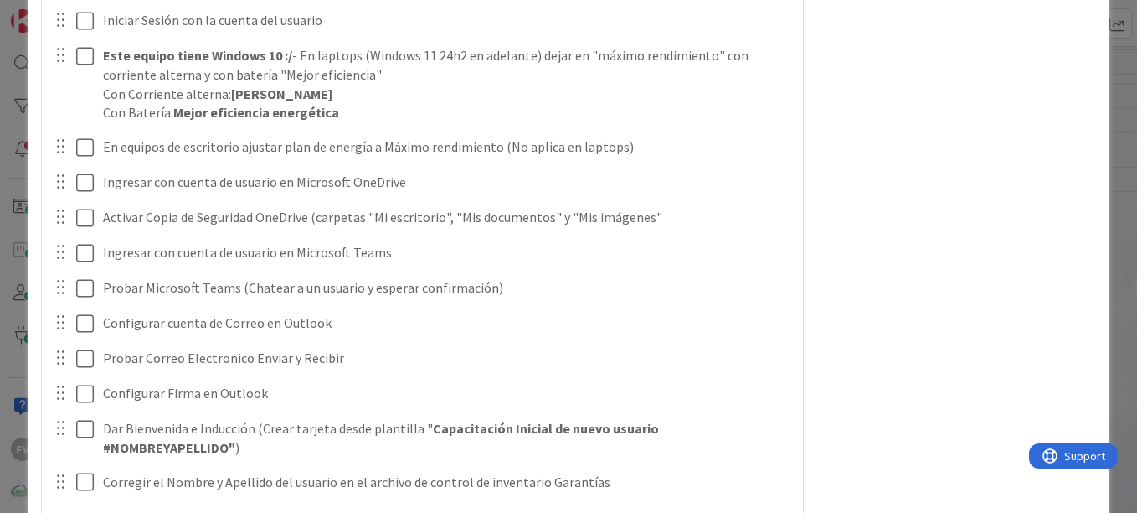
scroll to position [1328, 0]
click at [64, 224] on div at bounding box center [60, 213] width 22 height 25
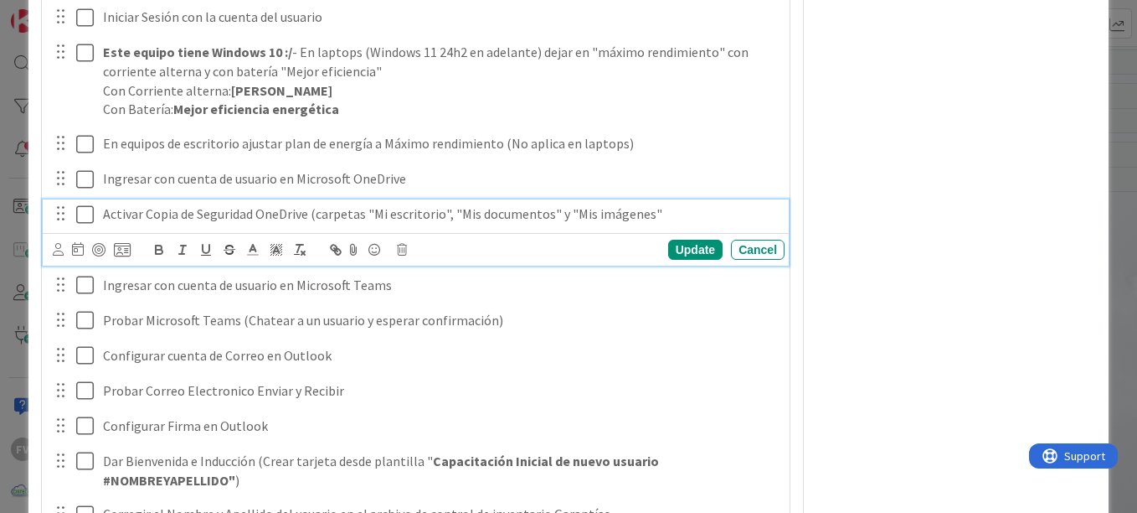
click at [85, 218] on icon at bounding box center [85, 214] width 18 height 20
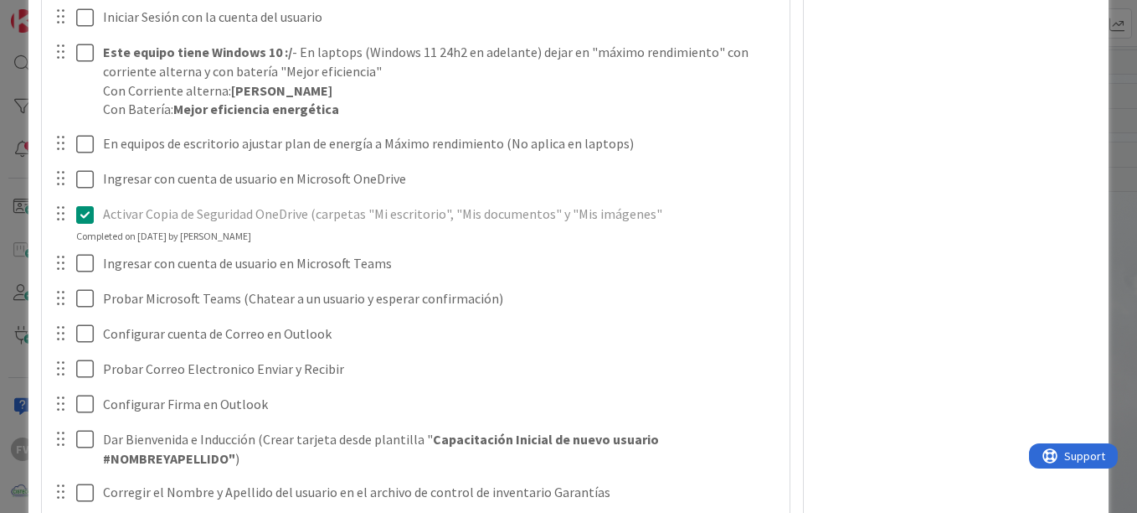
click at [88, 220] on icon at bounding box center [85, 214] width 18 height 20
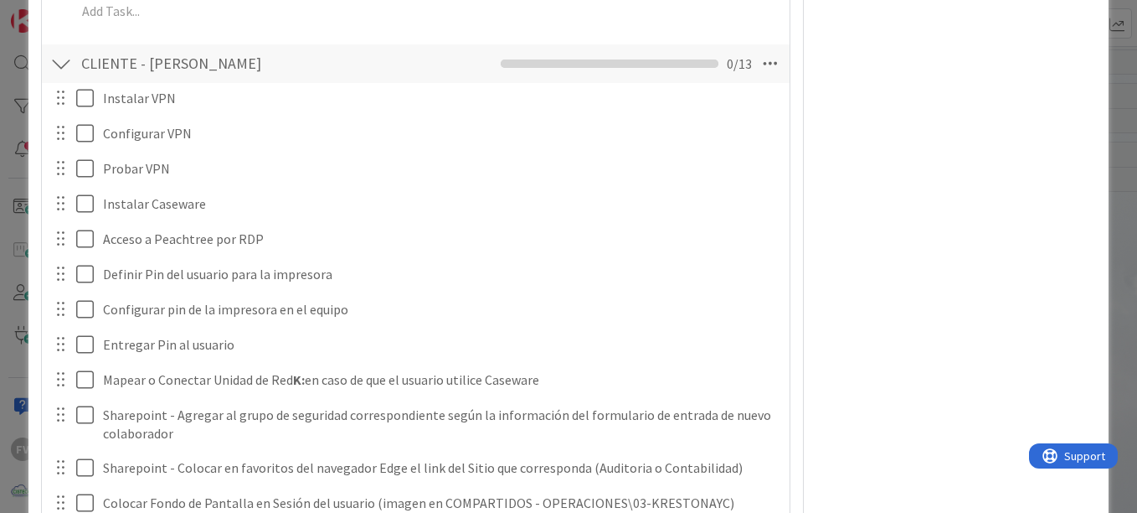
scroll to position [1795, 0]
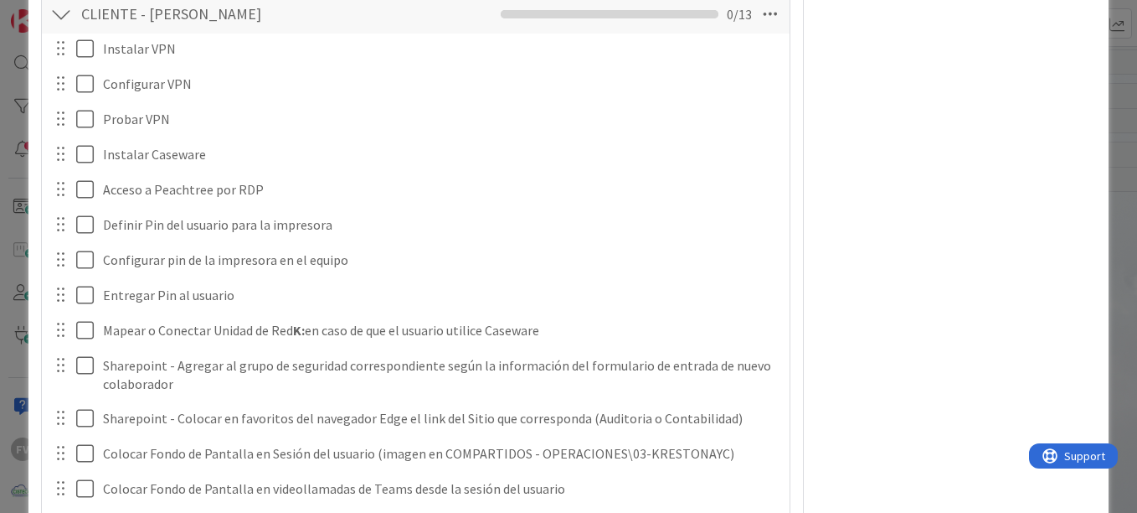
scroll to position [1879, 0]
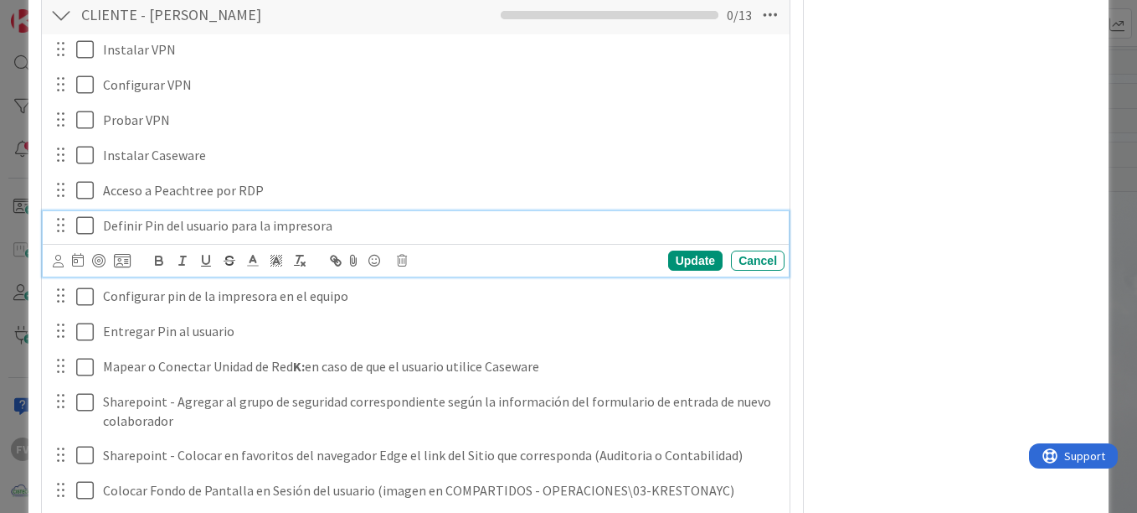
click at [83, 229] on icon at bounding box center [85, 225] width 18 height 20
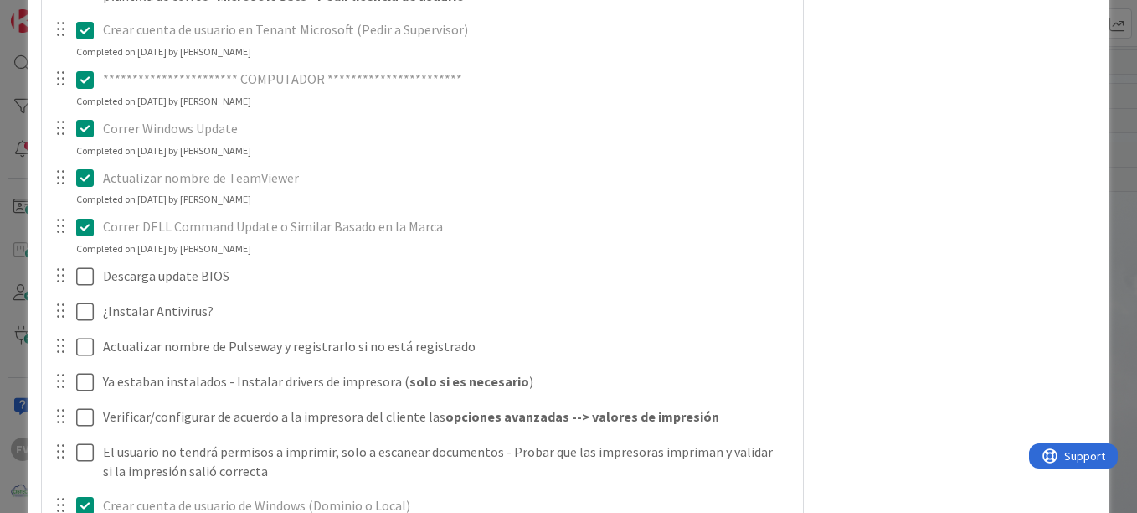
scroll to position [790, 0]
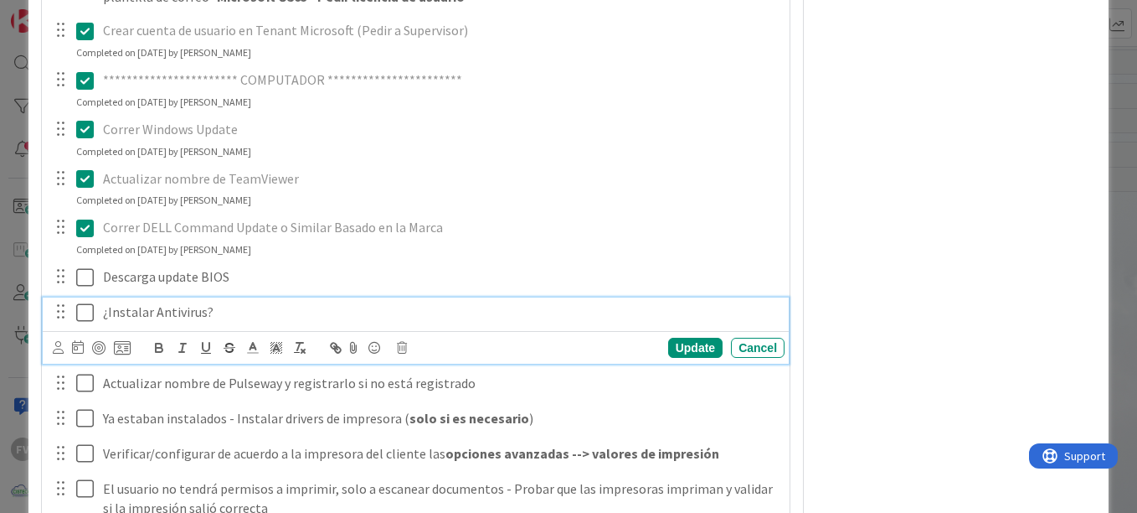
click at [79, 313] on icon at bounding box center [85, 312] width 18 height 20
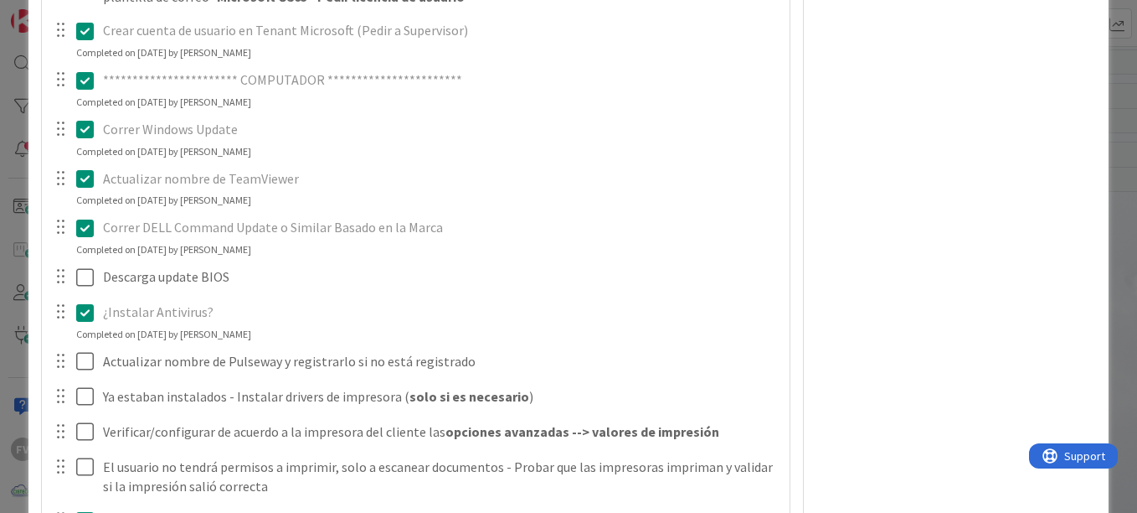
type textarea "x"
